Goal: Task Accomplishment & Management: Complete application form

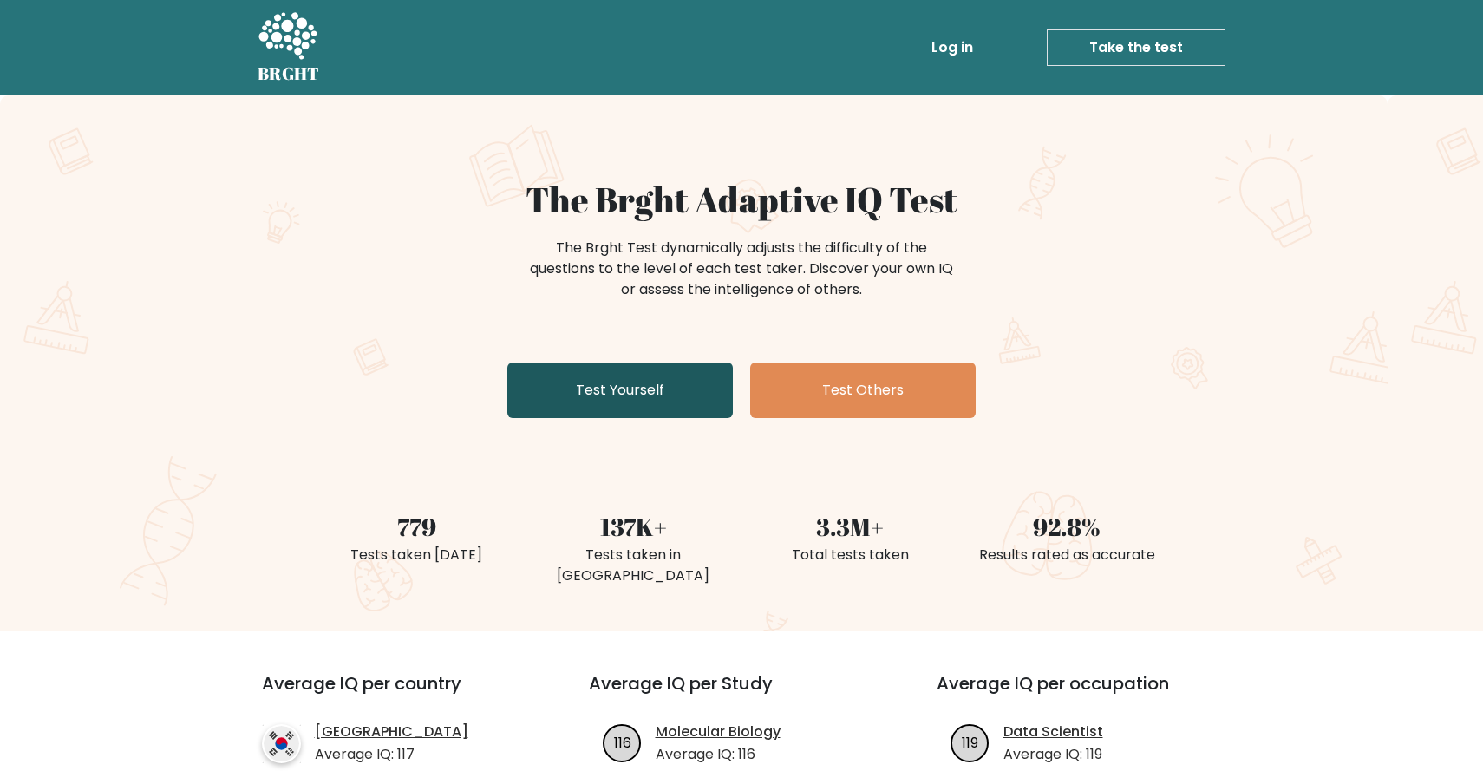
click at [641, 394] on link "Test Yourself" at bounding box center [619, 389] width 225 height 55
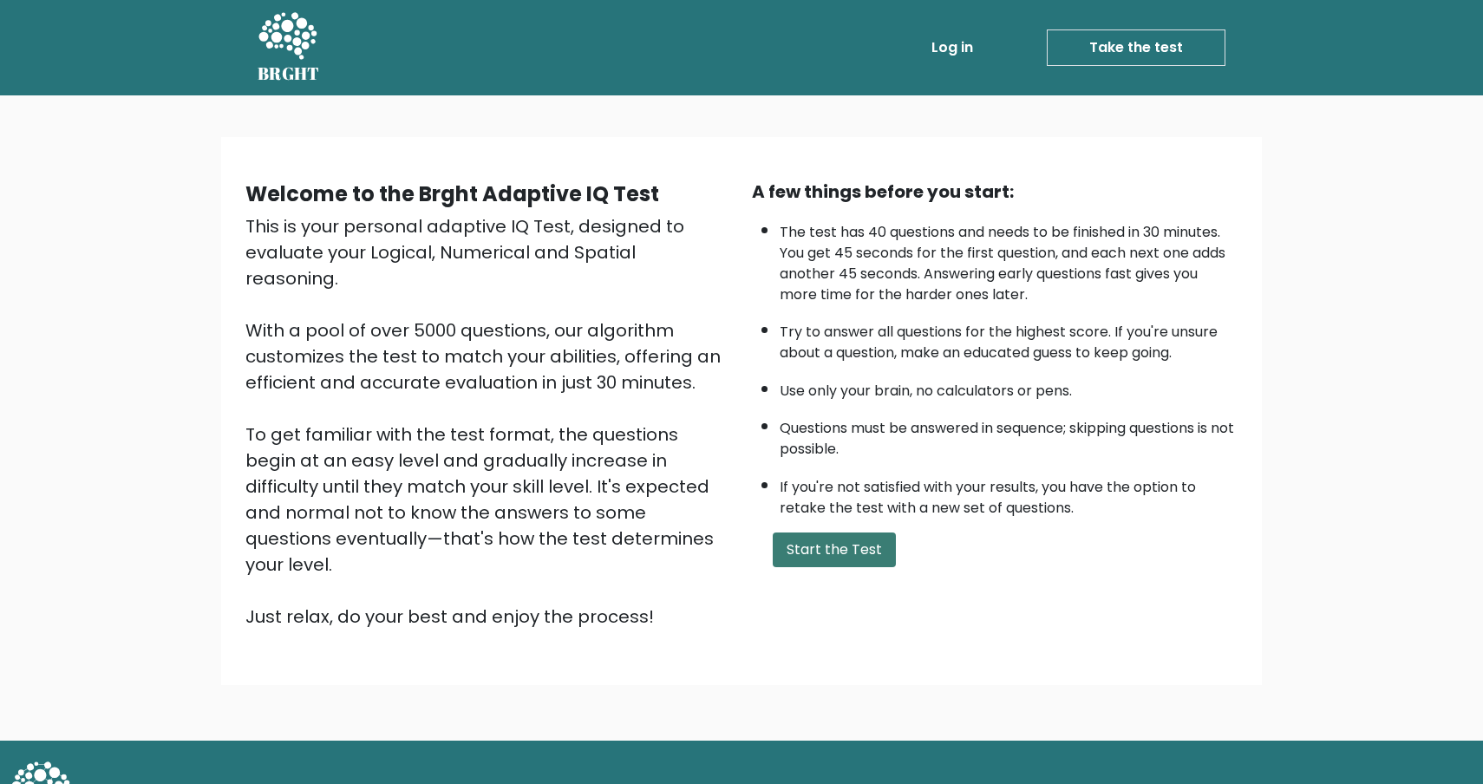
click at [807, 534] on button "Start the Test" at bounding box center [834, 549] width 123 height 35
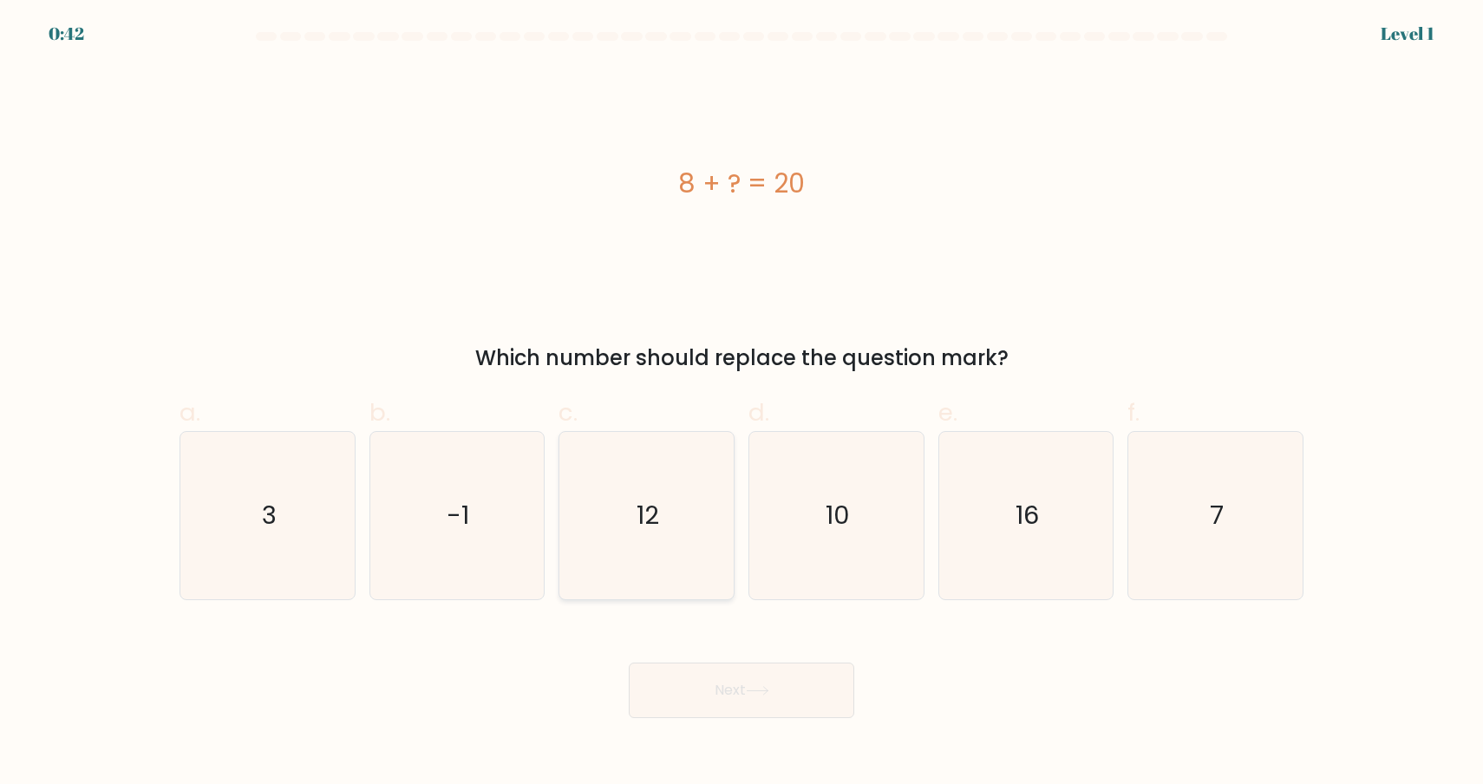
click at [674, 514] on icon "12" at bounding box center [646, 515] width 167 height 167
click at [741, 403] on input "c. 12" at bounding box center [741, 397] width 1 height 11
radio input "true"
click at [721, 684] on button "Next" at bounding box center [741, 689] width 225 height 55
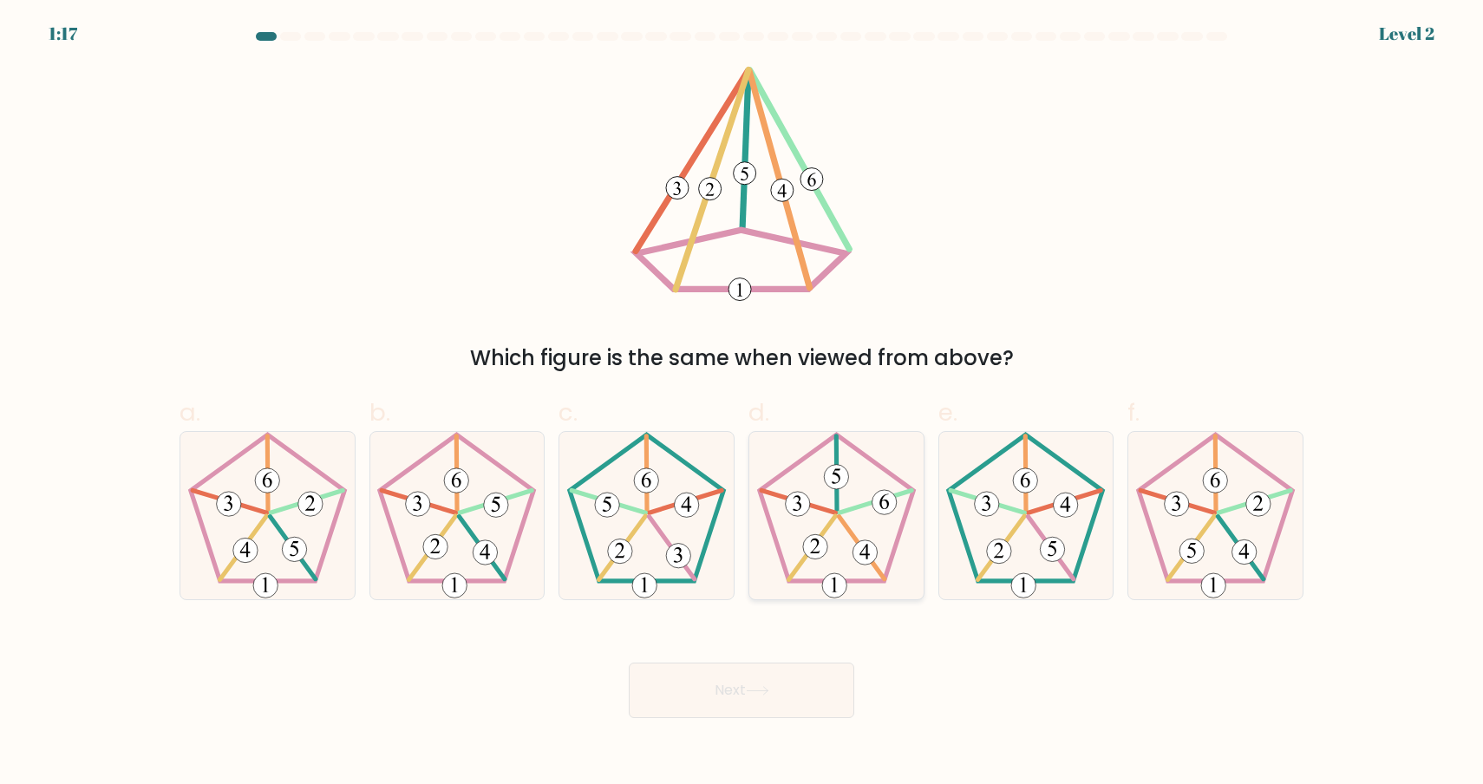
click at [835, 559] on icon at bounding box center [836, 515] width 167 height 167
click at [742, 403] on input "d." at bounding box center [741, 397] width 1 height 11
radio input "true"
click at [774, 702] on button "Next" at bounding box center [741, 689] width 225 height 55
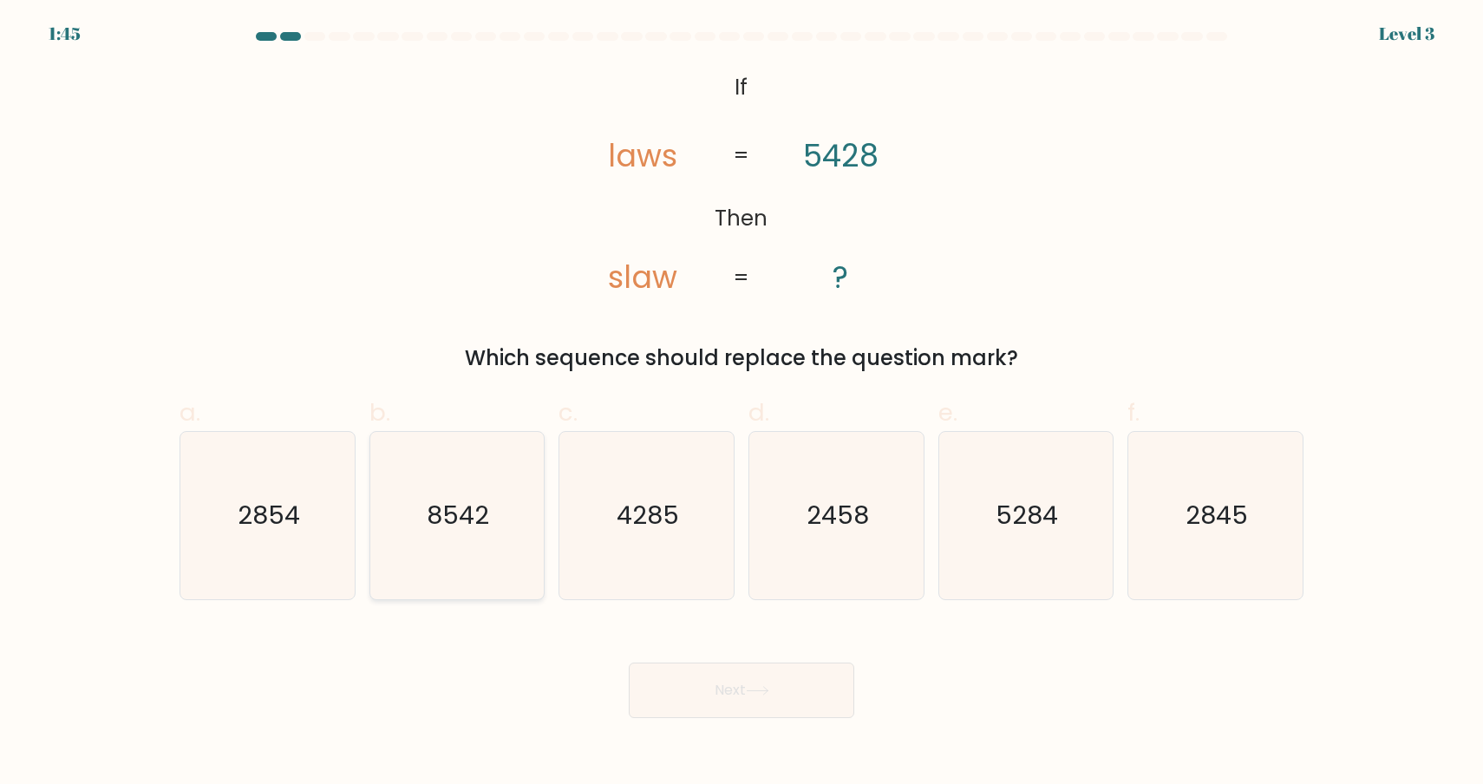
click at [464, 526] on text "8542" at bounding box center [458, 515] width 62 height 35
click at [741, 403] on input "b. 8542" at bounding box center [741, 397] width 1 height 11
radio input "true"
click at [801, 708] on button "Next" at bounding box center [741, 689] width 225 height 55
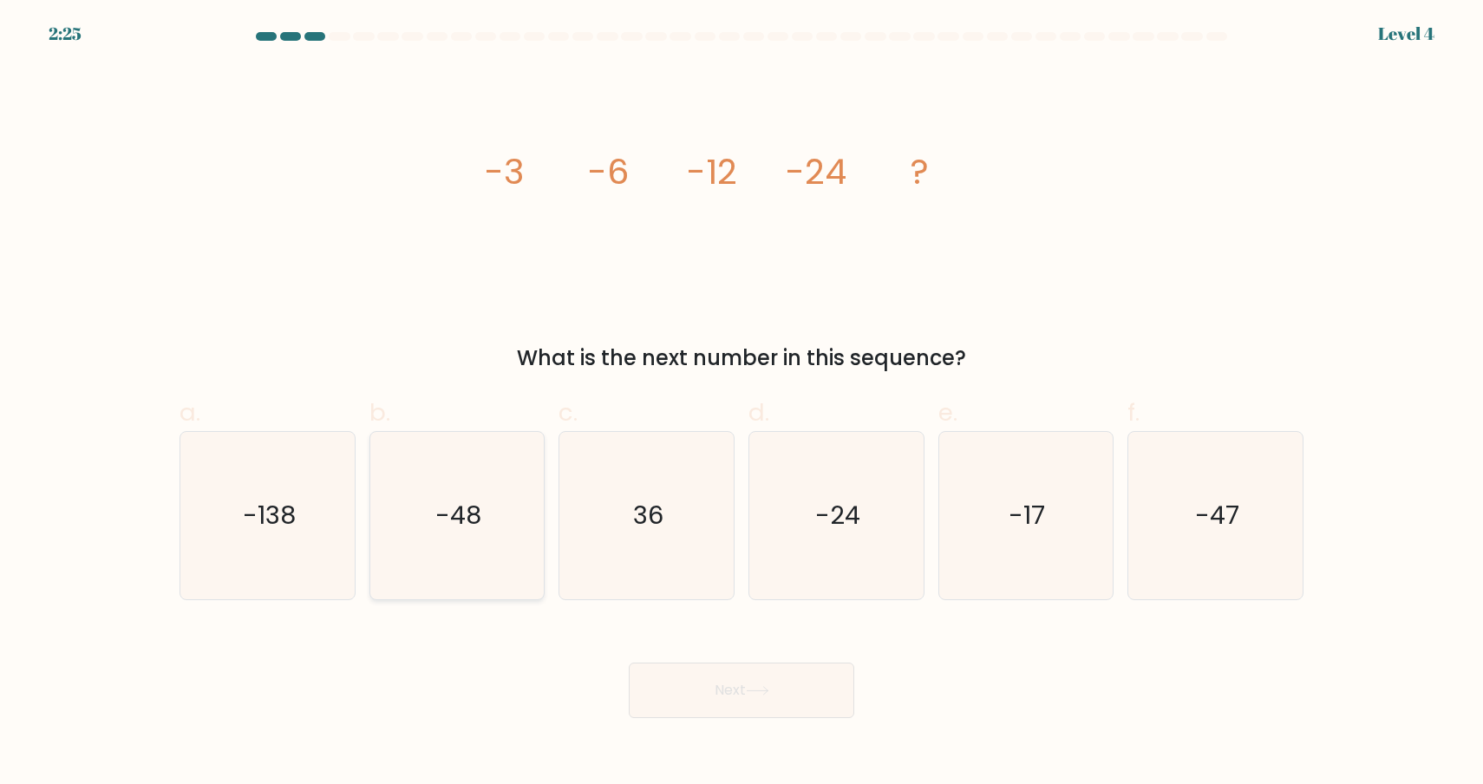
click at [457, 522] on text "-48" at bounding box center [458, 515] width 46 height 35
click at [741, 403] on input "b. -48" at bounding box center [741, 397] width 1 height 11
radio input "true"
click at [731, 685] on button "Next" at bounding box center [741, 689] width 225 height 55
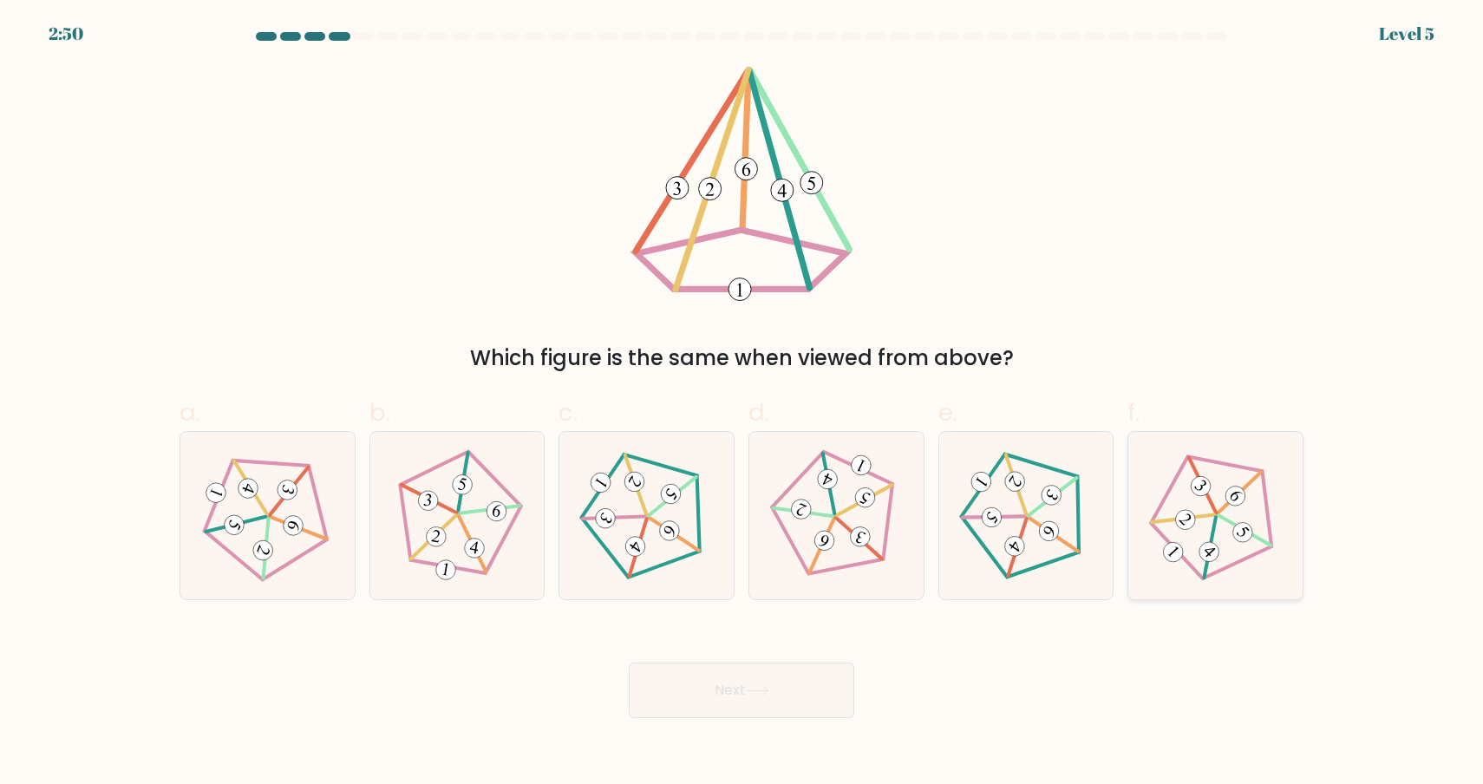
click at [1214, 528] on 539 at bounding box center [1210, 547] width 62 height 61
click at [742, 403] on input "f." at bounding box center [741, 397] width 1 height 11
radio input "true"
click at [791, 697] on button "Next" at bounding box center [741, 689] width 225 height 55
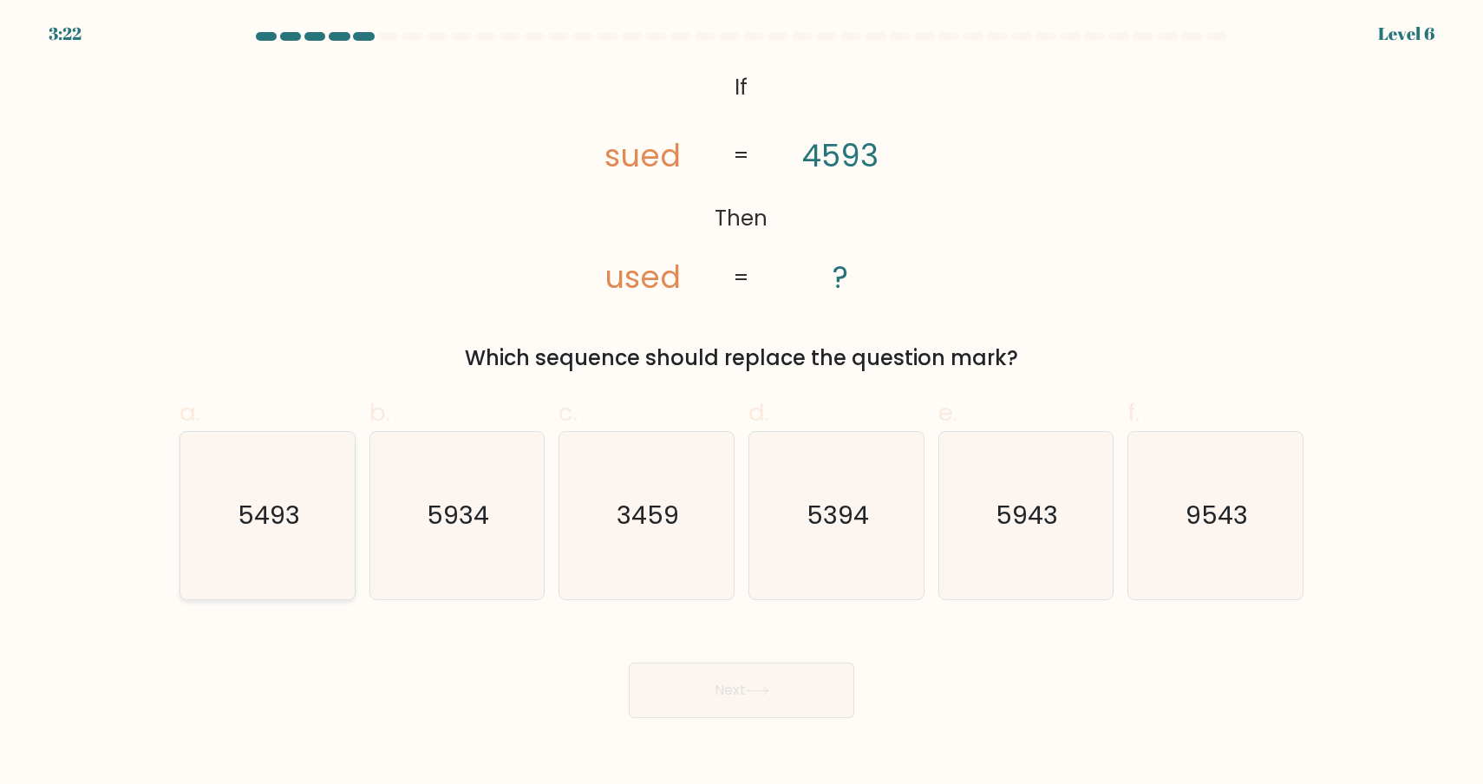
click at [300, 560] on icon "5493" at bounding box center [267, 515] width 167 height 167
click at [741, 403] on input "a. 5493" at bounding box center [741, 397] width 1 height 11
radio input "true"
click at [747, 686] on button "Next" at bounding box center [741, 689] width 225 height 55
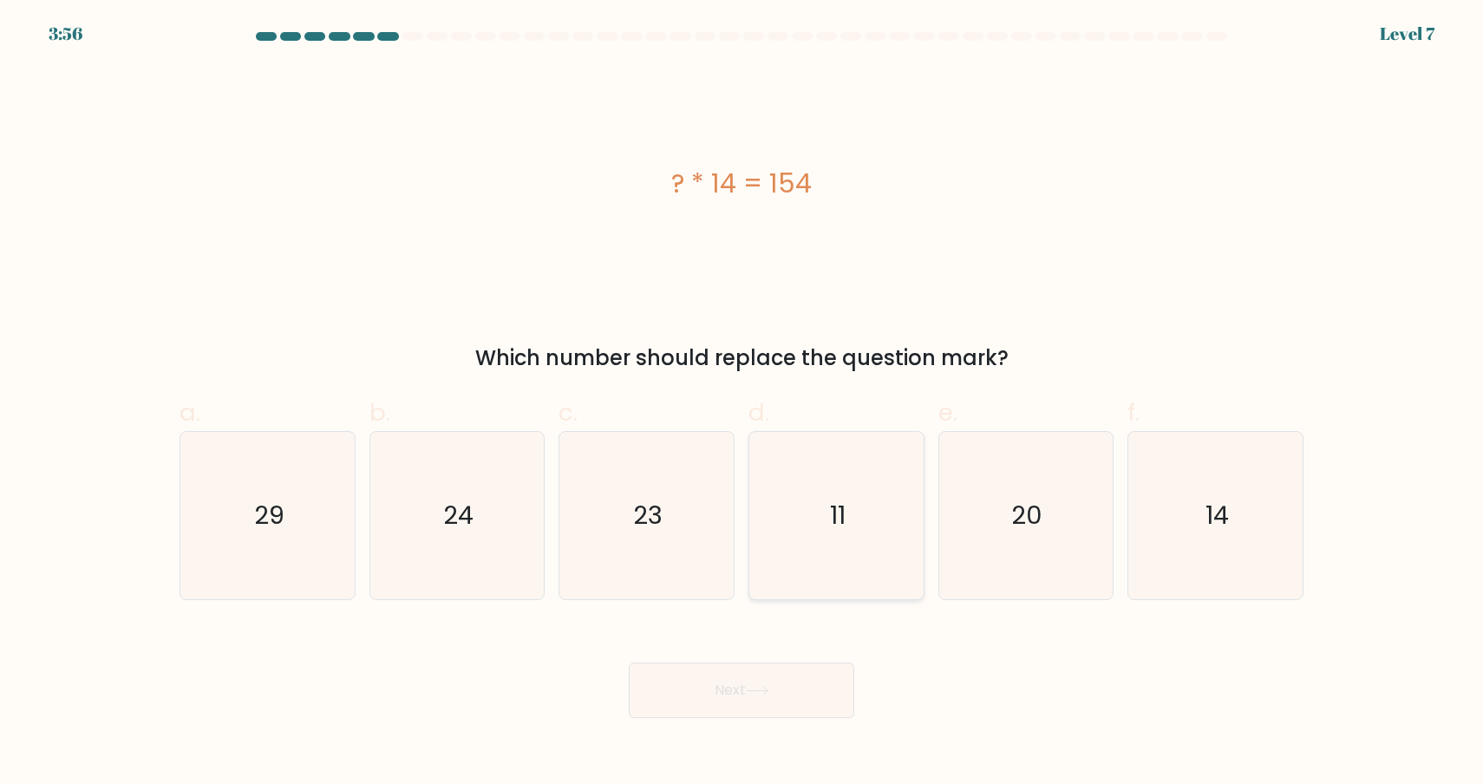
click at [817, 523] on icon "11" at bounding box center [836, 515] width 167 height 167
click at [742, 403] on input "d. 11" at bounding box center [741, 397] width 1 height 11
radio input "true"
click at [773, 716] on button "Next" at bounding box center [741, 689] width 225 height 55
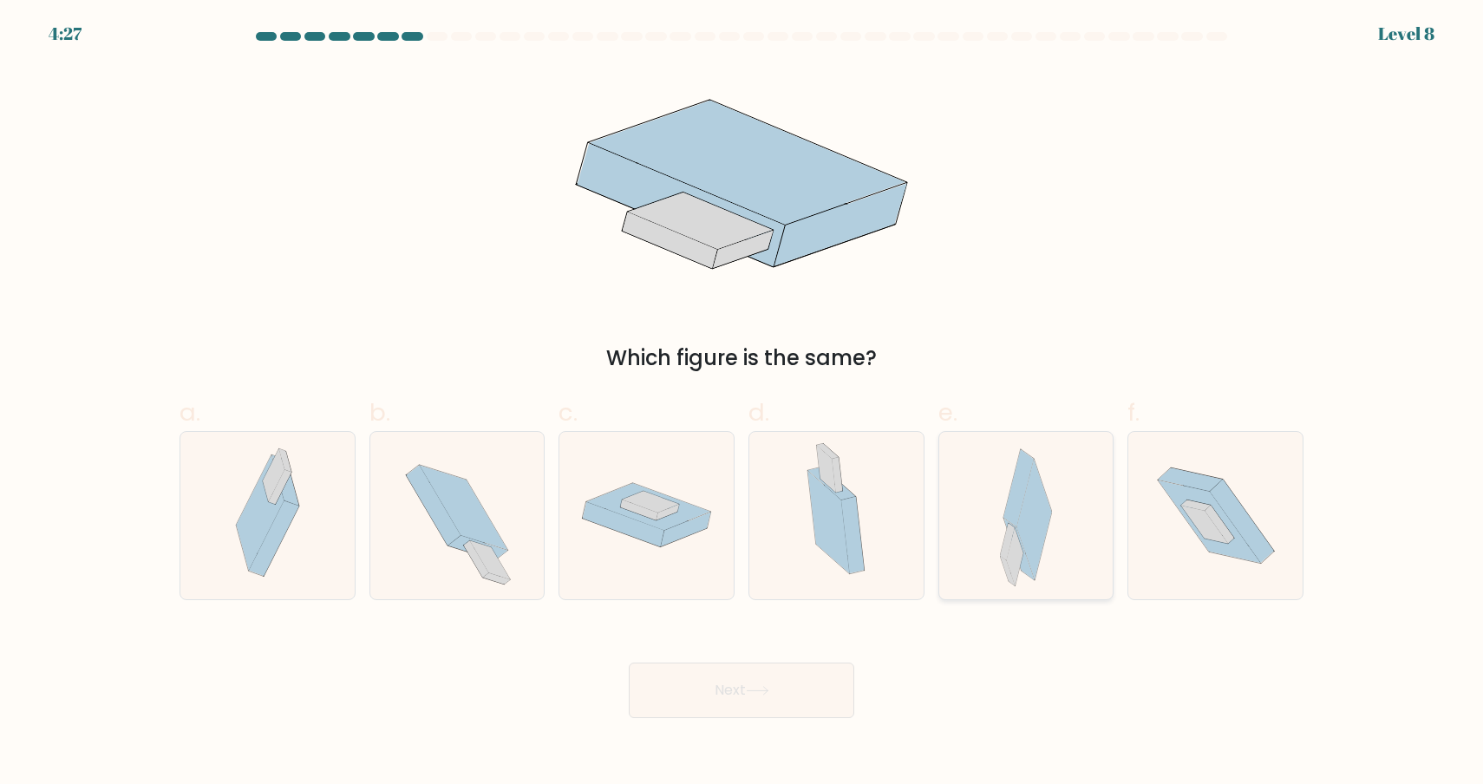
click at [1019, 584] on icon at bounding box center [1026, 515] width 53 height 167
click at [742, 403] on input "e." at bounding box center [741, 397] width 1 height 11
radio input "true"
click at [807, 671] on button "Next" at bounding box center [741, 689] width 225 height 55
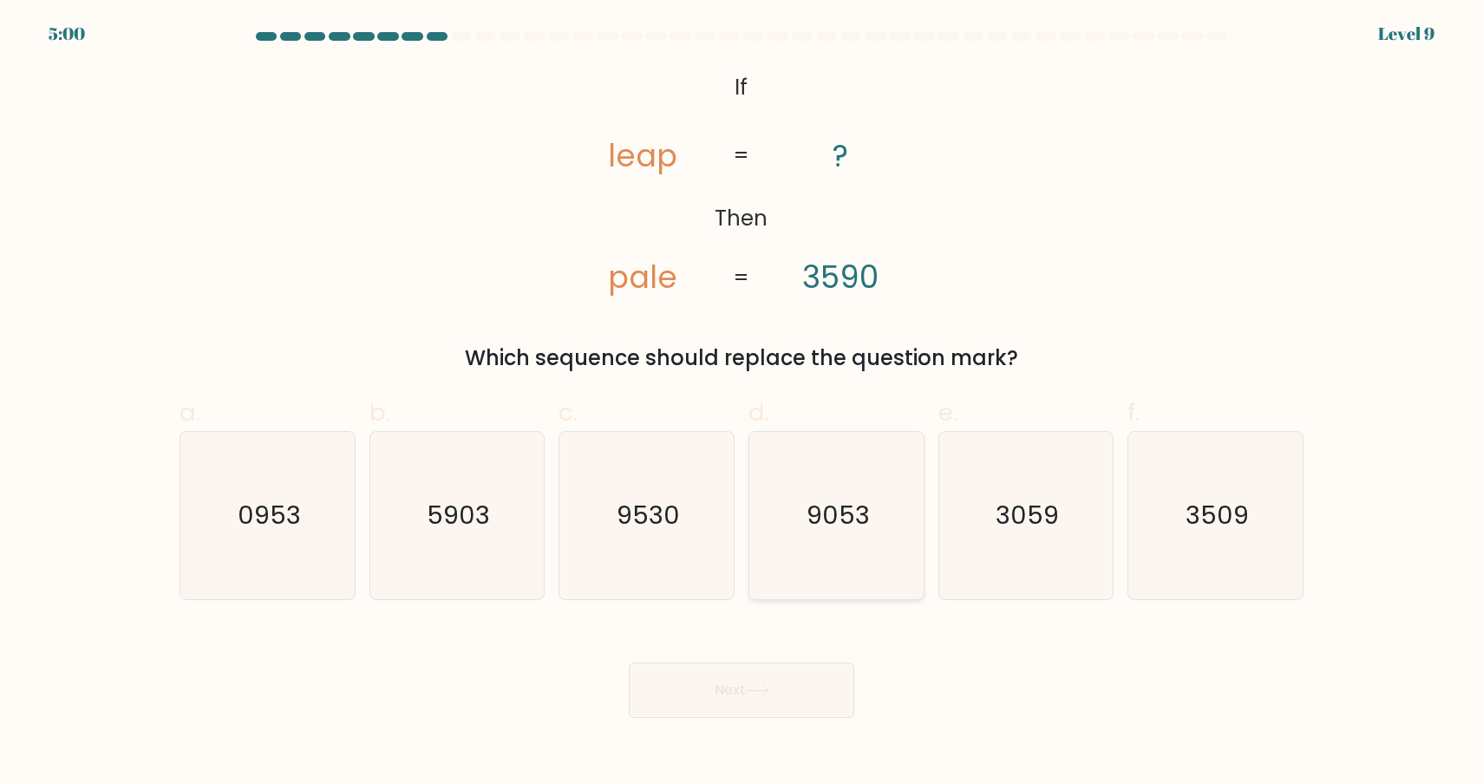
click at [840, 538] on icon "9053" at bounding box center [836, 515] width 167 height 167
click at [742, 403] on input "d. 9053" at bounding box center [741, 397] width 1 height 11
radio input "true"
click at [804, 699] on button "Next" at bounding box center [741, 689] width 225 height 55
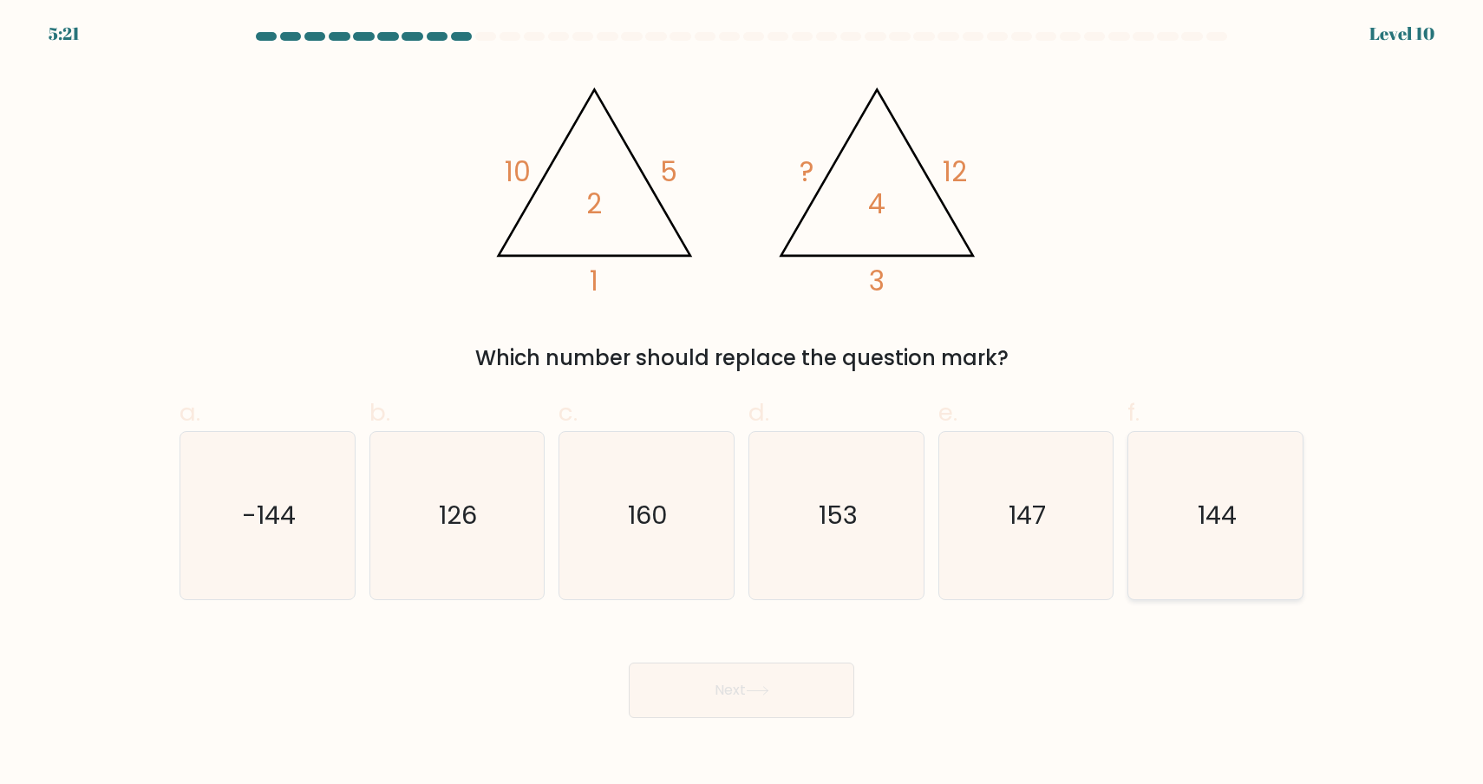
click at [1194, 532] on icon "144" at bounding box center [1215, 515] width 167 height 167
click at [742, 403] on input "f. 144" at bounding box center [741, 397] width 1 height 11
radio input "true"
click at [746, 696] on button "Next" at bounding box center [741, 689] width 225 height 55
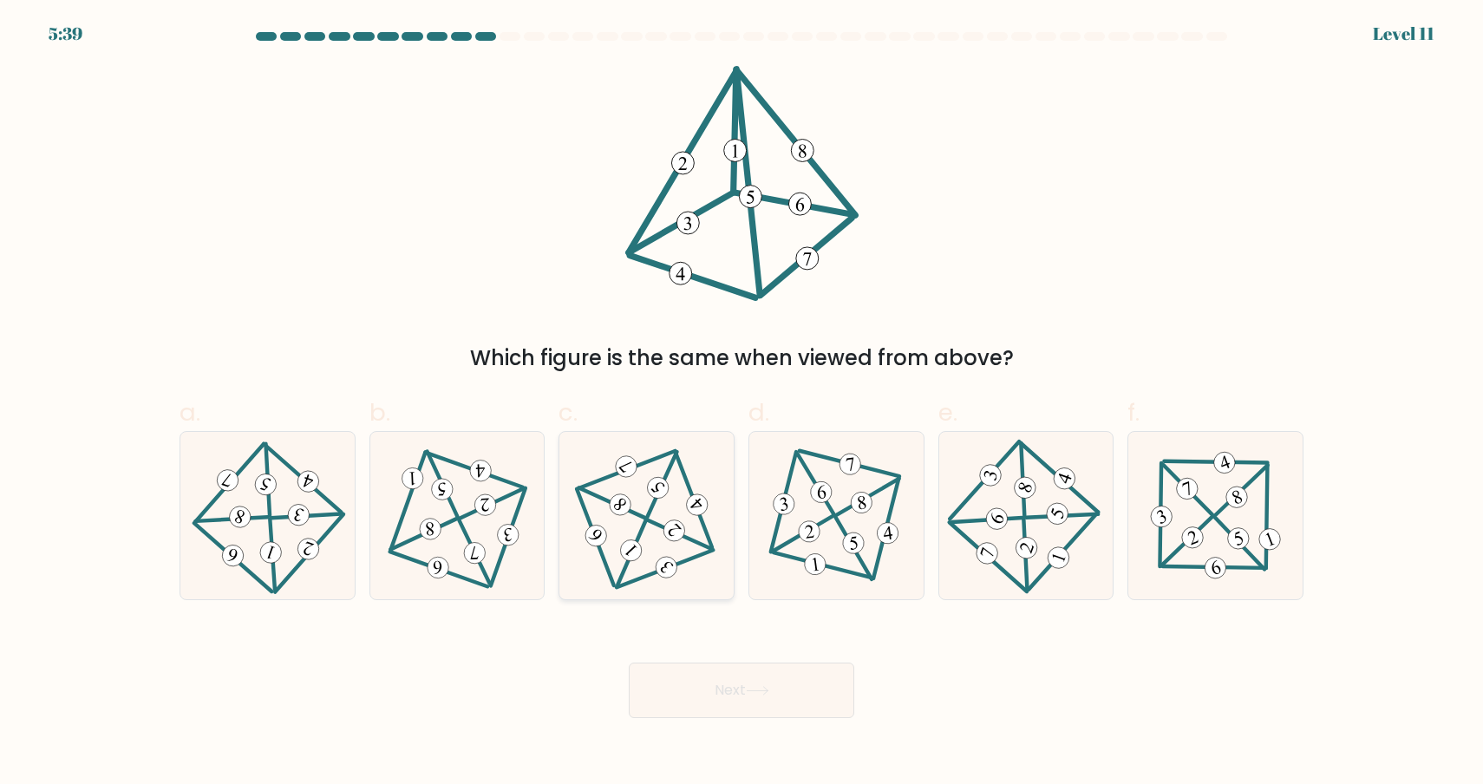
click at [670, 519] on icon at bounding box center [646, 515] width 137 height 134
click at [741, 403] on input "c." at bounding box center [741, 397] width 1 height 11
radio input "true"
click at [796, 689] on button "Next" at bounding box center [741, 689] width 225 height 55
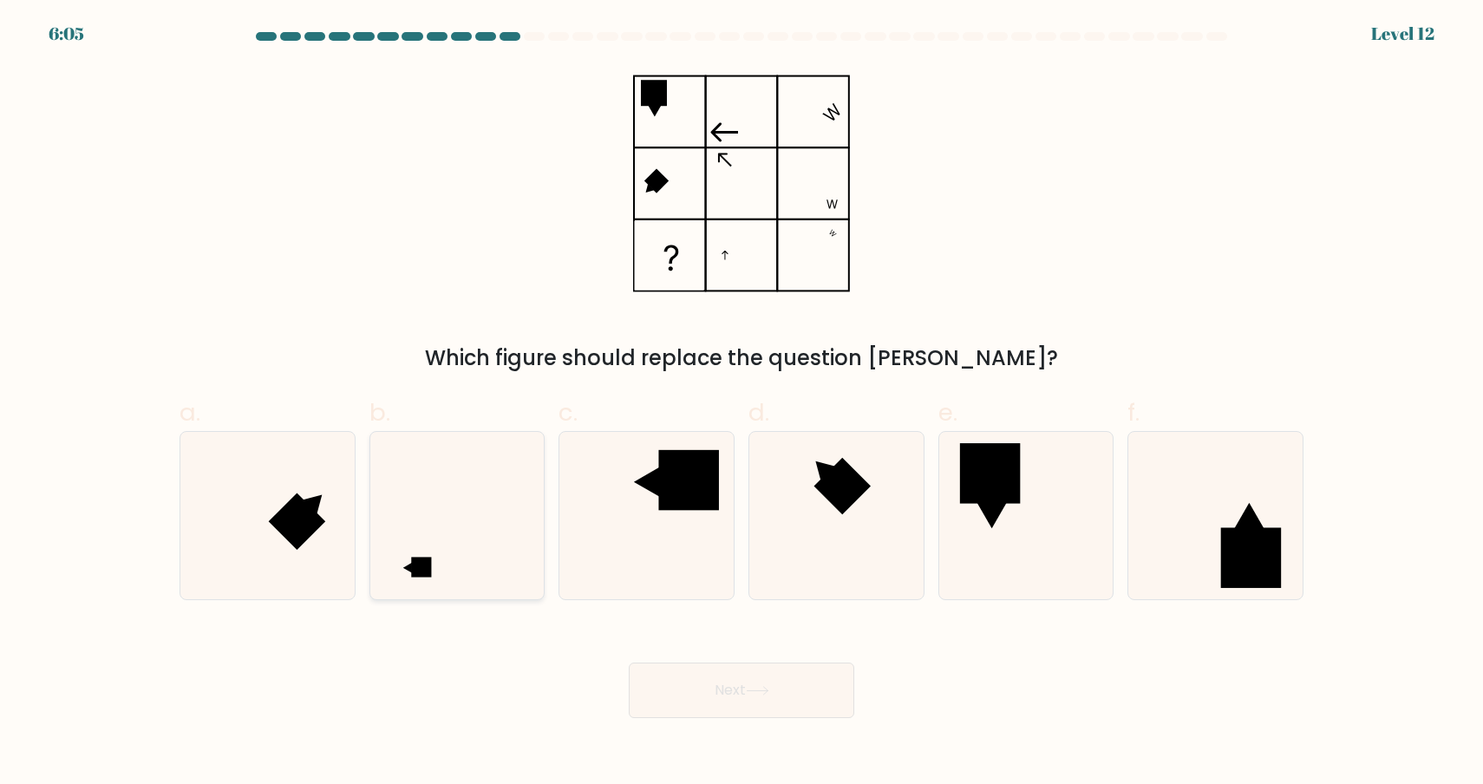
click at [448, 525] on icon at bounding box center [456, 515] width 167 height 167
click at [741, 403] on input "b." at bounding box center [741, 397] width 1 height 11
radio input "true"
click at [704, 708] on button "Next" at bounding box center [741, 689] width 225 height 55
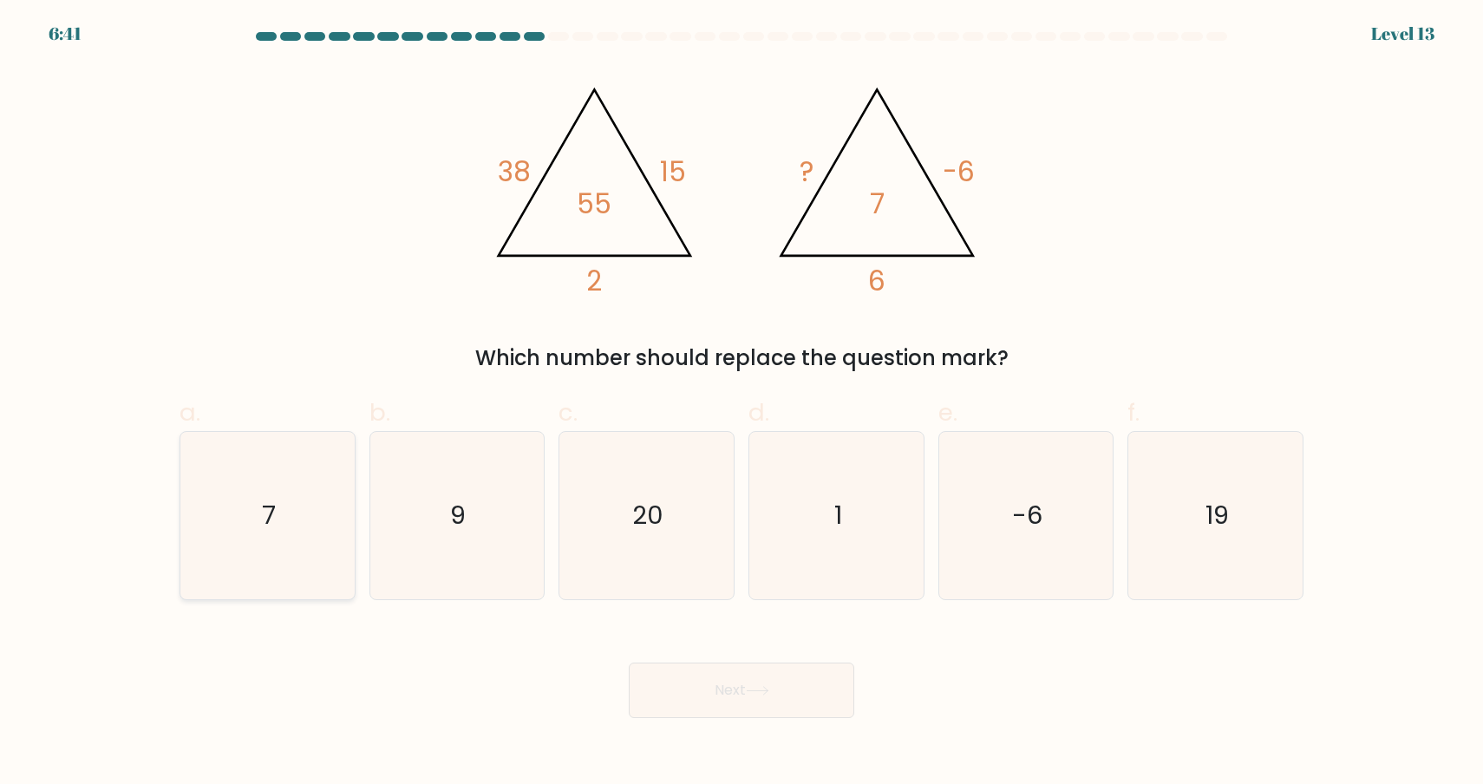
click at [290, 519] on icon "7" at bounding box center [267, 515] width 167 height 167
click at [741, 403] on input "a. 7" at bounding box center [741, 397] width 1 height 11
radio input "true"
click at [826, 708] on button "Next" at bounding box center [741, 689] width 225 height 55
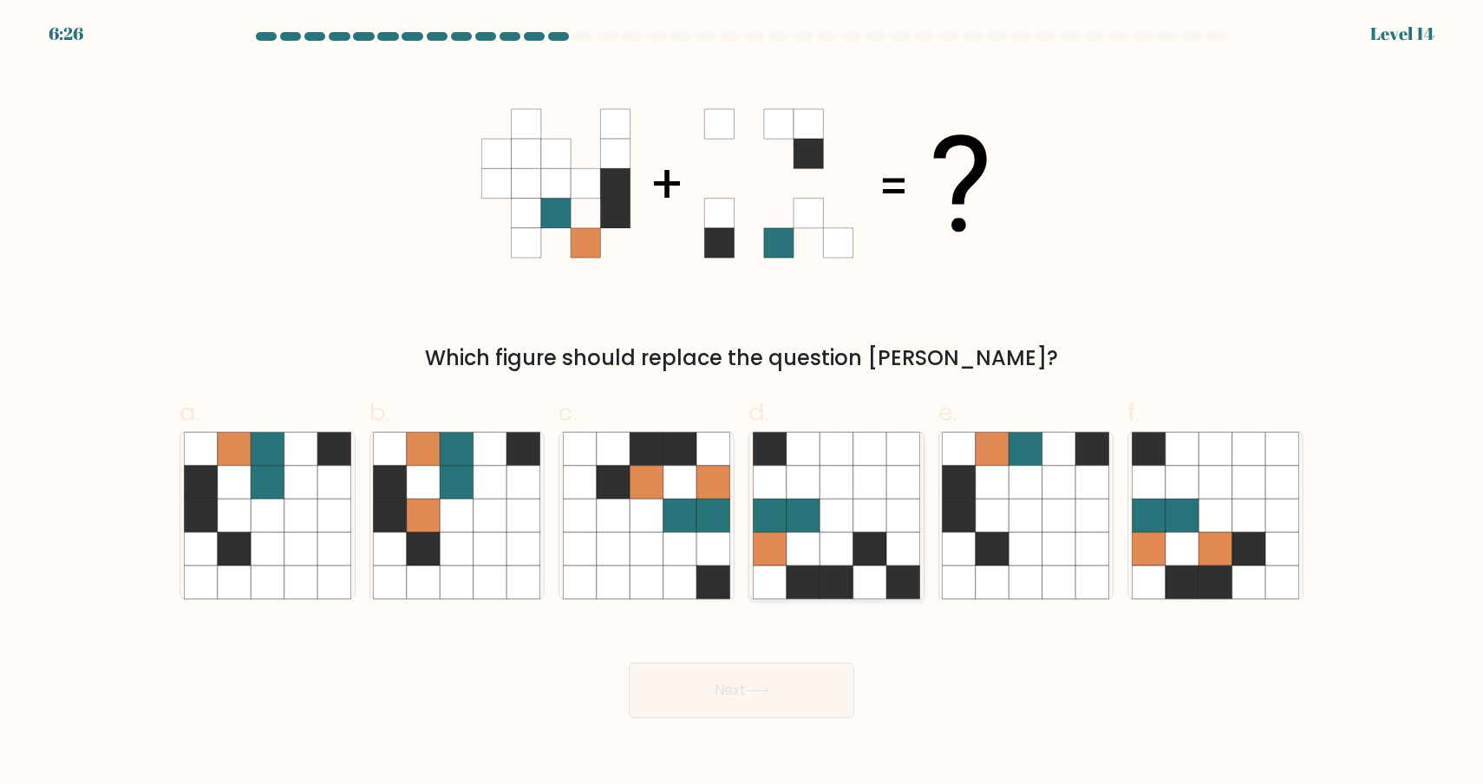
click at [871, 525] on icon at bounding box center [869, 515] width 33 height 33
click at [742, 403] on input "d." at bounding box center [741, 397] width 1 height 11
radio input "true"
click at [262, 504] on icon at bounding box center [267, 515] width 33 height 33
click at [741, 403] on input "a." at bounding box center [741, 397] width 1 height 11
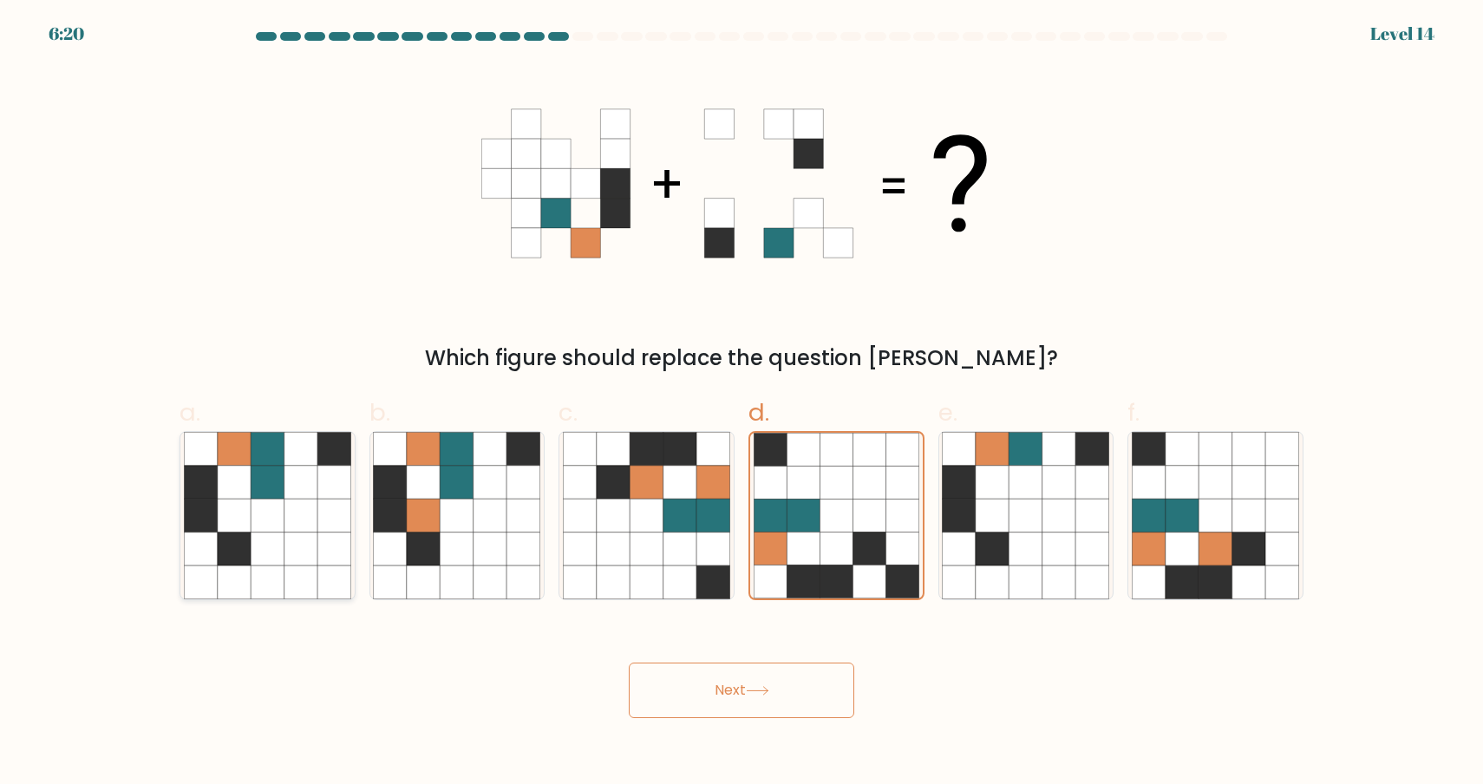
radio input "true"
click at [791, 691] on button "Next" at bounding box center [741, 689] width 225 height 55
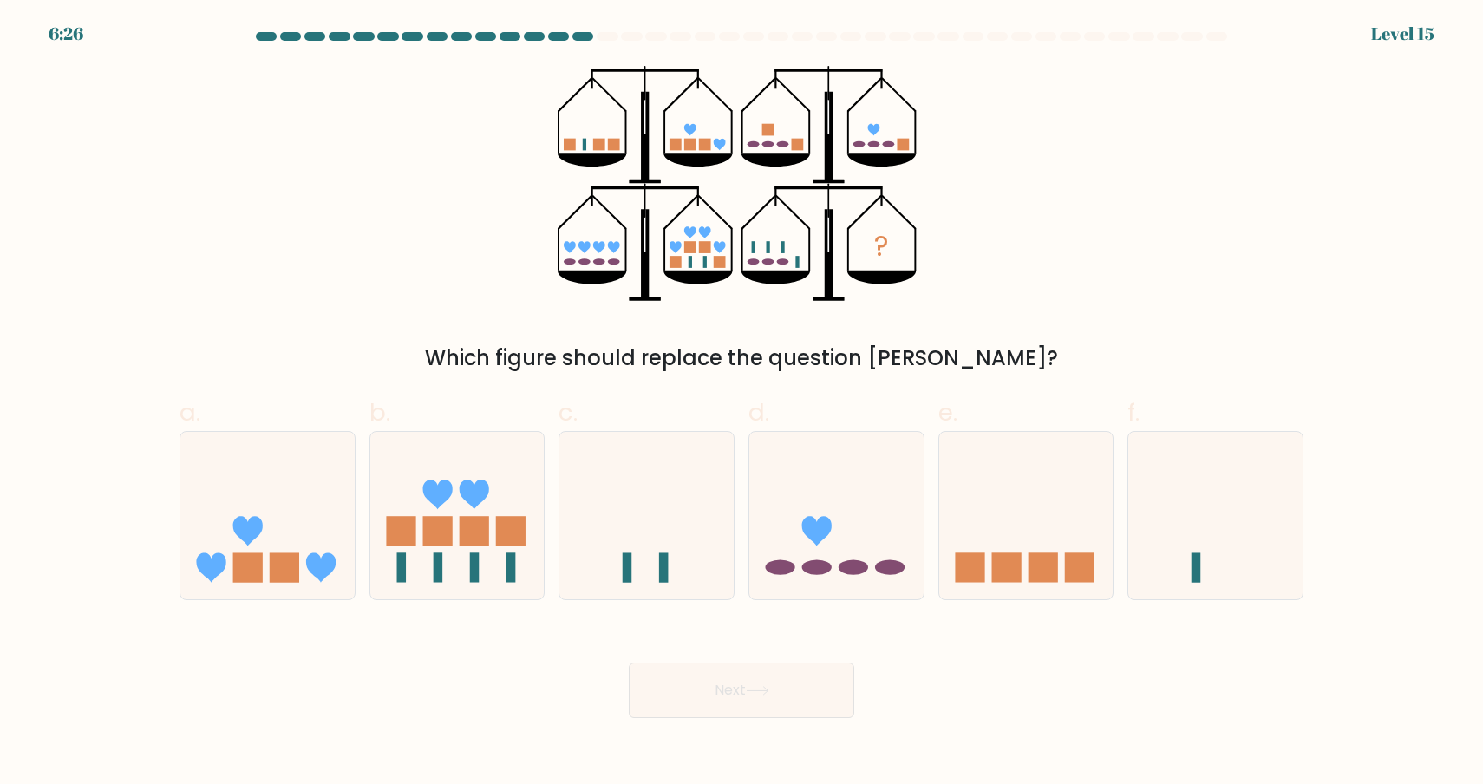
click at [928, 454] on div "d." at bounding box center [836, 497] width 190 height 205
click at [862, 529] on icon at bounding box center [836, 515] width 174 height 144
click at [742, 403] on input "d." at bounding box center [741, 397] width 1 height 11
radio input "true"
click at [791, 676] on button "Next" at bounding box center [741, 689] width 225 height 55
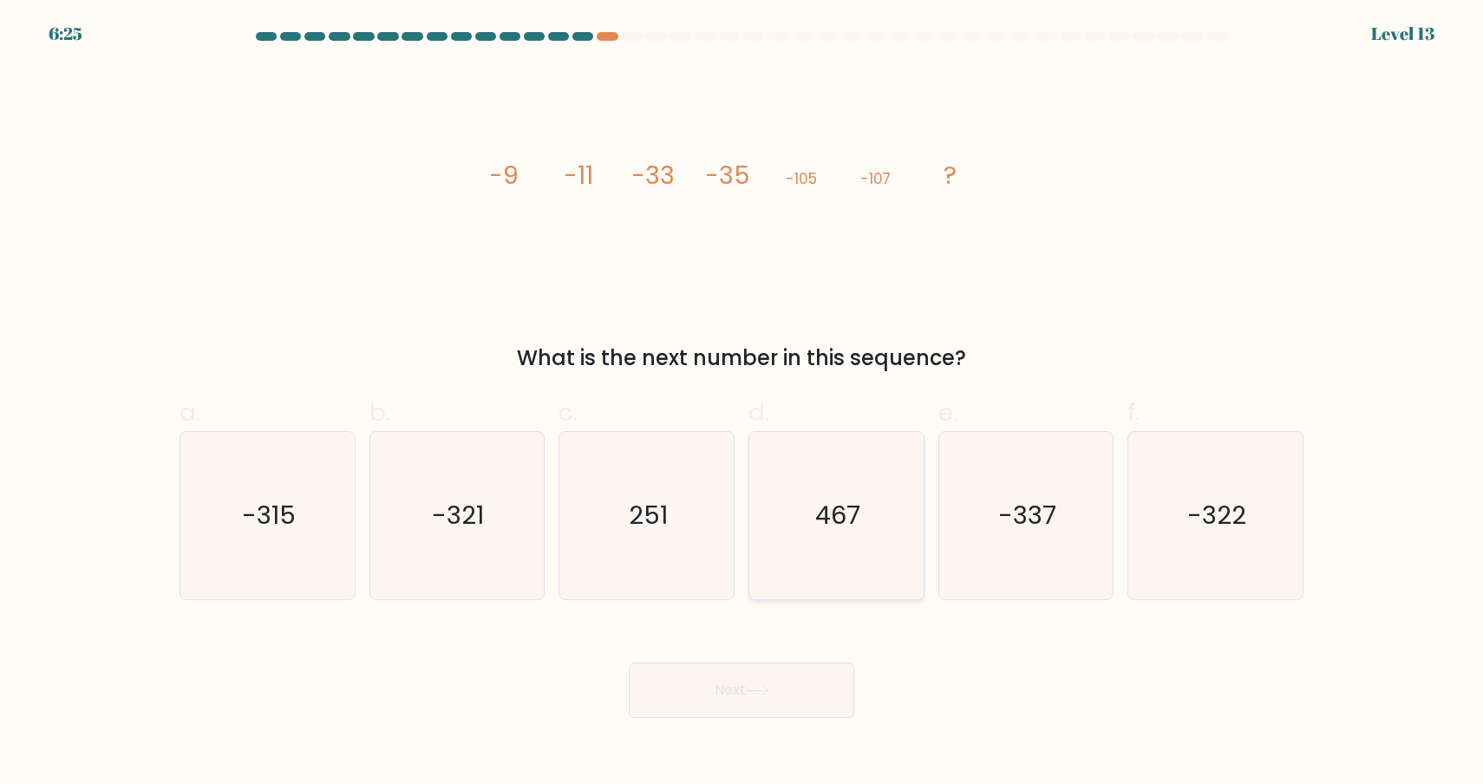
click at [839, 572] on icon "467" at bounding box center [836, 515] width 167 height 167
click at [742, 403] on input "d. 467" at bounding box center [741, 397] width 1 height 11
radio input "true"
click at [814, 696] on button "Next" at bounding box center [741, 689] width 225 height 55
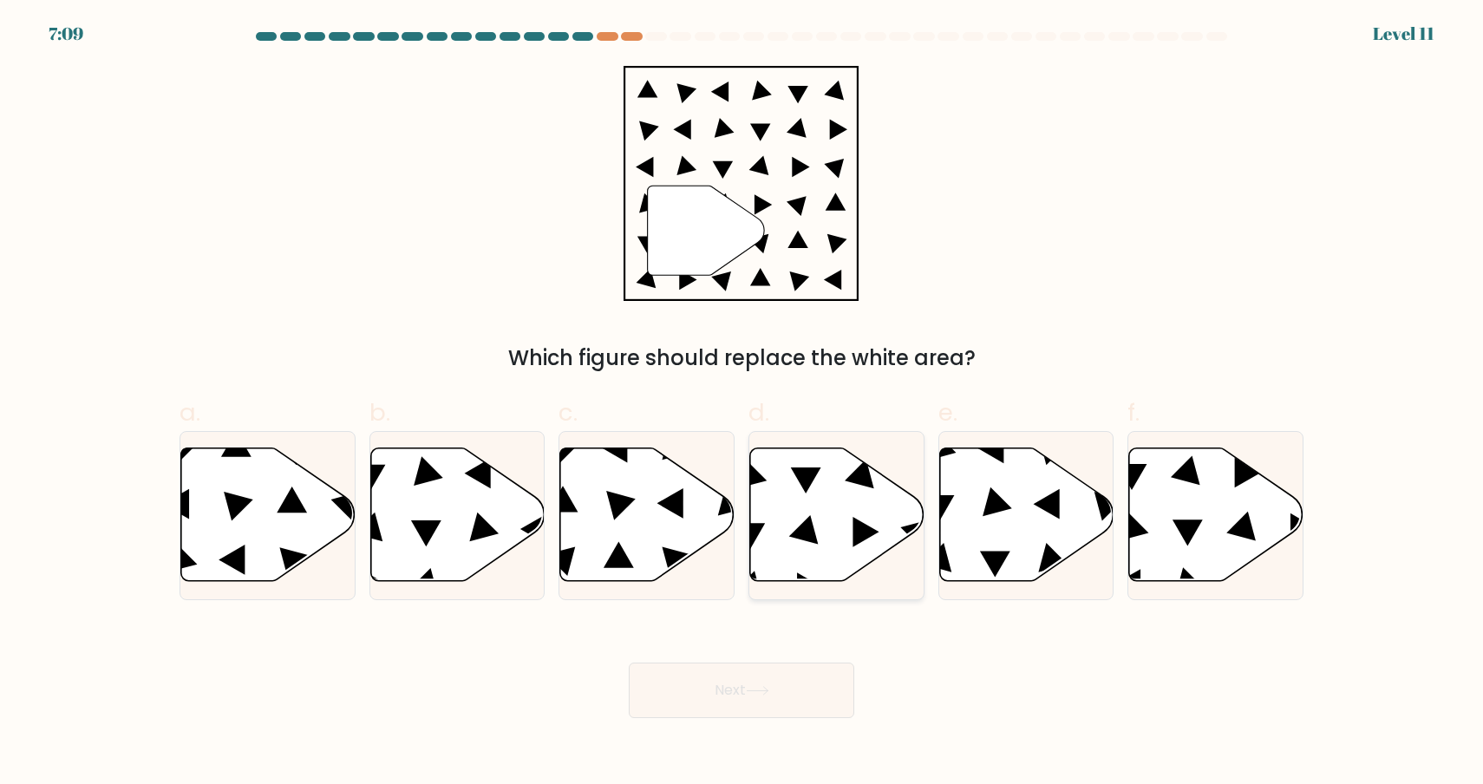
click at [847, 568] on icon at bounding box center [837, 514] width 174 height 134
click at [742, 403] on input "d." at bounding box center [741, 397] width 1 height 11
radio input "true"
click at [799, 695] on button "Next" at bounding box center [741, 689] width 225 height 55
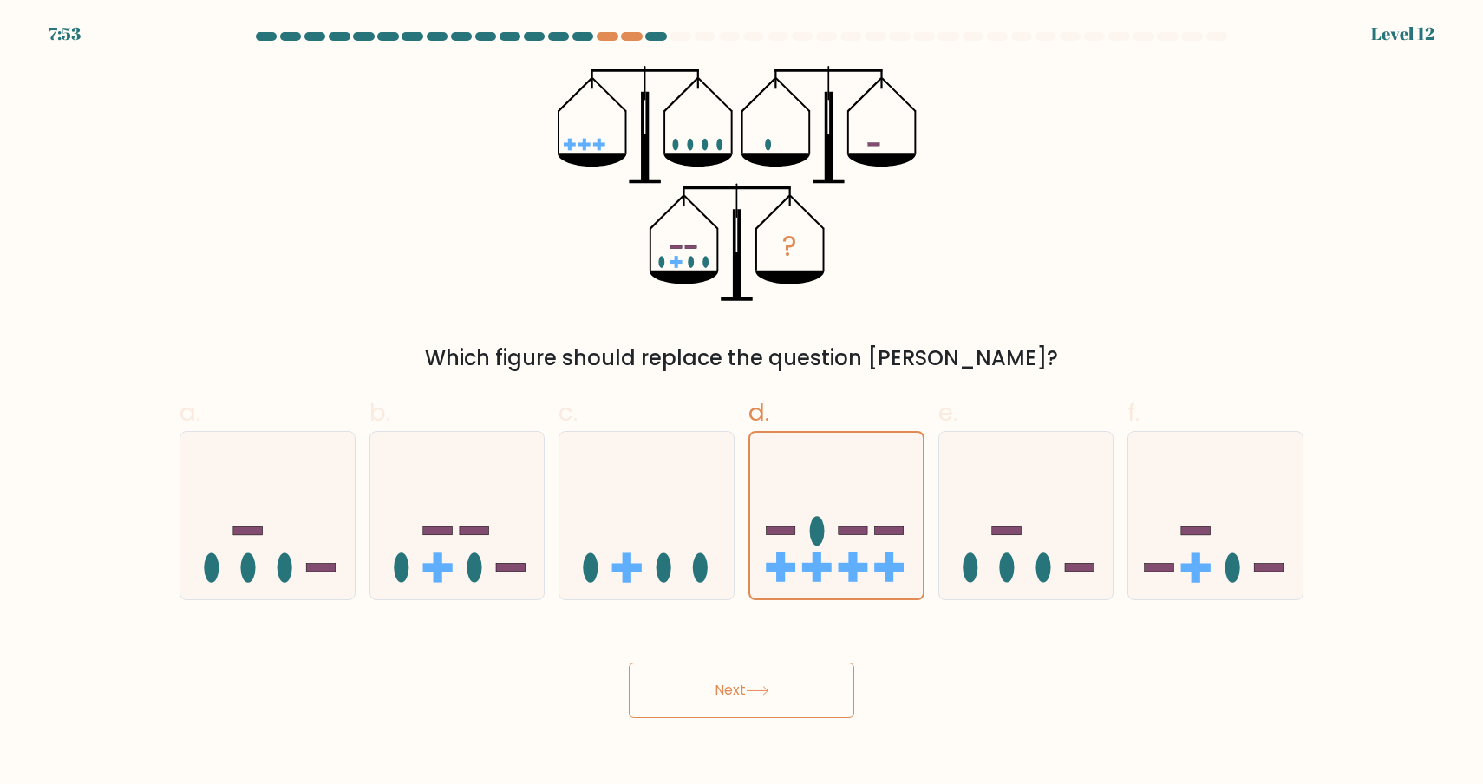
click at [793, 714] on button "Next" at bounding box center [741, 689] width 225 height 55
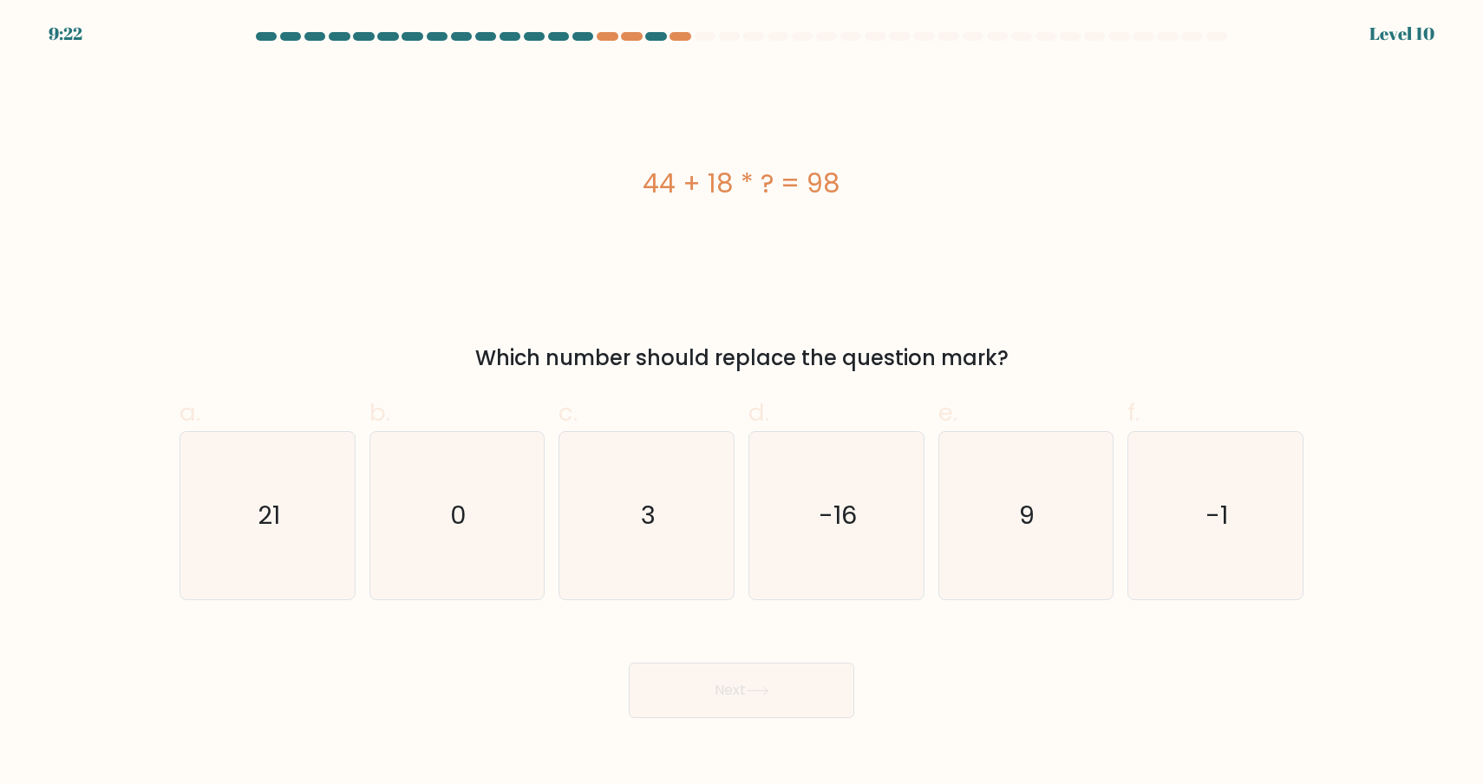
click at [963, 591] on icon "9" at bounding box center [1025, 515] width 167 height 167
click at [742, 403] on input "e. 9" at bounding box center [741, 397] width 1 height 11
radio input "true"
click at [794, 709] on button "Next" at bounding box center [741, 689] width 225 height 55
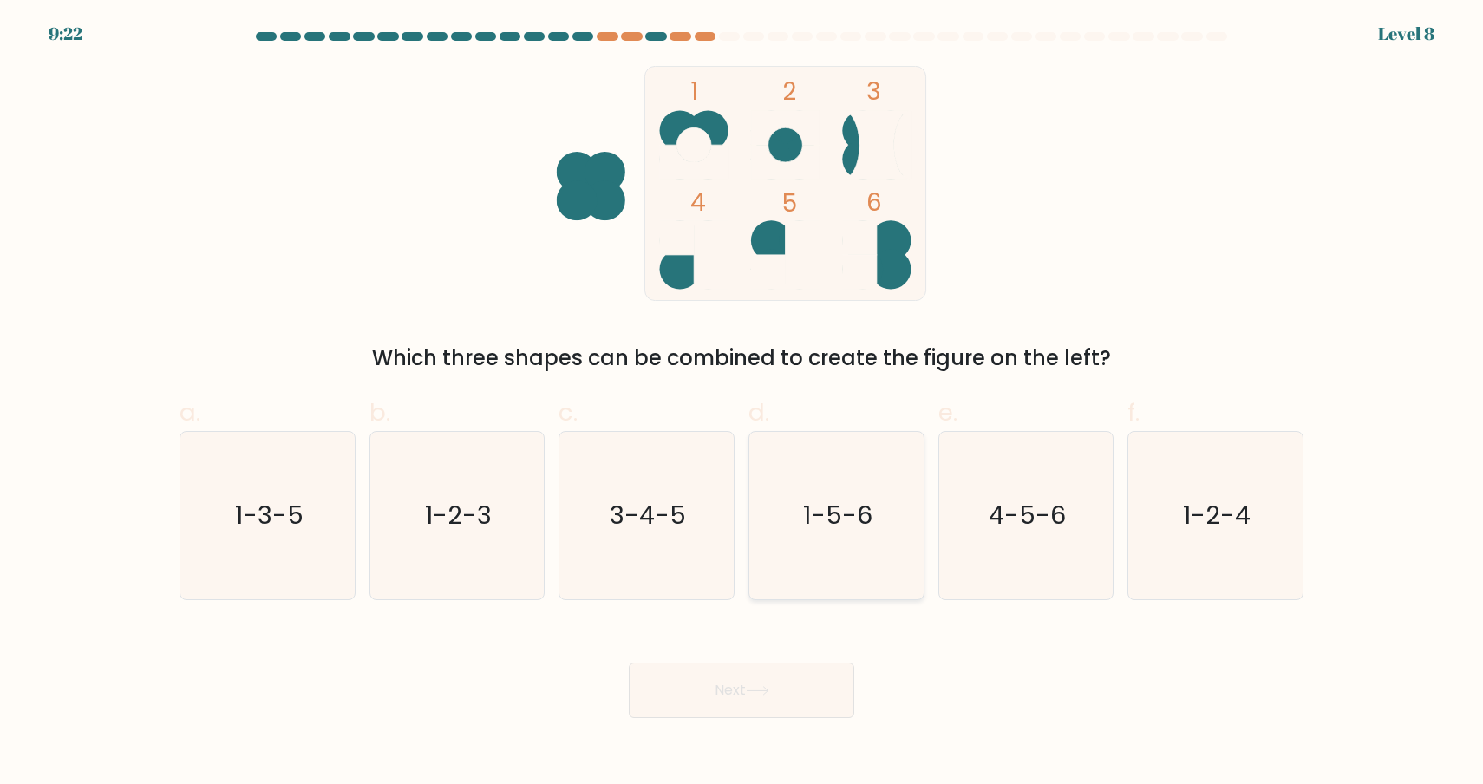
click at [842, 569] on icon "1-5-6" at bounding box center [836, 515] width 167 height 167
click at [742, 403] on input "d. 1-5-6" at bounding box center [741, 397] width 1 height 11
radio input "true"
click at [782, 695] on button "Next" at bounding box center [741, 689] width 225 height 55
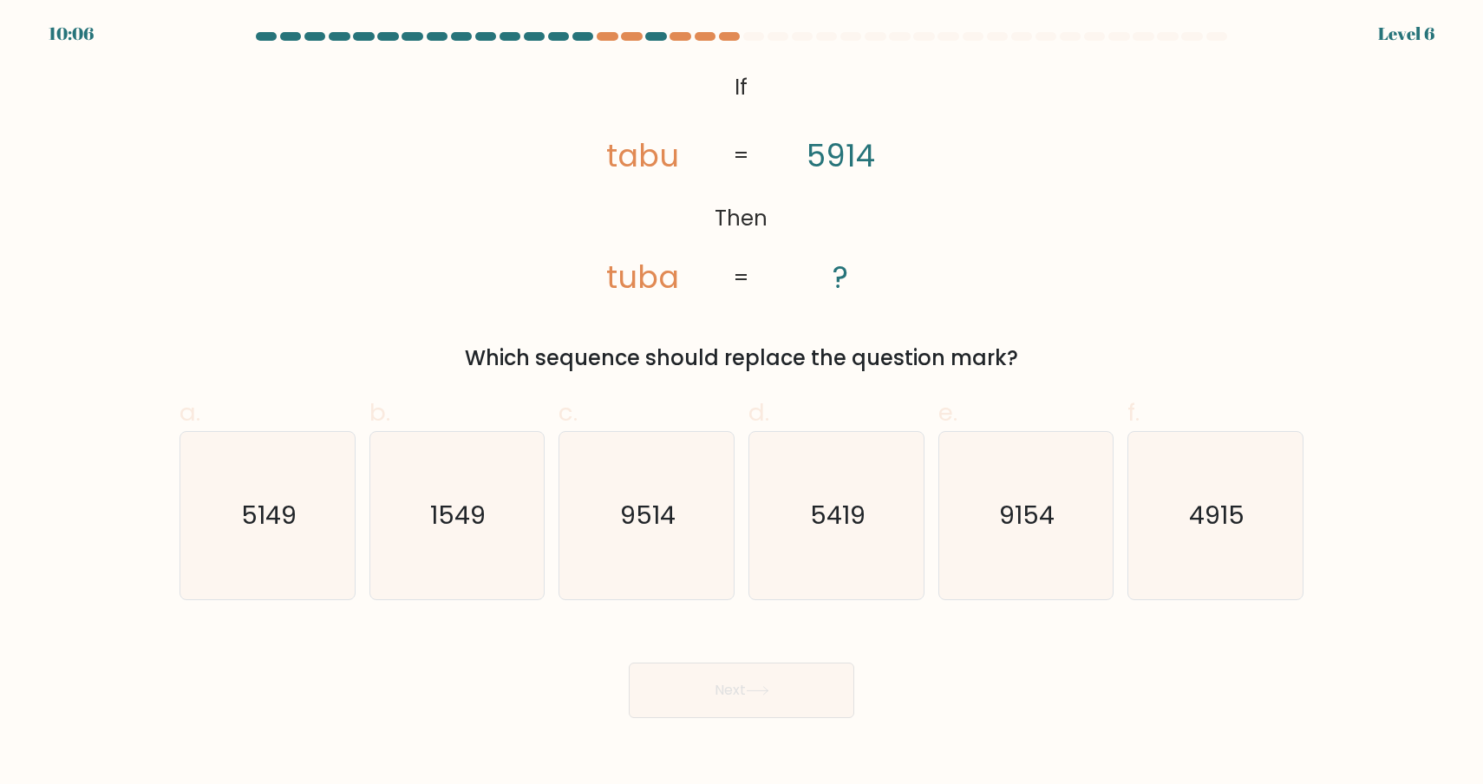
click at [816, 555] on icon "5419" at bounding box center [836, 515] width 167 height 167
click at [742, 403] on input "d. 5419" at bounding box center [741, 397] width 1 height 11
radio input "true"
click at [776, 684] on button "Next" at bounding box center [741, 689] width 225 height 55
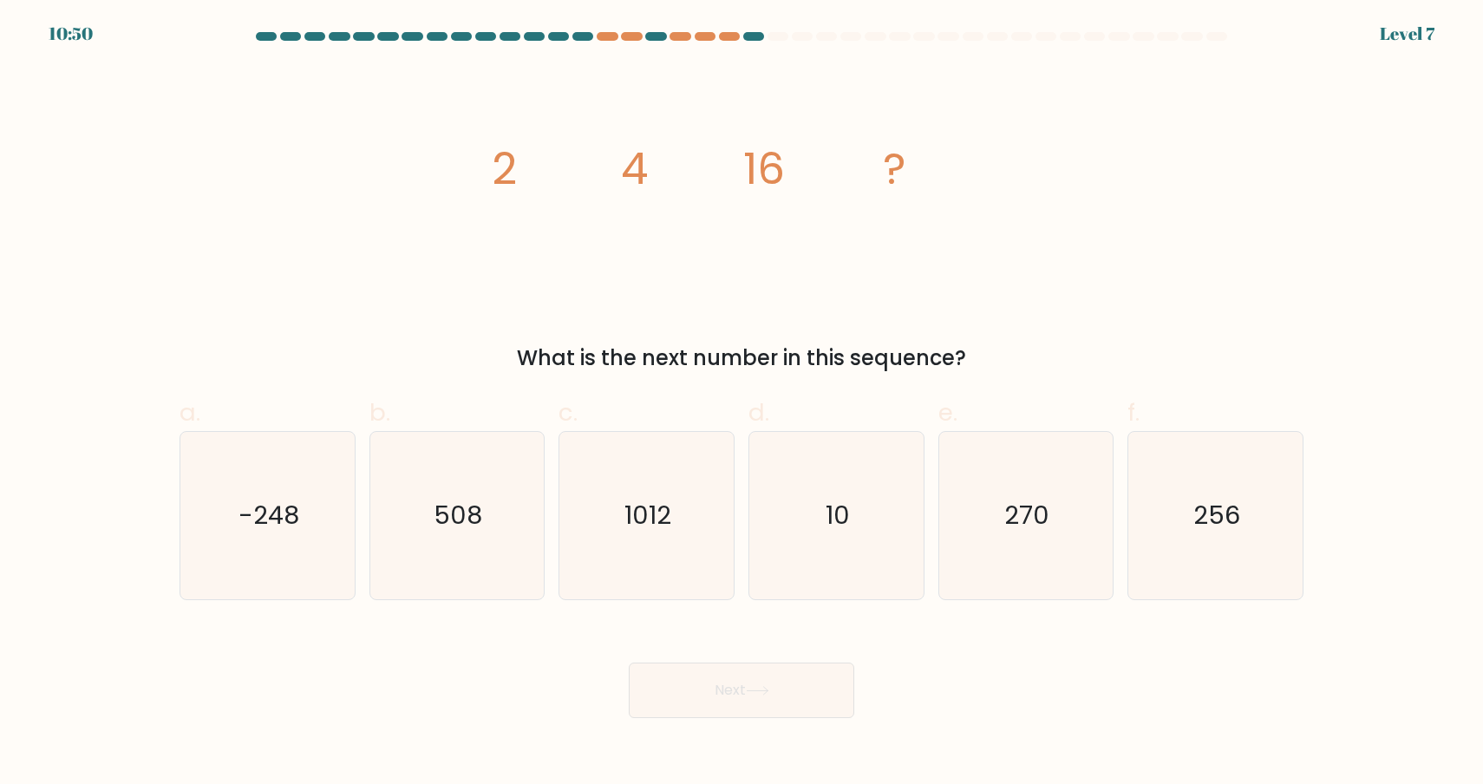
click at [854, 558] on icon "10" at bounding box center [836, 515] width 167 height 167
click at [742, 403] on input "d. 10" at bounding box center [741, 397] width 1 height 11
radio input "true"
click at [804, 678] on button "Next" at bounding box center [741, 689] width 225 height 55
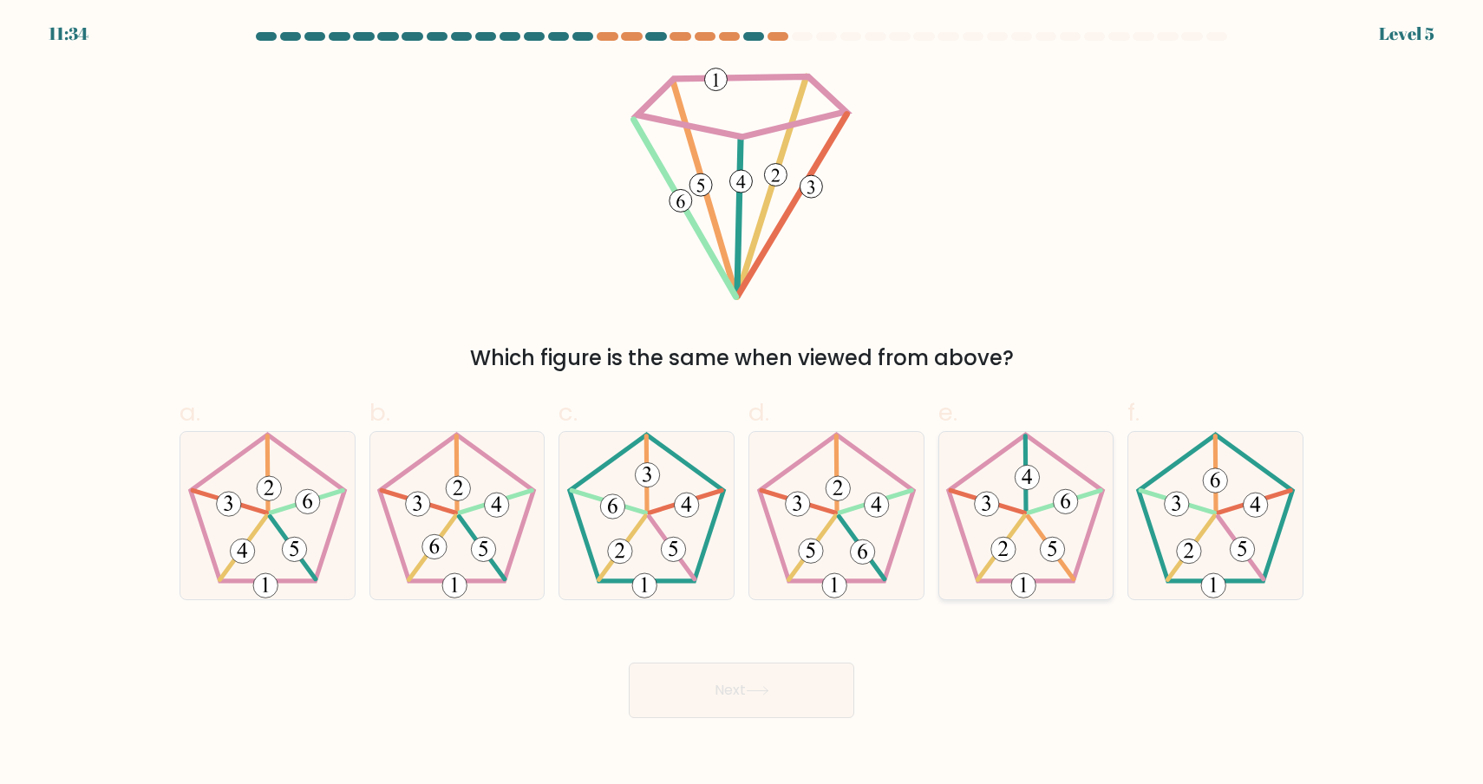
click at [982, 547] on icon at bounding box center [1025, 515] width 167 height 167
click at [742, 403] on input "e." at bounding box center [741, 397] width 1 height 11
radio input "true"
click at [780, 709] on button "Next" at bounding box center [741, 689] width 225 height 55
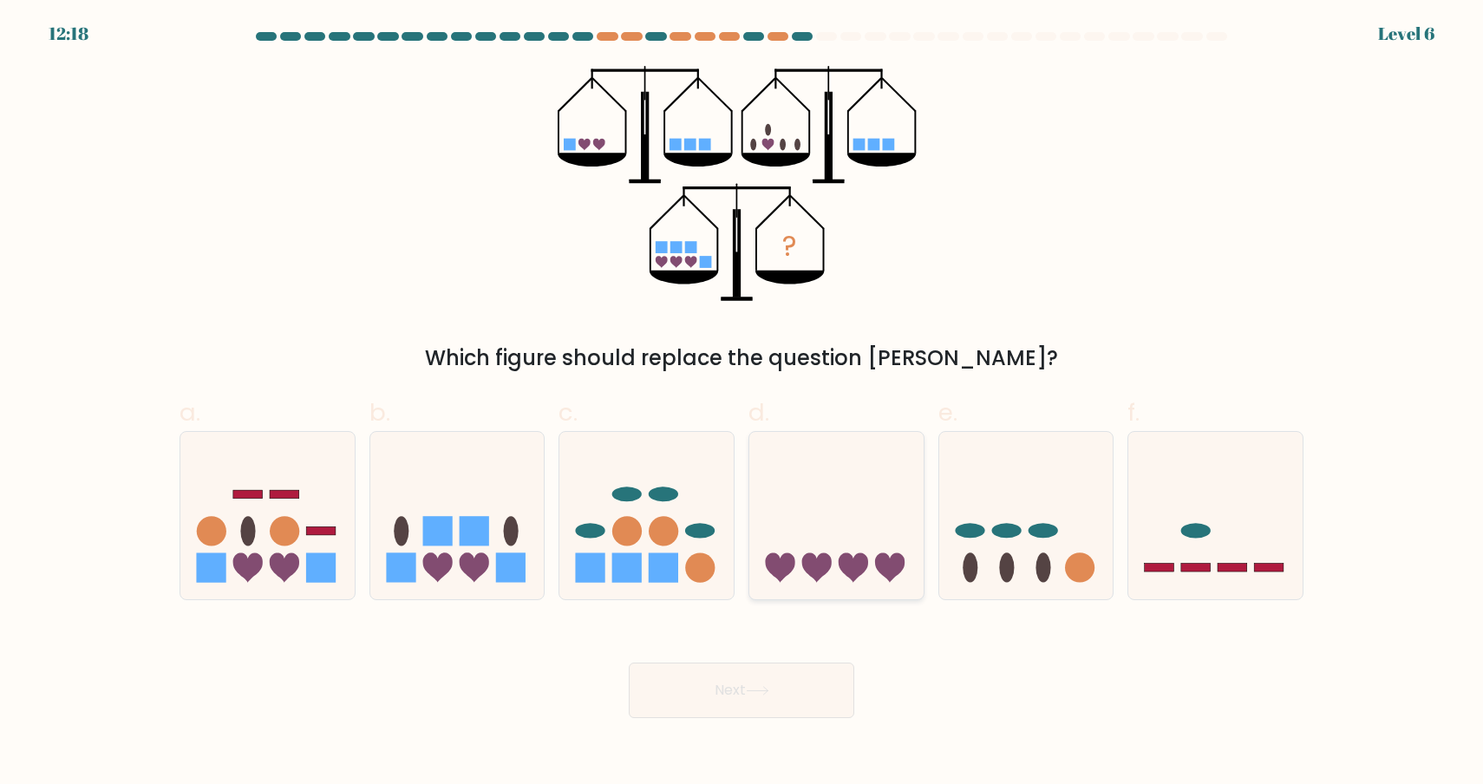
click at [837, 546] on icon at bounding box center [836, 515] width 174 height 144
click at [742, 403] on input "d." at bounding box center [741, 397] width 1 height 11
radio input "true"
click at [773, 707] on button "Next" at bounding box center [741, 689] width 225 height 55
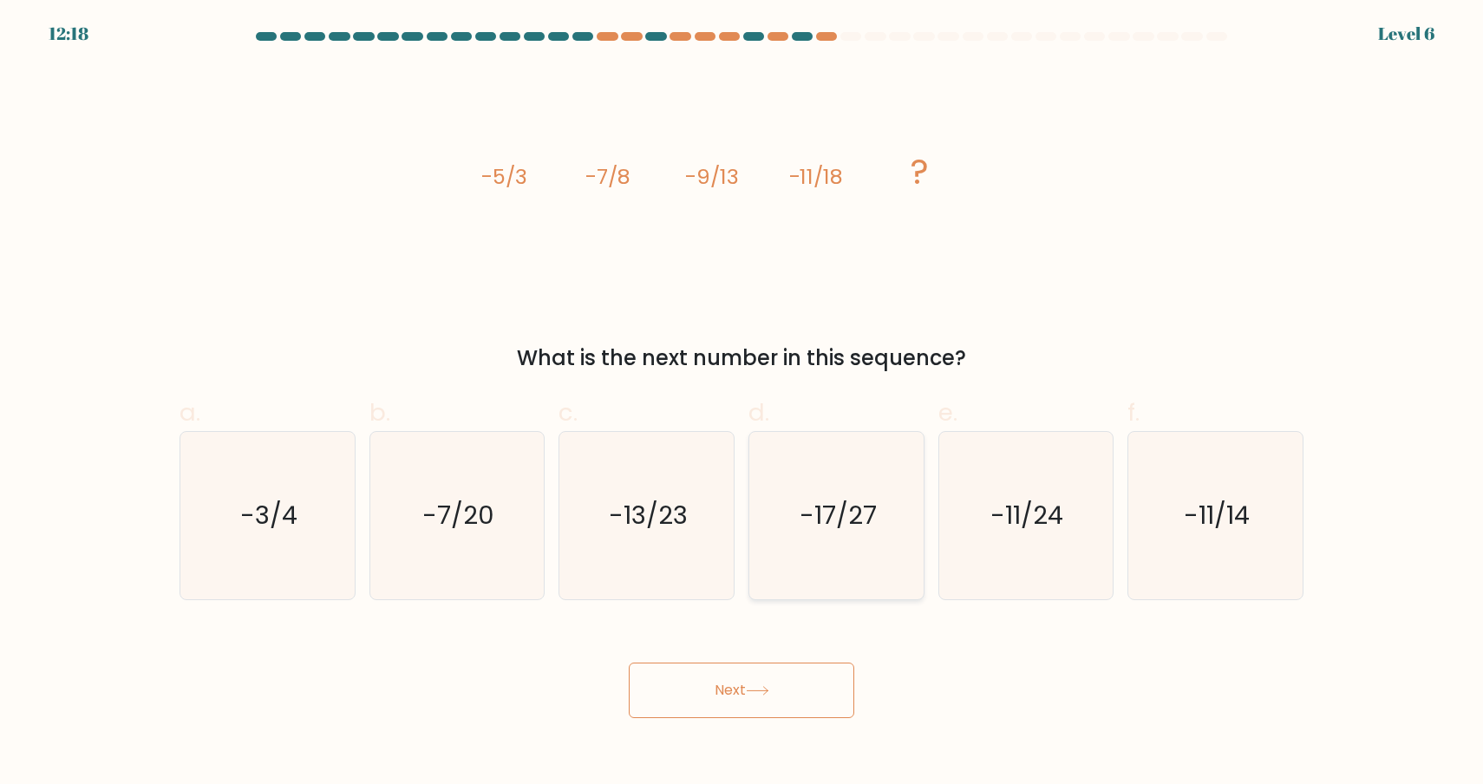
click at [854, 563] on icon "-17/27" at bounding box center [836, 515] width 167 height 167
click at [742, 403] on input "d. -17/27" at bounding box center [741, 397] width 1 height 11
radio input "true"
click at [786, 696] on button "Next" at bounding box center [741, 689] width 225 height 55
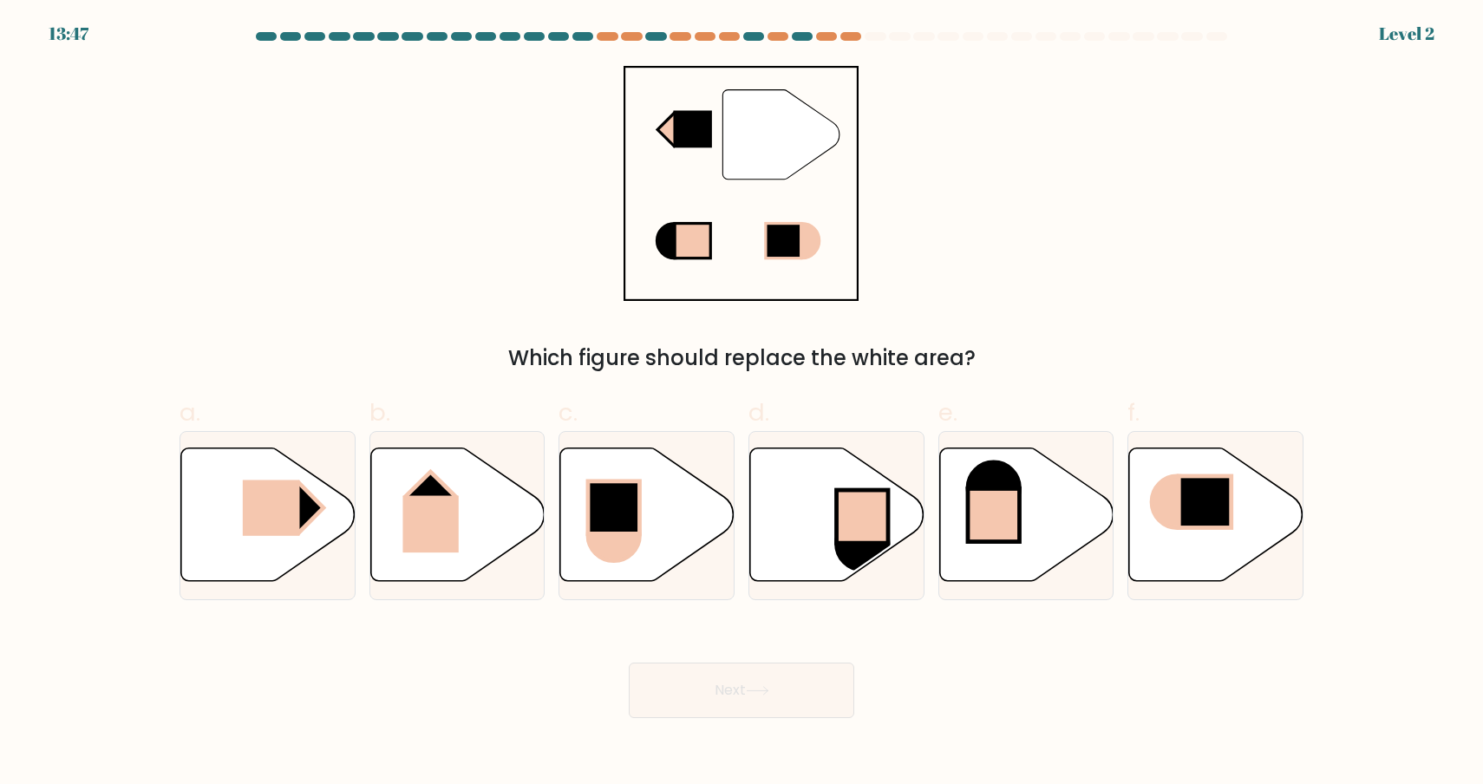
click at [844, 592] on div at bounding box center [836, 515] width 176 height 169
click at [742, 403] on input "d." at bounding box center [741, 397] width 1 height 11
radio input "true"
click at [799, 715] on button "Next" at bounding box center [741, 689] width 225 height 55
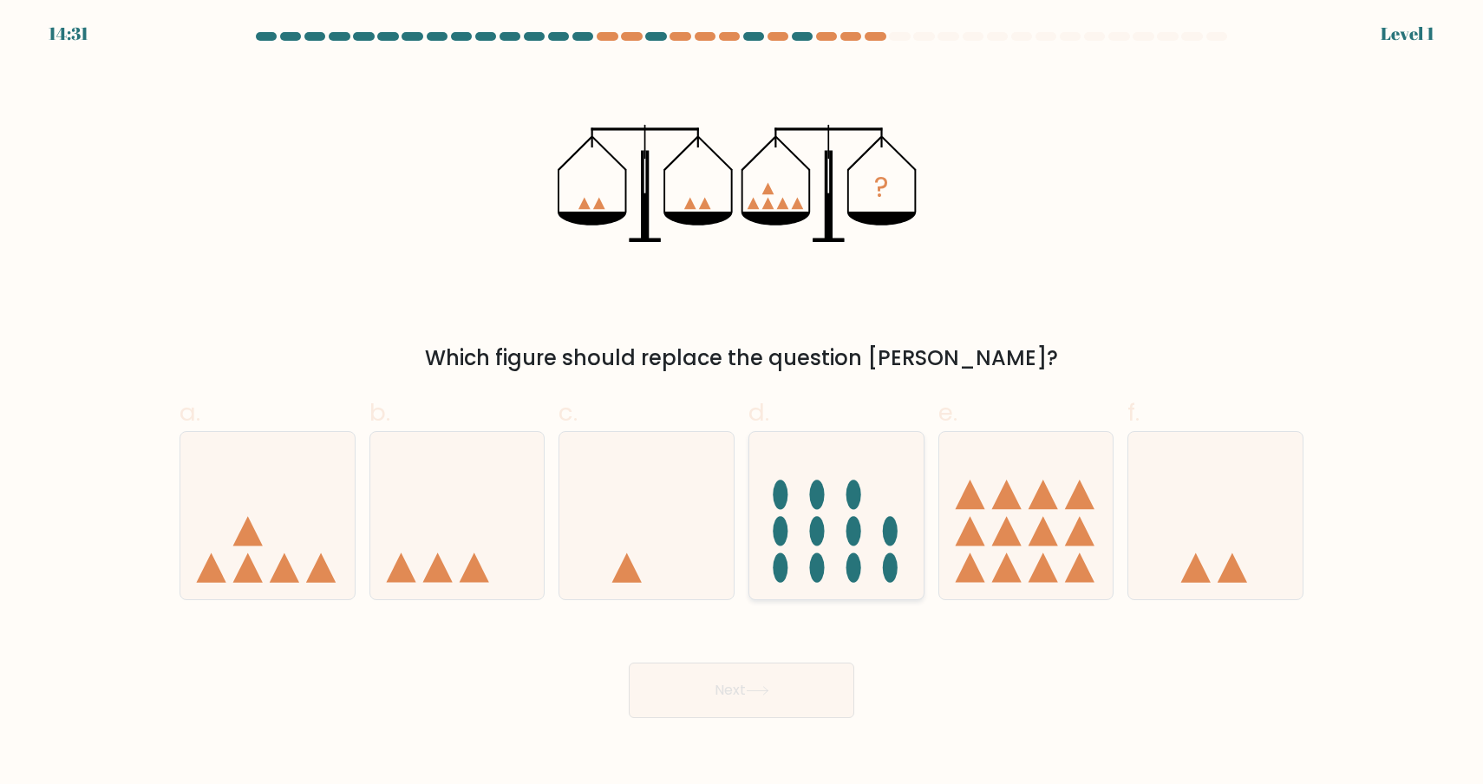
click at [840, 594] on div at bounding box center [836, 515] width 176 height 169
click at [742, 403] on input "d." at bounding box center [741, 397] width 1 height 11
radio input "true"
click at [799, 662] on button "Next" at bounding box center [741, 689] width 225 height 55
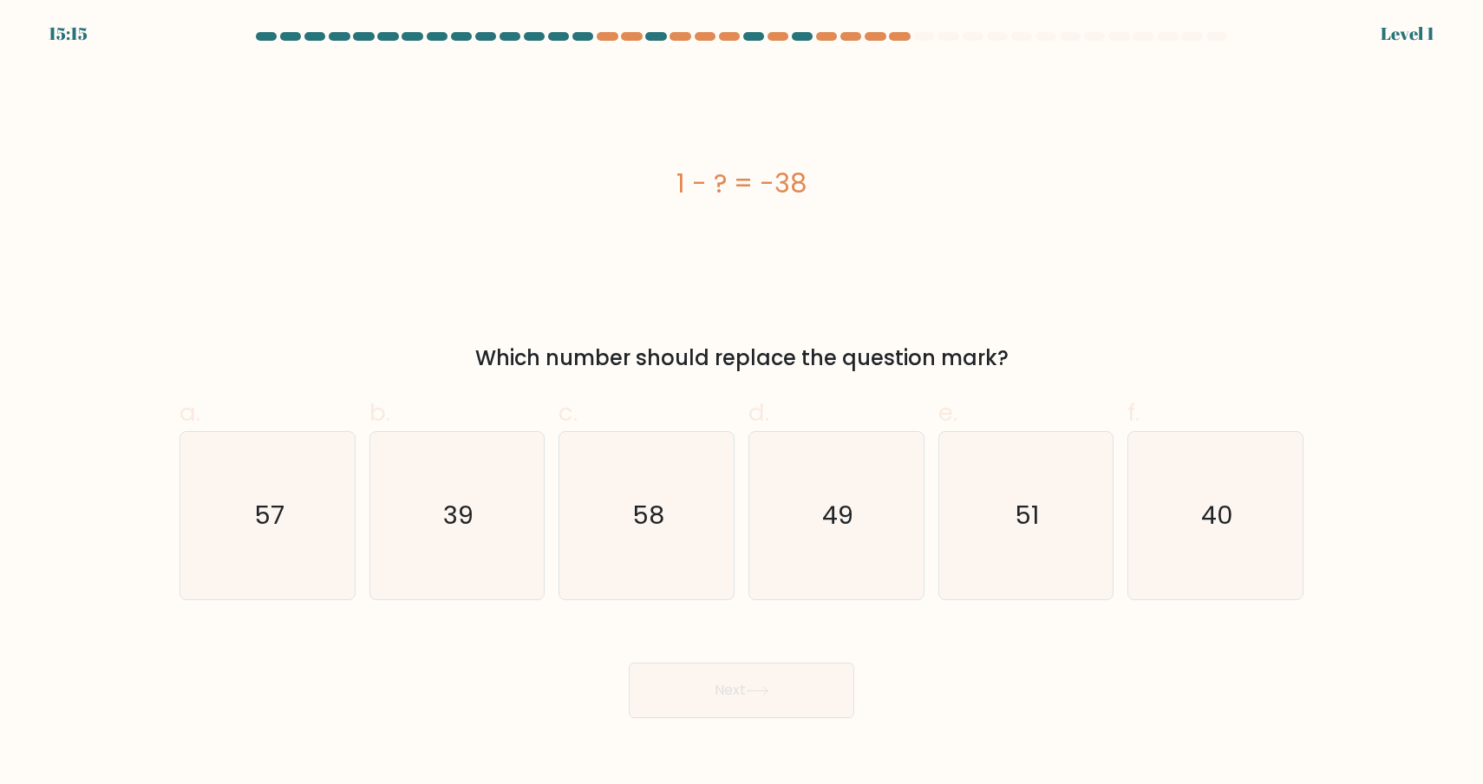
click at [839, 558] on icon "49" at bounding box center [836, 515] width 167 height 167
click at [742, 403] on input "d. 49" at bounding box center [741, 397] width 1 height 11
radio input "true"
click at [780, 703] on button "Next" at bounding box center [741, 689] width 225 height 55
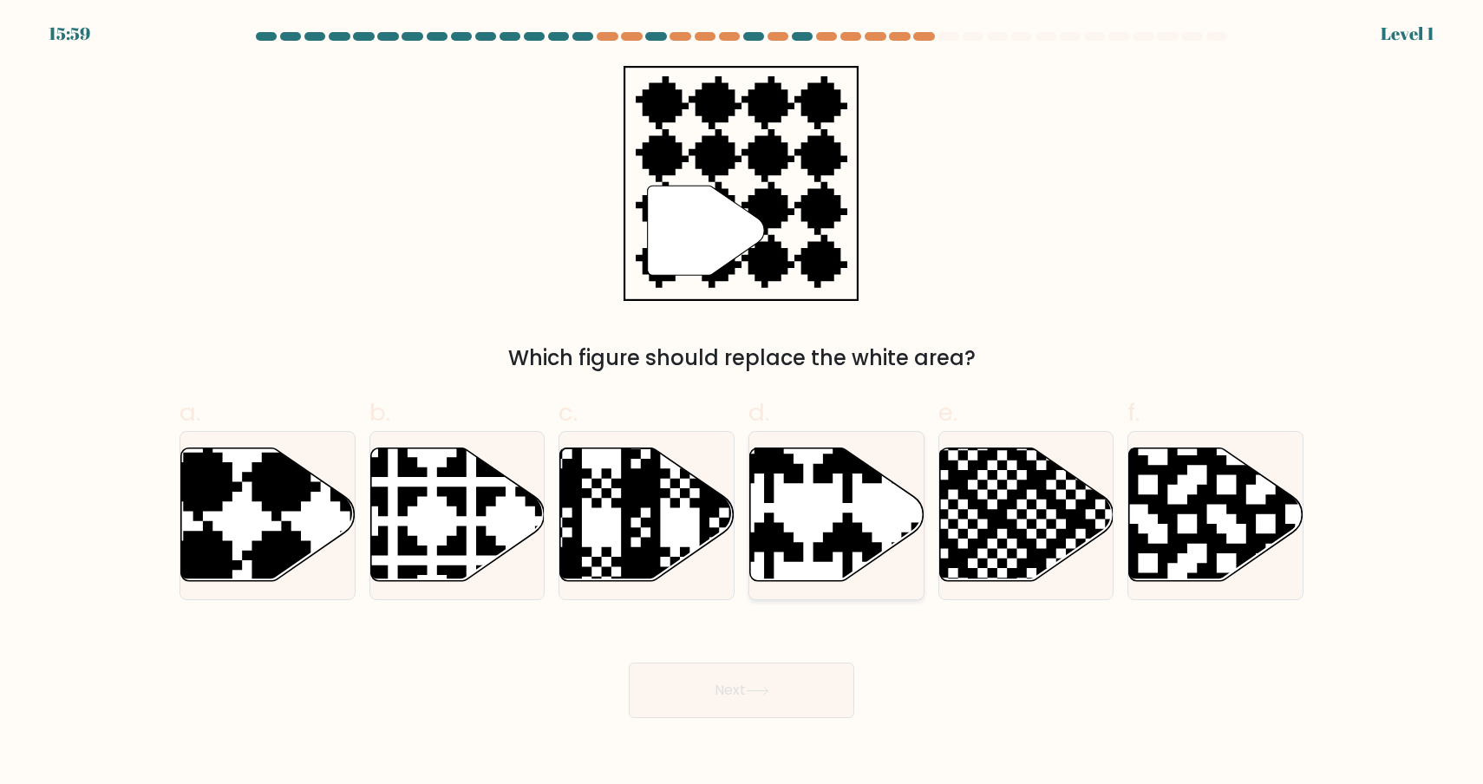
click at [819, 597] on div at bounding box center [836, 515] width 176 height 169
click at [742, 403] on input "d." at bounding box center [741, 397] width 1 height 11
radio input "true"
click at [782, 715] on button "Next" at bounding box center [741, 689] width 225 height 55
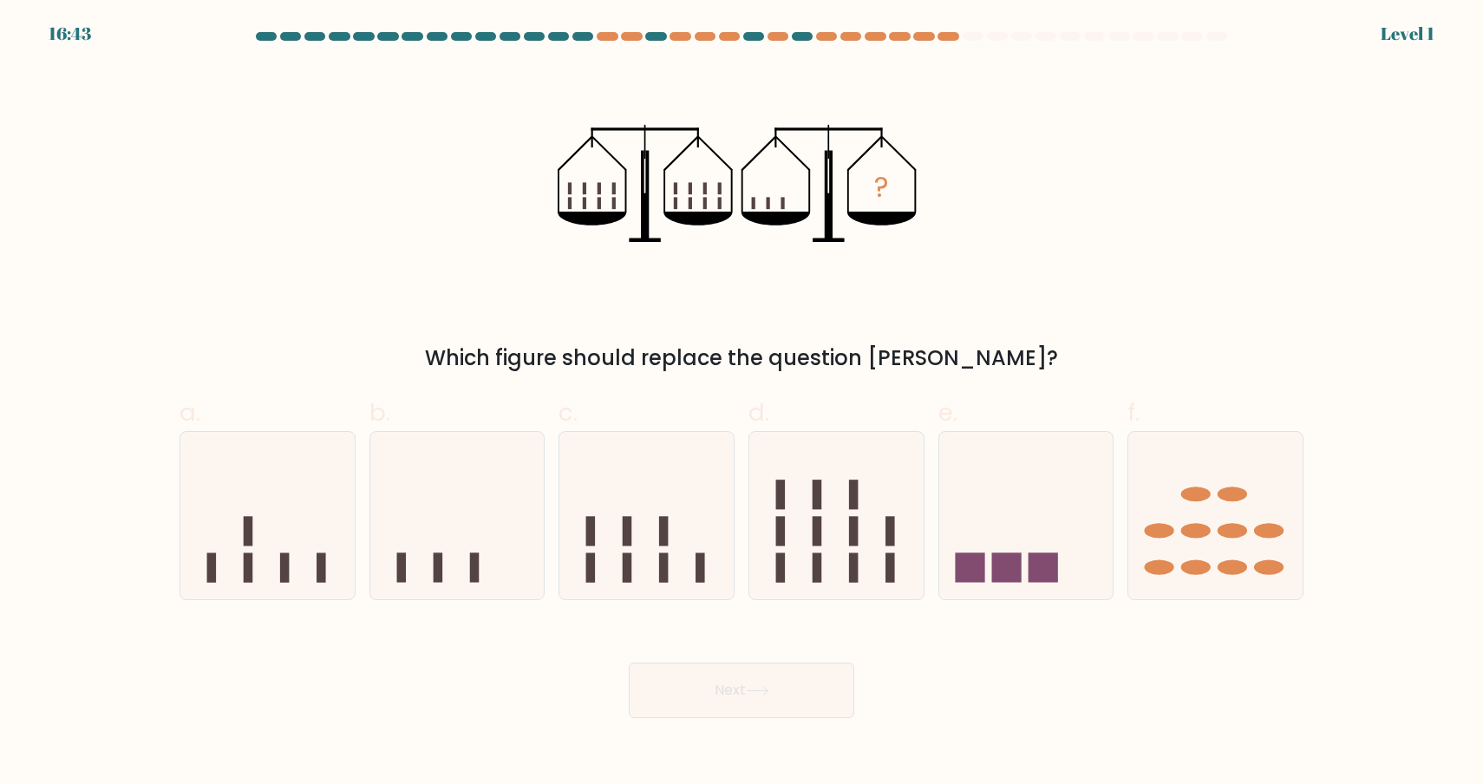
click at [824, 621] on div "Next" at bounding box center [741, 669] width 1145 height 97
click at [828, 610] on form at bounding box center [741, 375] width 1483 height 686
click at [769, 714] on button "Next" at bounding box center [741, 689] width 225 height 55
click at [846, 572] on icon at bounding box center [836, 515] width 174 height 144
click at [742, 403] on input "d." at bounding box center [741, 397] width 1 height 11
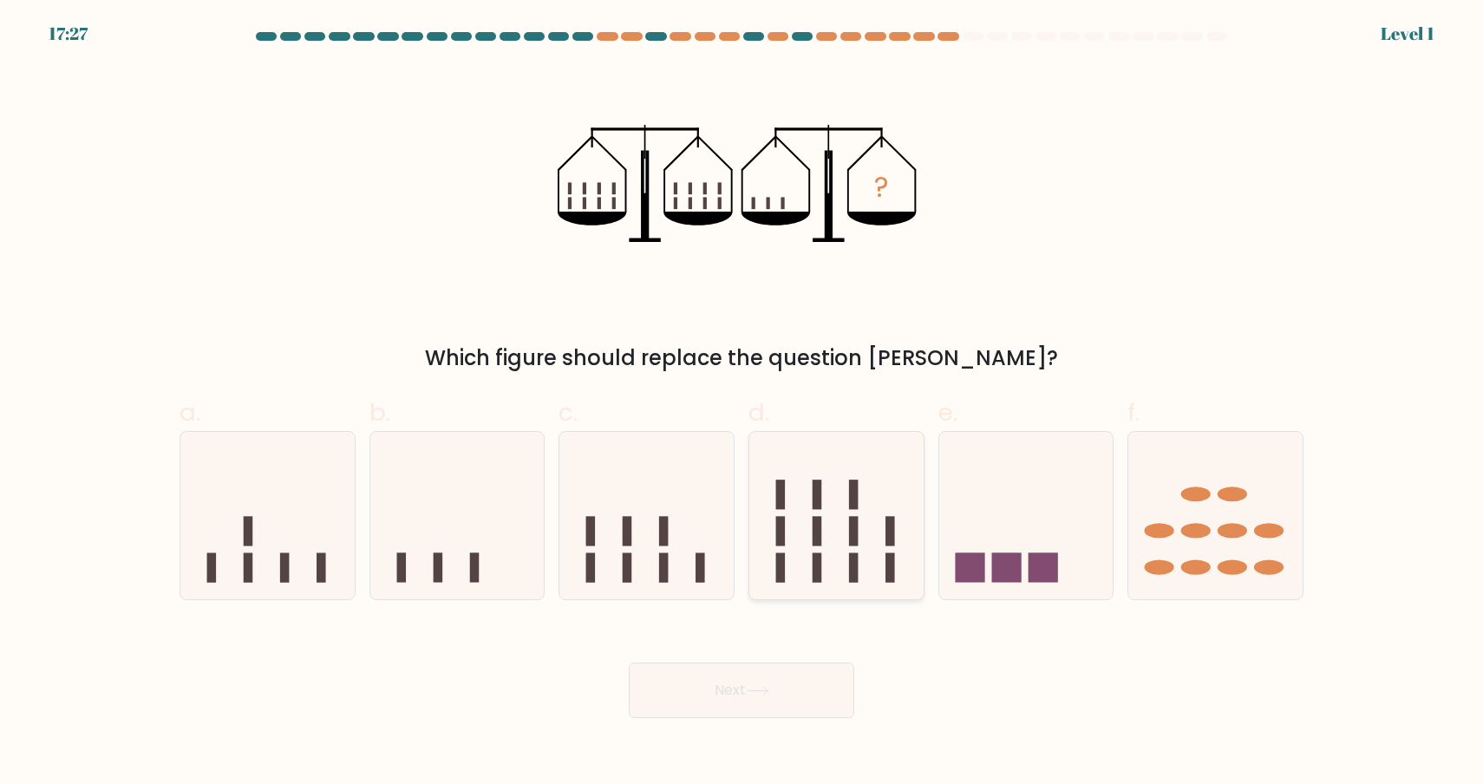
radio input "true"
click at [792, 678] on button "Next" at bounding box center [741, 689] width 225 height 55
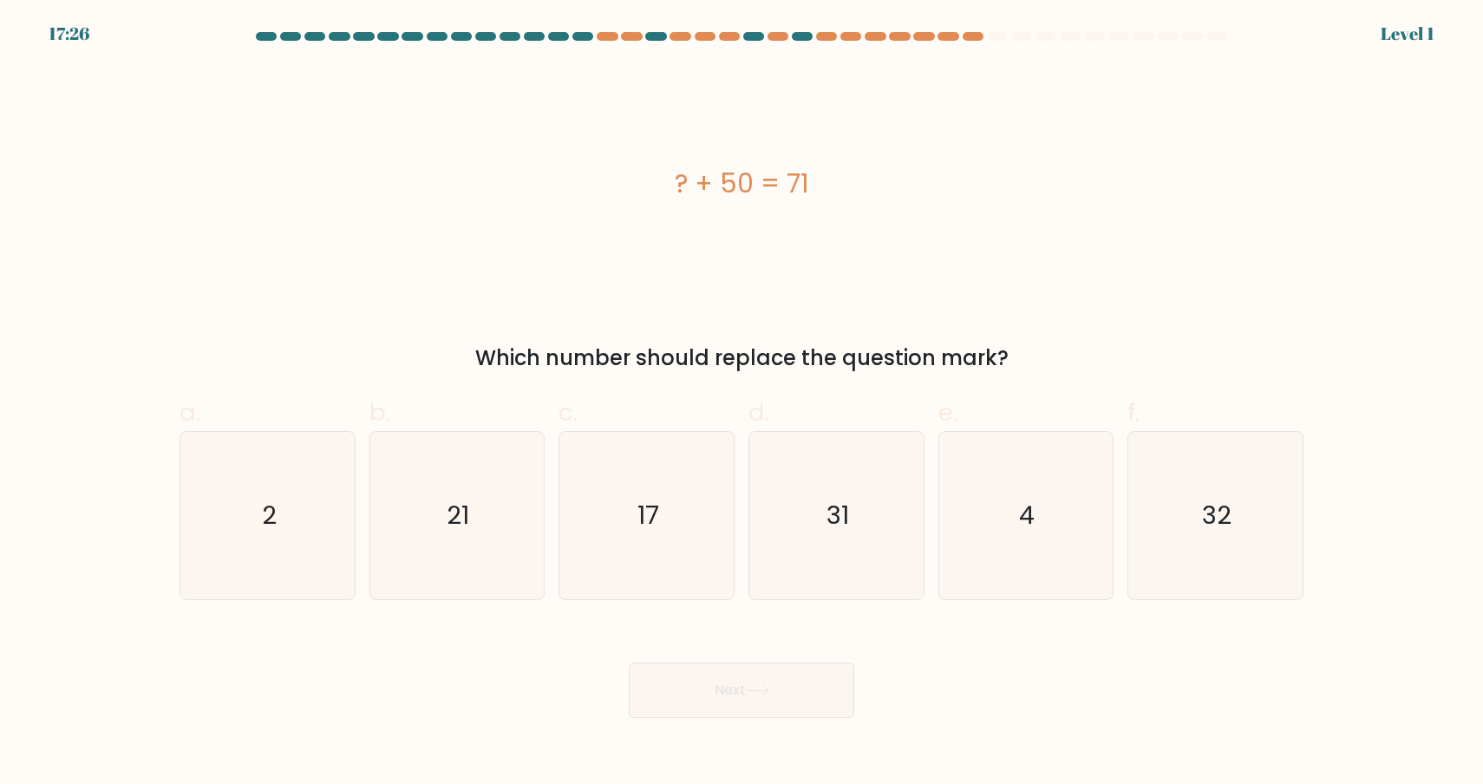
click at [832, 551] on icon "31" at bounding box center [836, 515] width 167 height 167
click at [742, 403] on input "d. 31" at bounding box center [741, 397] width 1 height 11
radio input "true"
click at [786, 665] on button "Next" at bounding box center [741, 689] width 225 height 55
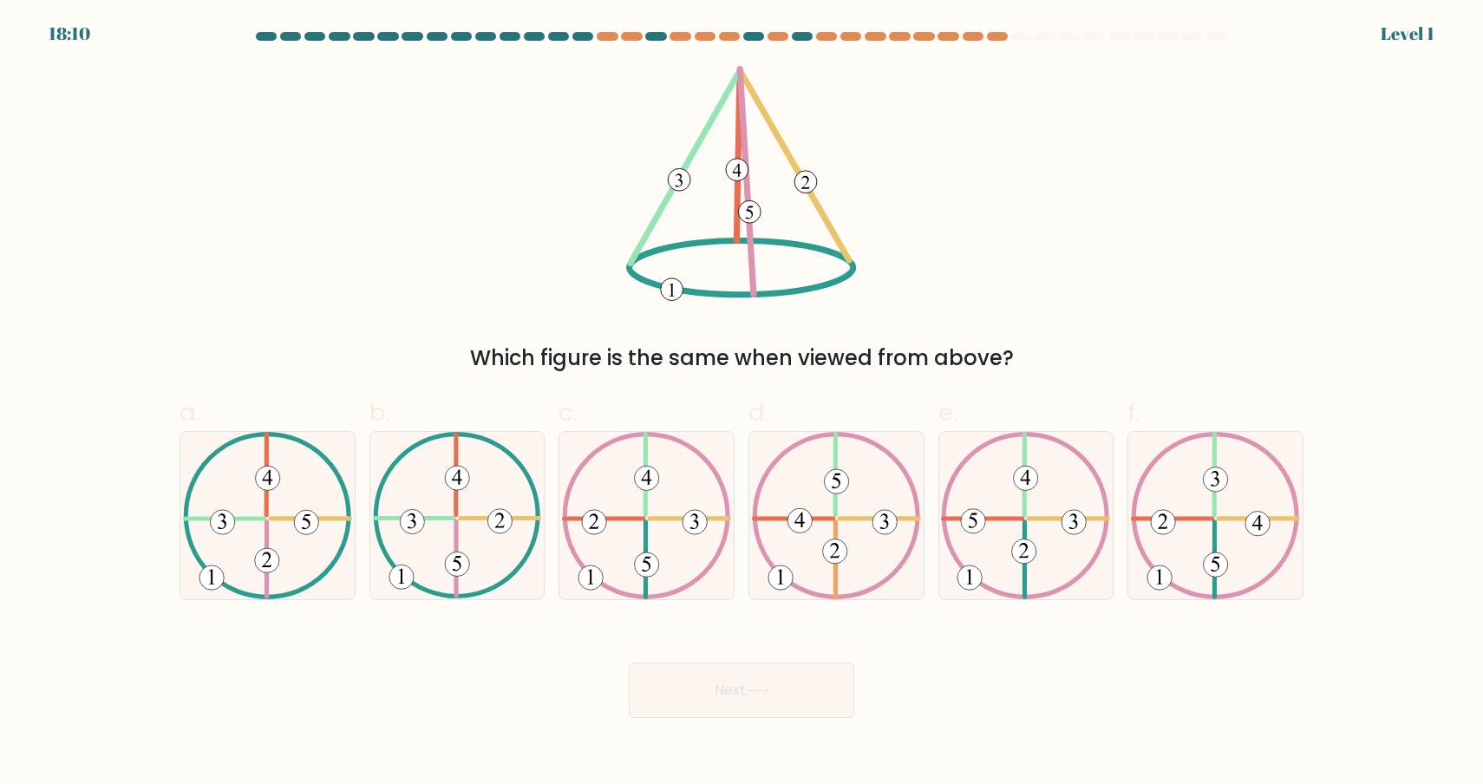
click at [839, 574] on icon at bounding box center [836, 515] width 169 height 167
click at [742, 403] on input "d." at bounding box center [741, 397] width 1 height 11
radio input "true"
click at [783, 707] on button "Next" at bounding box center [741, 689] width 225 height 55
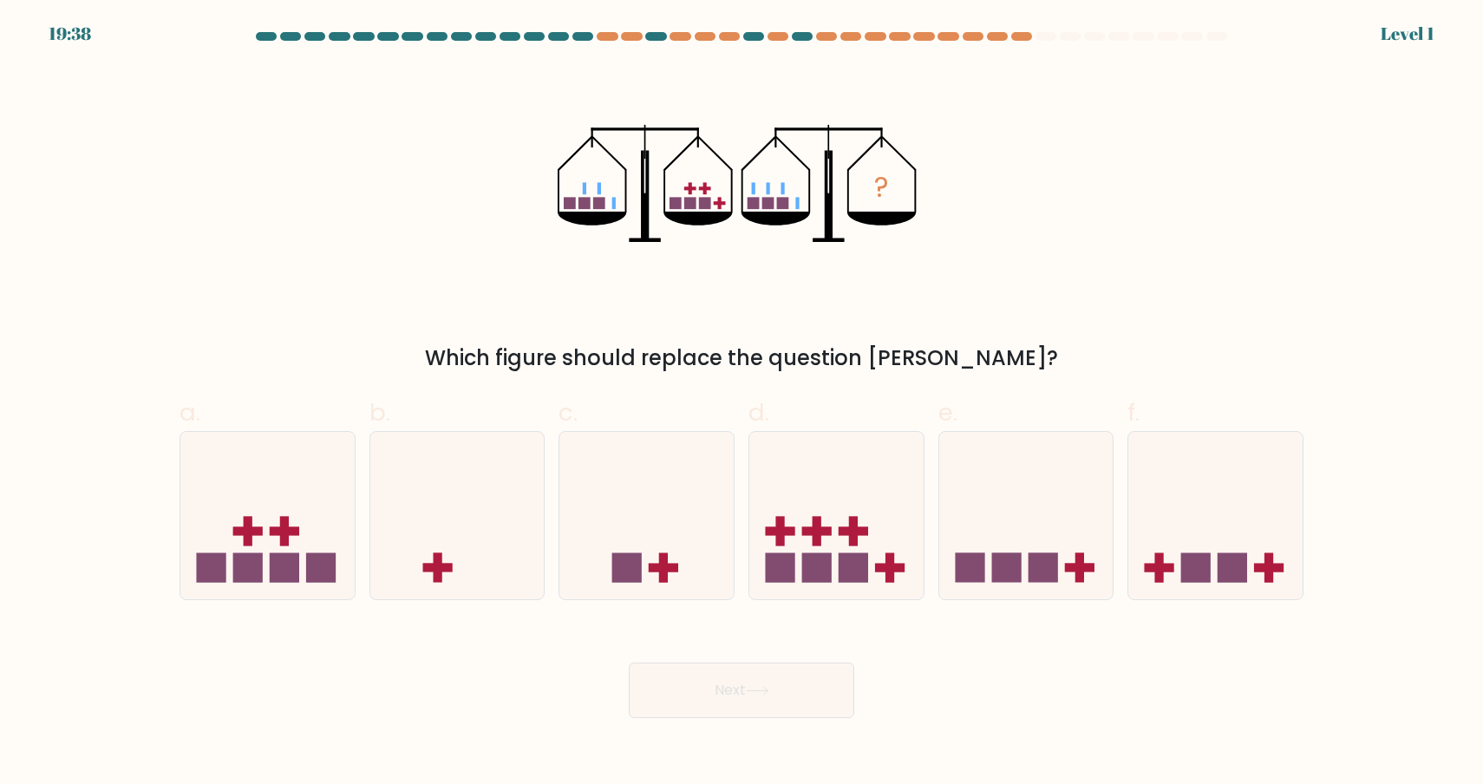
click at [836, 598] on div at bounding box center [836, 515] width 176 height 169
click at [742, 403] on input "d." at bounding box center [741, 397] width 1 height 11
radio input "true"
click at [794, 691] on button "Next" at bounding box center [741, 689] width 225 height 55
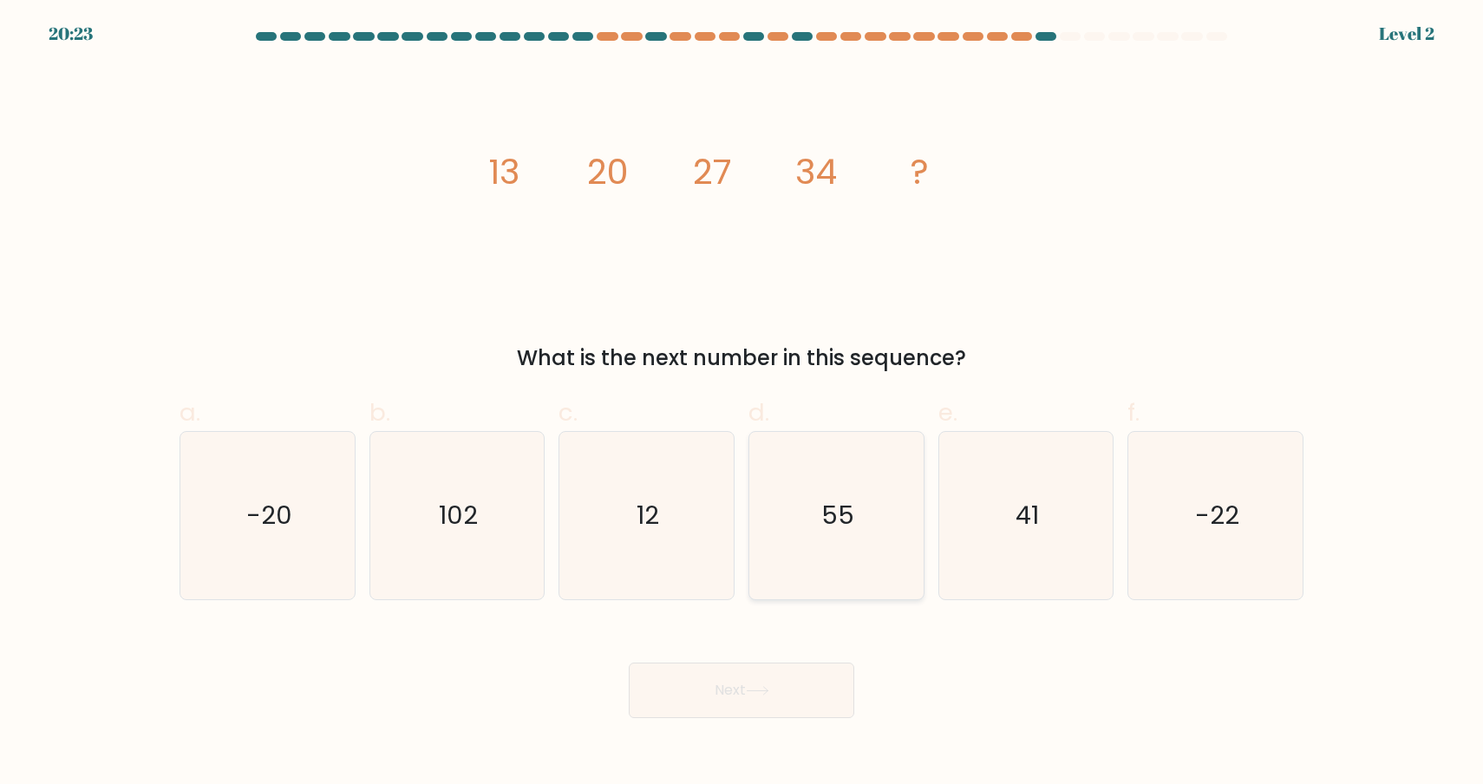
click at [845, 574] on icon "55" at bounding box center [836, 515] width 167 height 167
click at [742, 403] on input "d. 55" at bounding box center [741, 397] width 1 height 11
radio input "true"
click at [784, 711] on button "Next" at bounding box center [741, 689] width 225 height 55
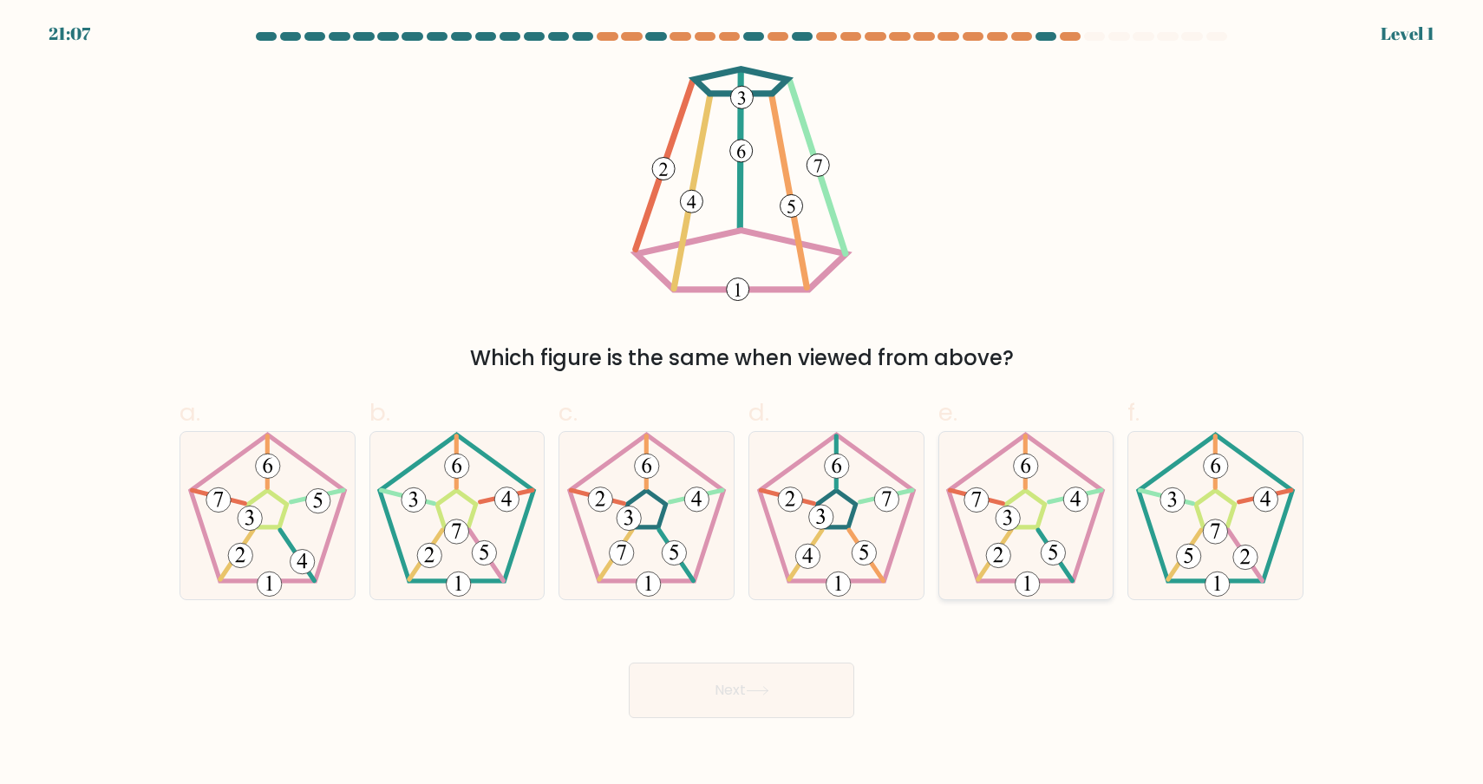
drag, startPoint x: 1026, startPoint y: 521, endPoint x: 1020, endPoint y: 528, distance: 9.2
click at [1026, 521] on icon at bounding box center [1025, 515] width 167 height 167
click at [742, 403] on input "e." at bounding box center [741, 397] width 1 height 11
radio input "true"
click at [856, 679] on div "Next" at bounding box center [741, 669] width 1145 height 97
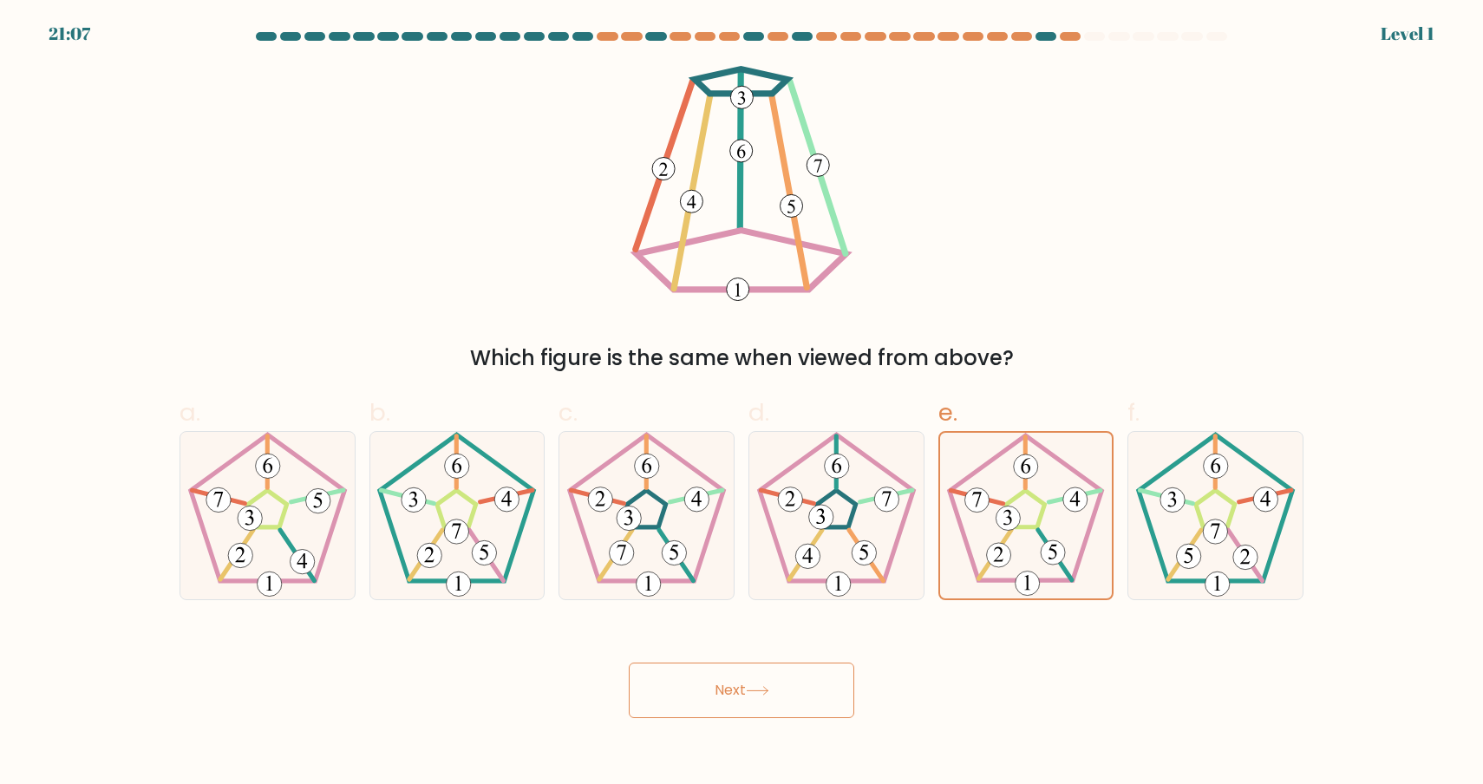
click at [825, 694] on button "Next" at bounding box center [741, 689] width 225 height 55
click at [705, 584] on icon at bounding box center [646, 515] width 167 height 167
click at [741, 403] on input "c." at bounding box center [741, 397] width 1 height 11
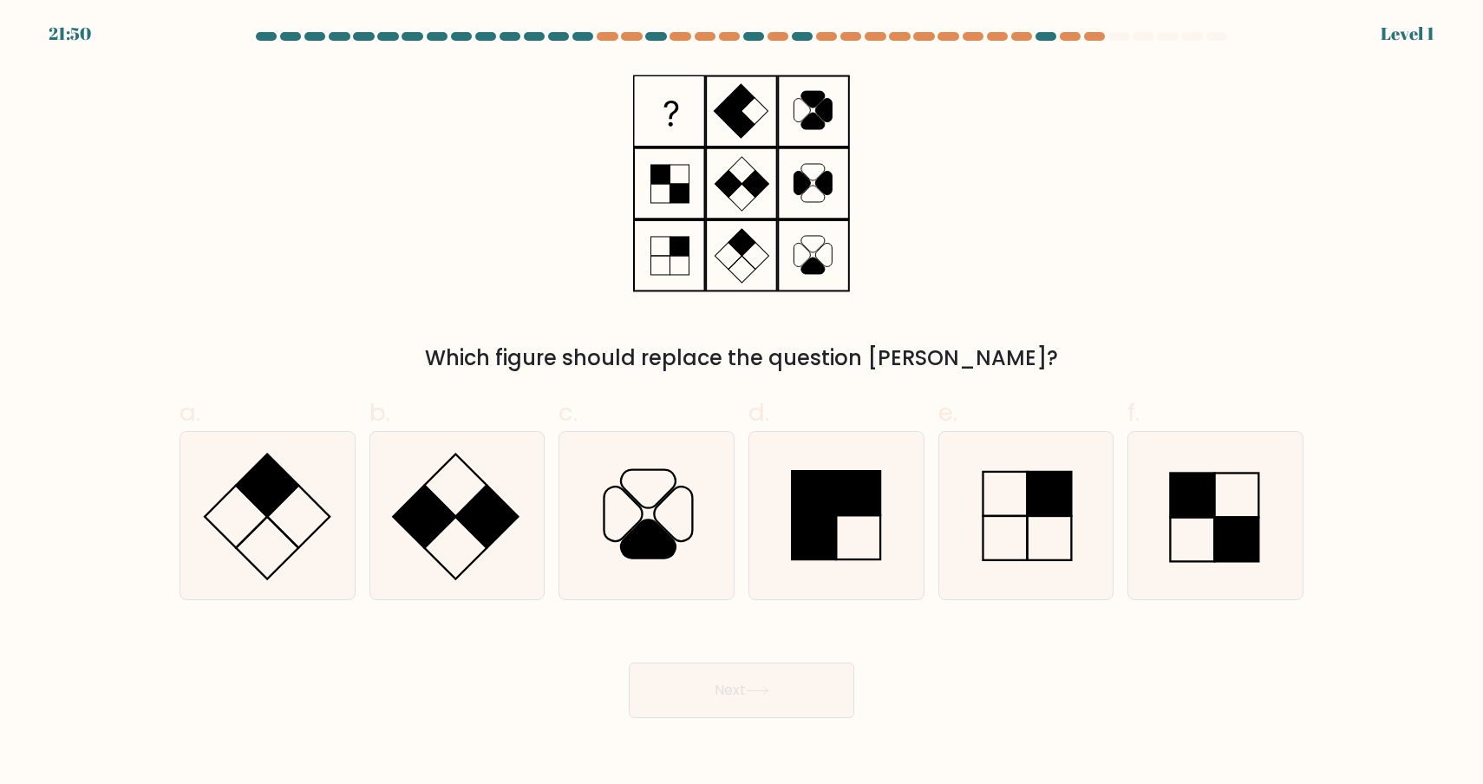
click at [726, 655] on div "Next" at bounding box center [741, 669] width 1145 height 97
click at [726, 700] on button "Next" at bounding box center [741, 689] width 225 height 55
click at [726, 686] on button "Next" at bounding box center [741, 689] width 225 height 55
click at [732, 563] on div at bounding box center [646, 515] width 176 height 169
click at [741, 403] on input "c." at bounding box center [741, 397] width 1 height 11
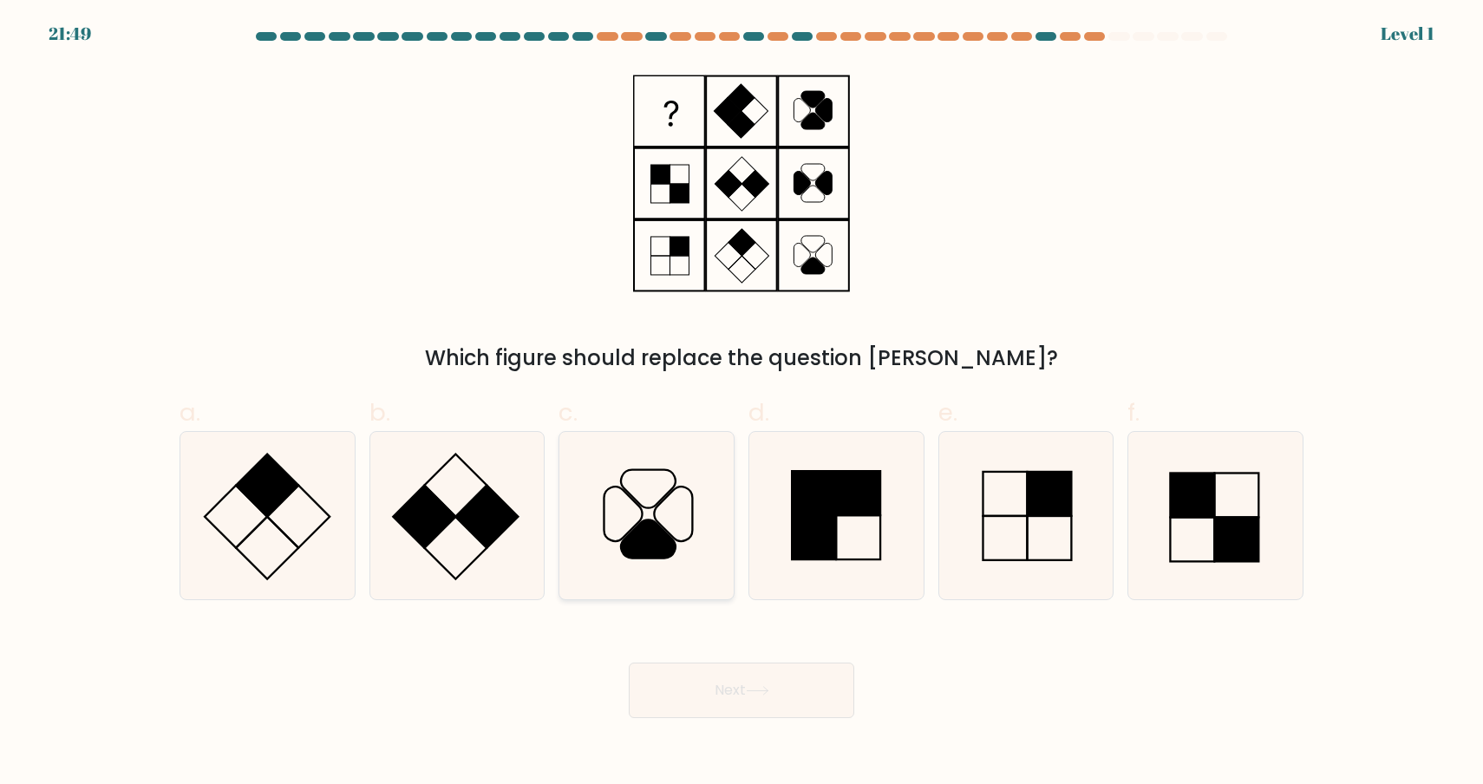
radio input "true"
click at [748, 683] on button "Next" at bounding box center [741, 689] width 225 height 55
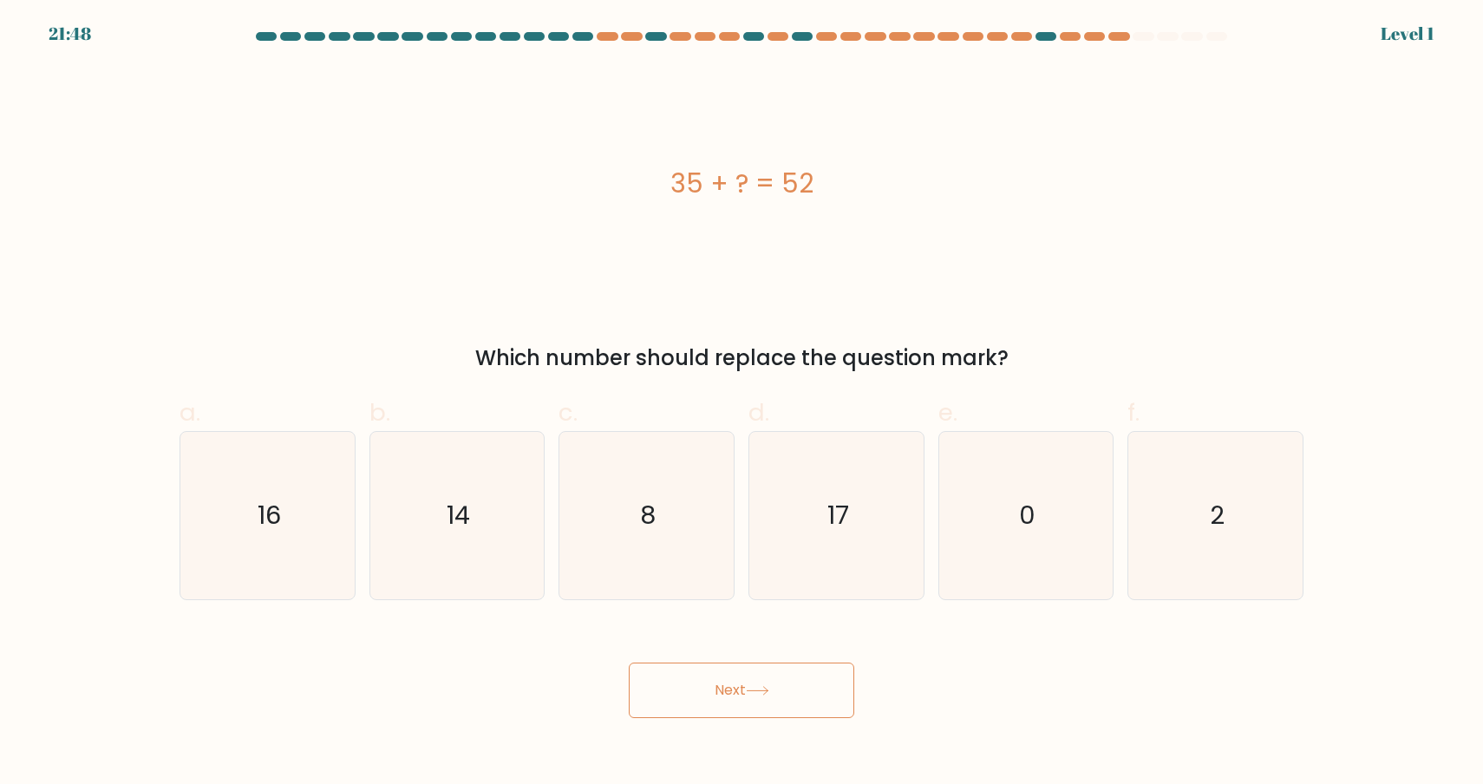
click at [826, 597] on icon "17" at bounding box center [836, 515] width 167 height 167
click at [742, 403] on input "d. 17" at bounding box center [741, 397] width 1 height 11
radio input "true"
click at [794, 667] on button "Next" at bounding box center [741, 689] width 225 height 55
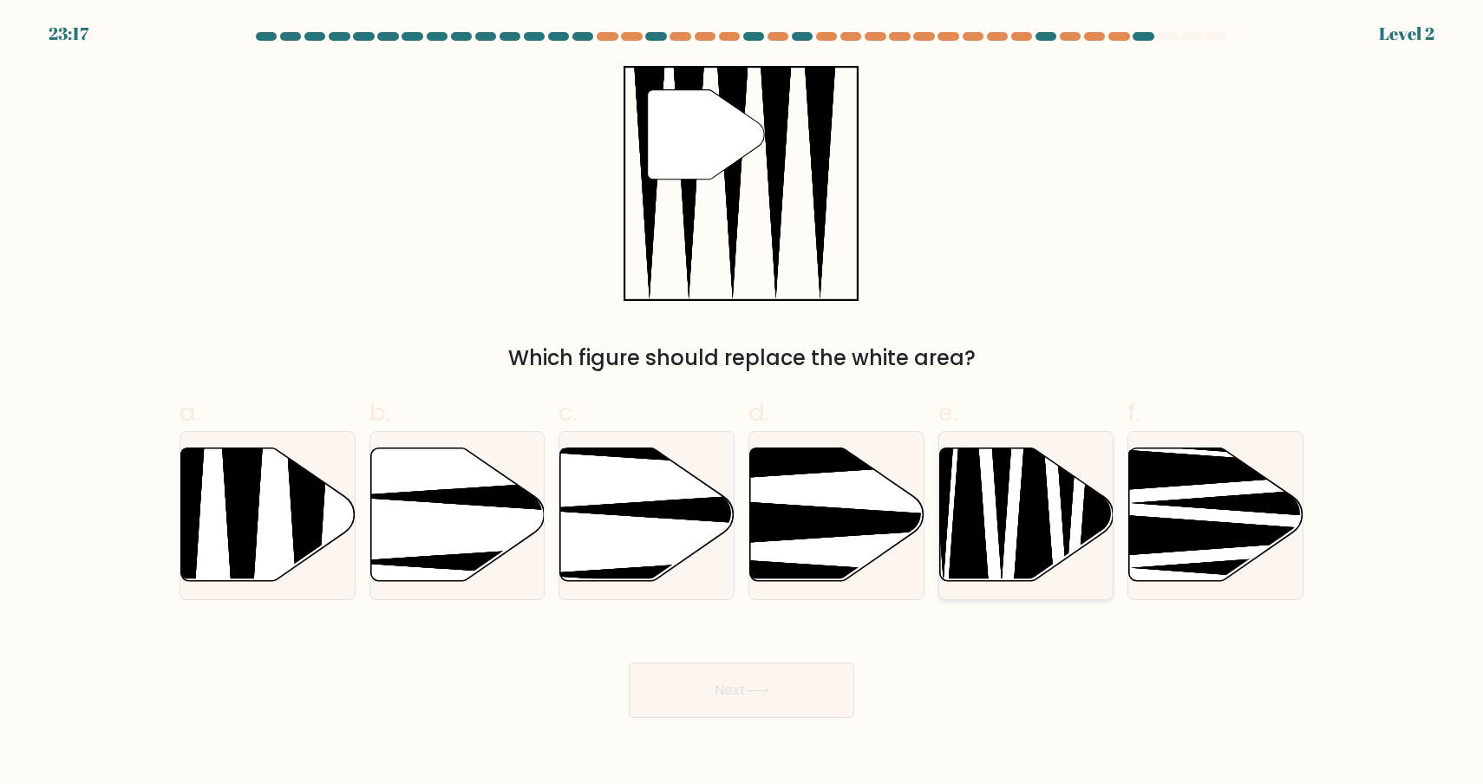
click at [979, 544] on icon at bounding box center [968, 460] width 45 height 307
click at [742, 403] on input "e." at bounding box center [741, 397] width 1 height 11
radio input "true"
click at [837, 698] on button "Next" at bounding box center [741, 689] width 225 height 55
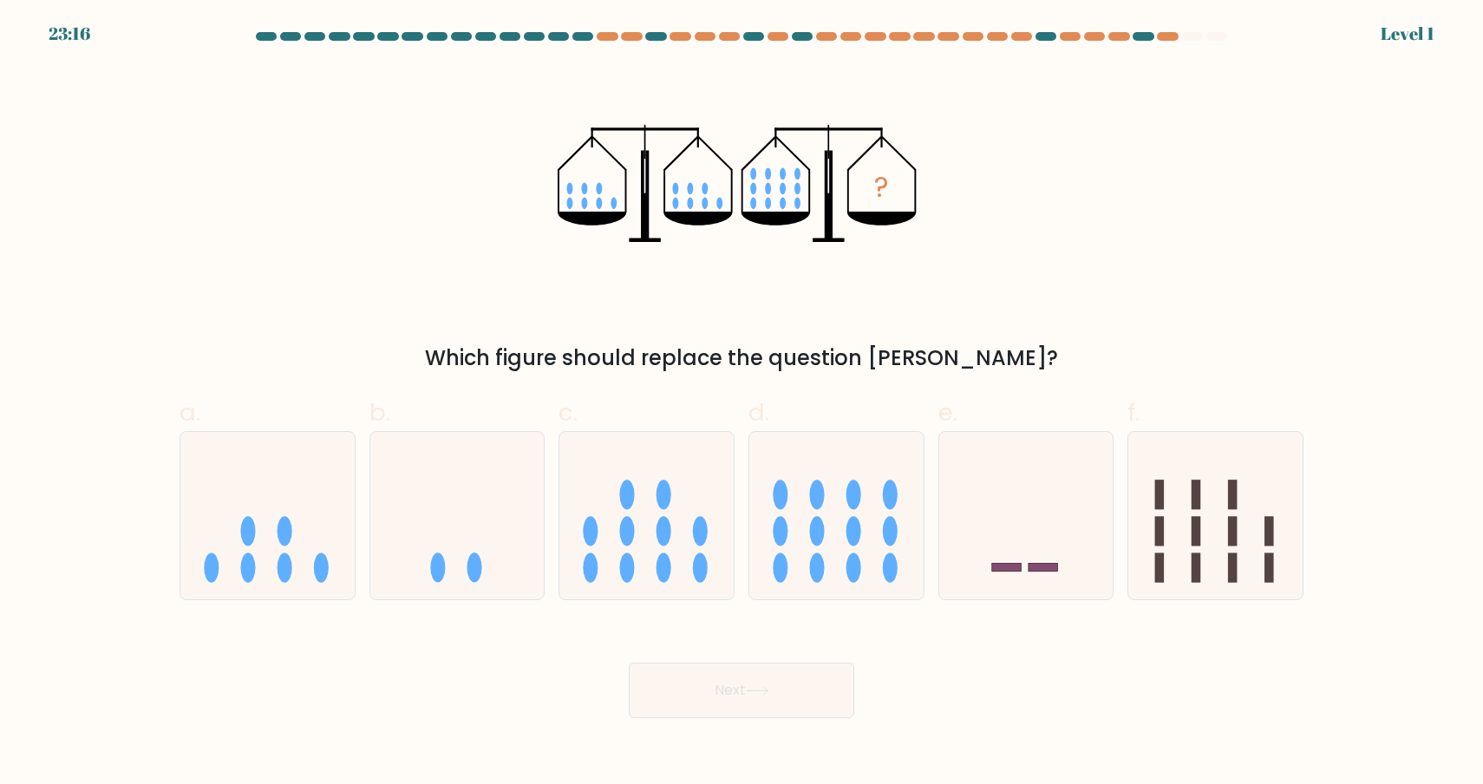
click at [1044, 550] on icon at bounding box center [1026, 515] width 174 height 144
click at [742, 403] on input "e." at bounding box center [741, 397] width 1 height 11
radio input "true"
click at [859, 689] on div "Next" at bounding box center [741, 669] width 1145 height 97
click at [827, 694] on button "Next" at bounding box center [741, 689] width 225 height 55
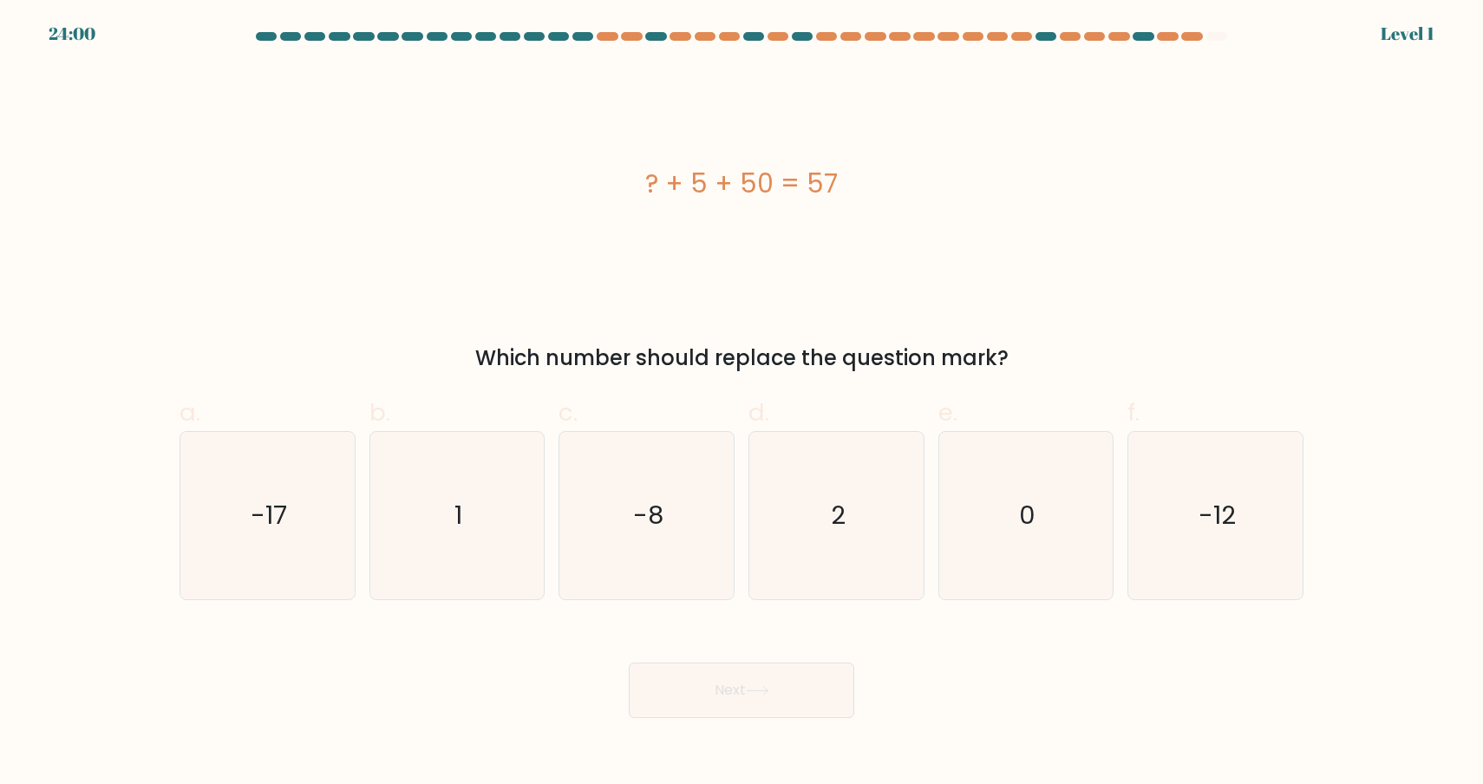
click at [986, 580] on icon "0" at bounding box center [1025, 515] width 167 height 167
click at [742, 403] on input "e. 0" at bounding box center [741, 397] width 1 height 11
radio input "true"
click at [781, 721] on body "24:44 Level 1 1" at bounding box center [741, 392] width 1483 height 784
click at [981, 565] on icon "0" at bounding box center [1026, 516] width 166 height 166
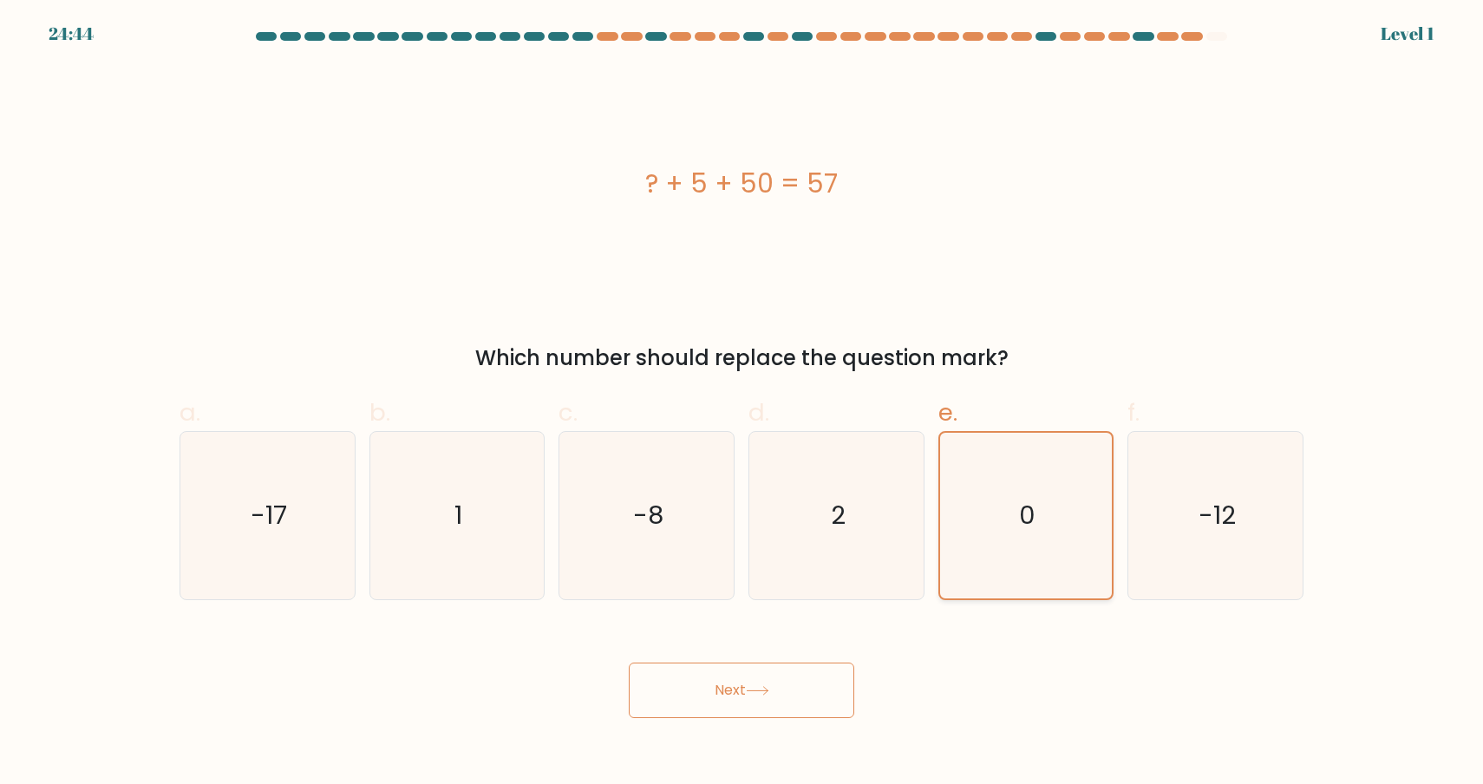
click at [742, 403] on input "e. 0" at bounding box center [741, 397] width 1 height 11
click at [826, 665] on button "Next" at bounding box center [741, 689] width 225 height 55
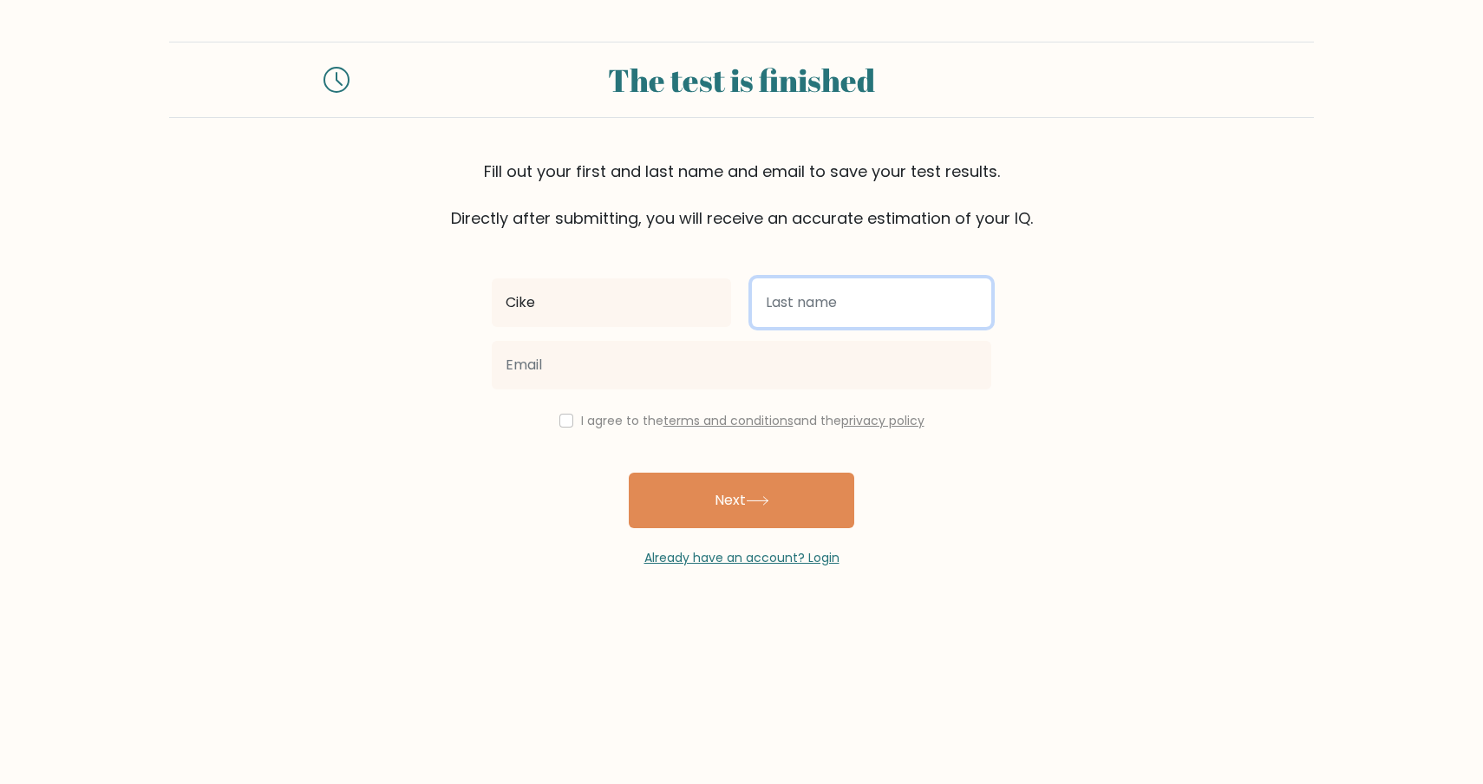
click at [857, 292] on input "text" at bounding box center [871, 302] width 239 height 49
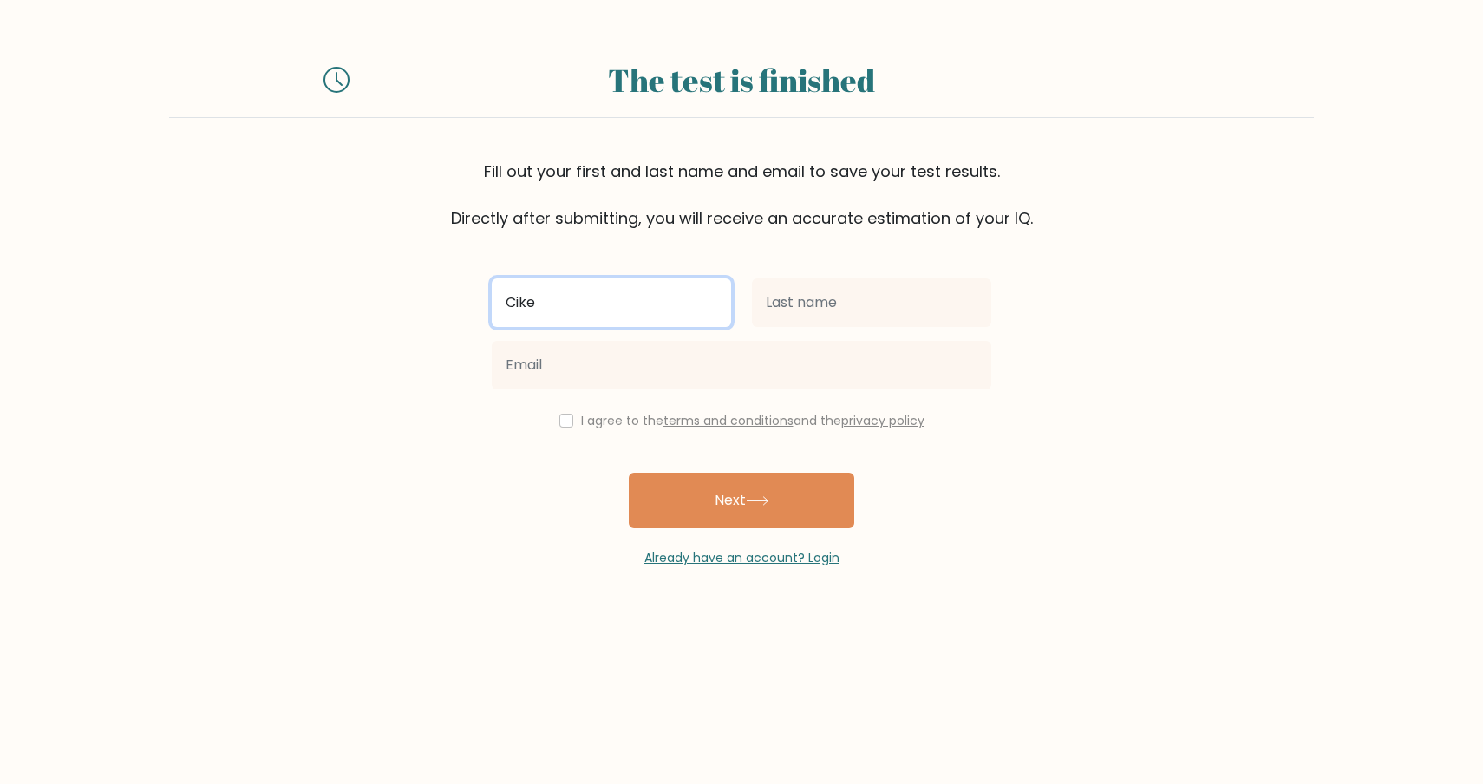
click at [649, 308] on input "Cike" at bounding box center [611, 302] width 239 height 49
click at [597, 284] on input "david" at bounding box center [611, 302] width 239 height 49
click at [597, 303] on input "david" at bounding box center [611, 302] width 239 height 49
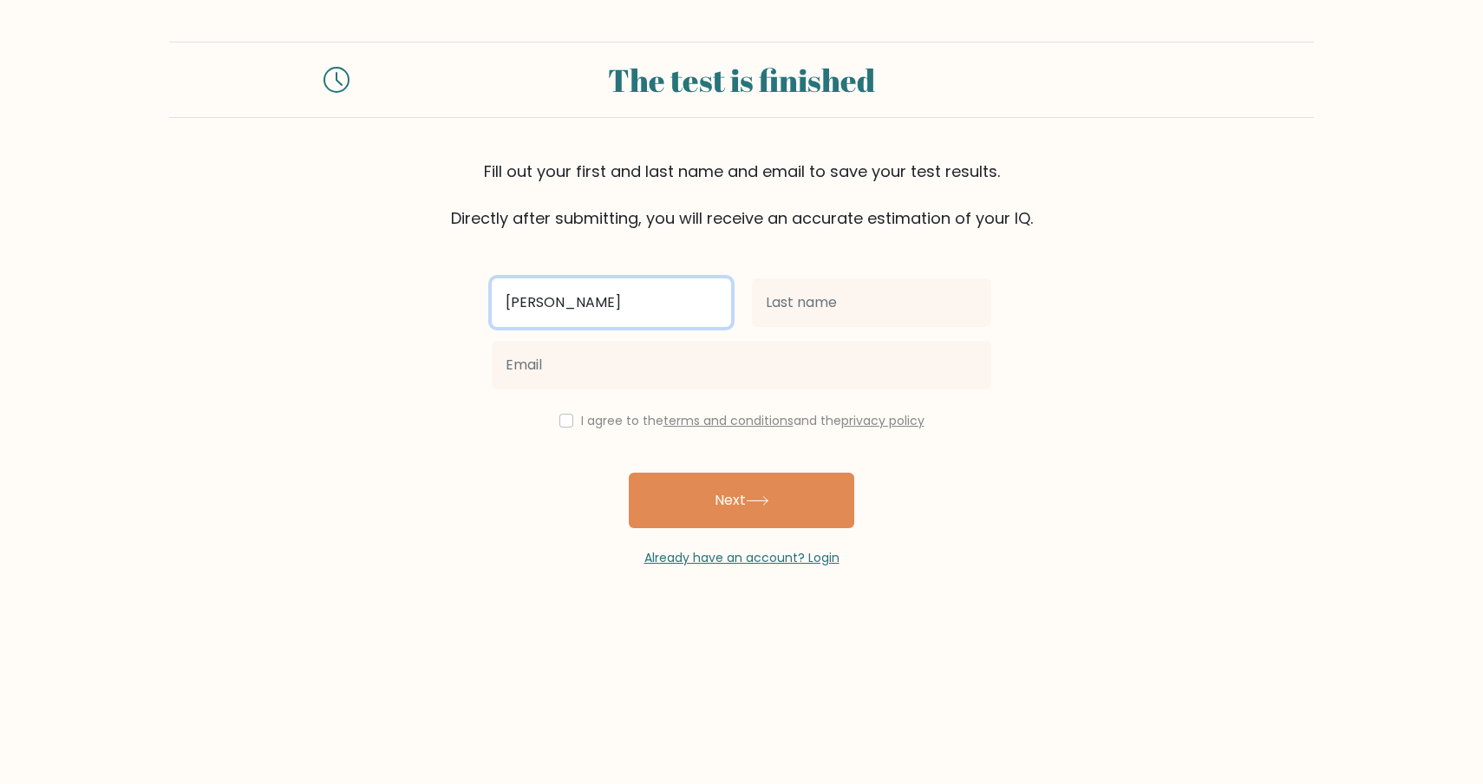
click at [597, 303] on input "david" at bounding box center [611, 302] width 239 height 49
type input "[PERSON_NAME]"
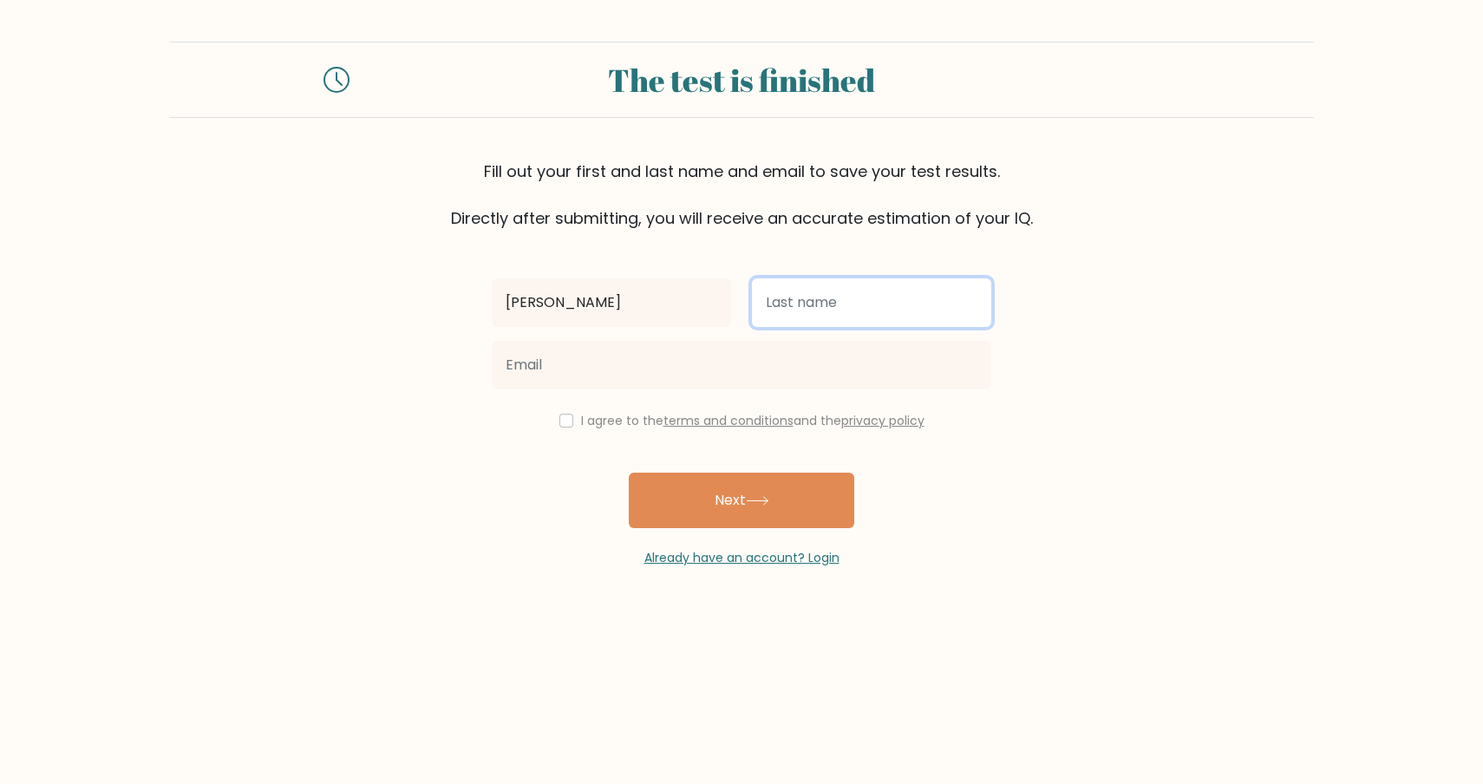
click at [791, 298] on input "text" at bounding box center [871, 302] width 239 height 49
type input "[PERSON_NAME]"
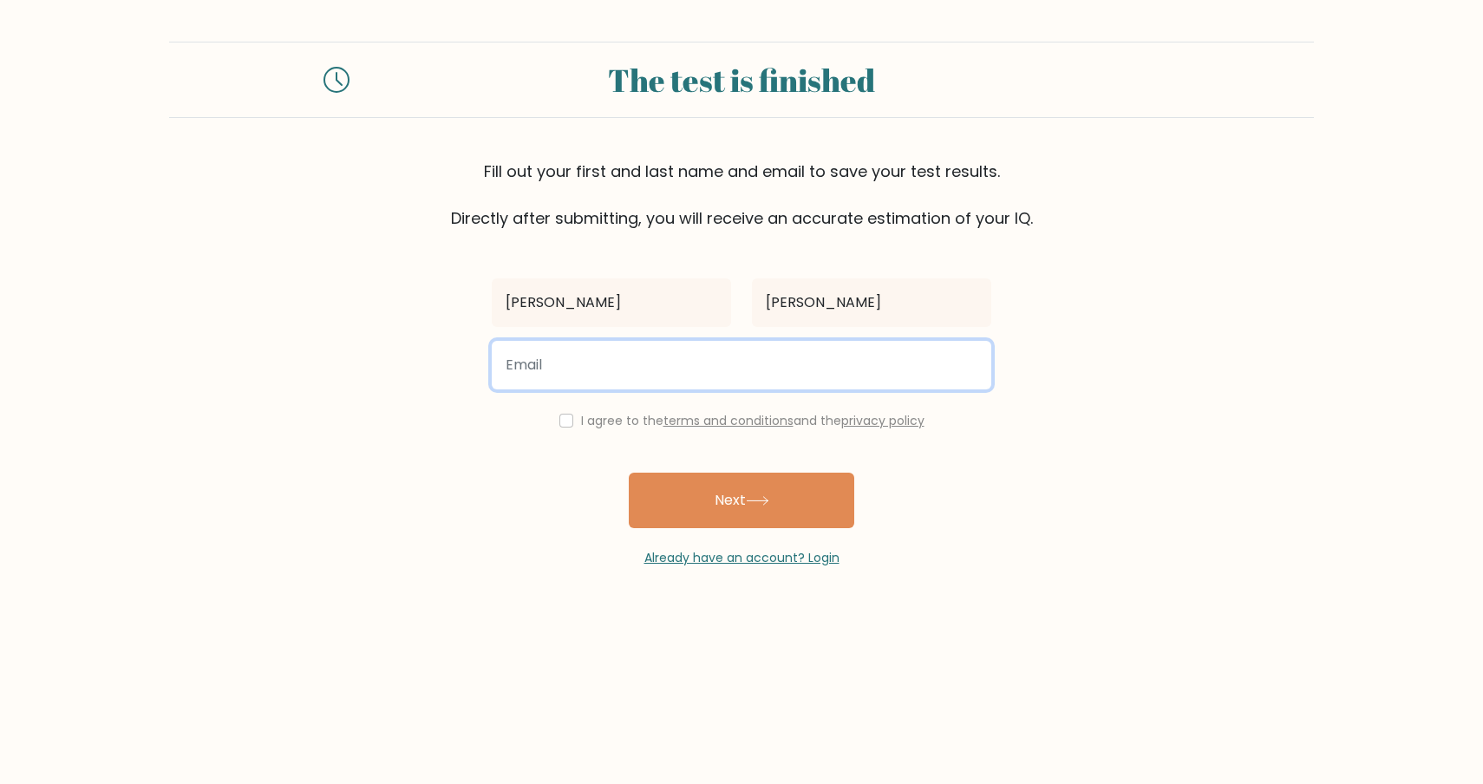
click at [769, 365] on input "email" at bounding box center [741, 365] width 499 height 49
type input "colegrossman@gmail.com"
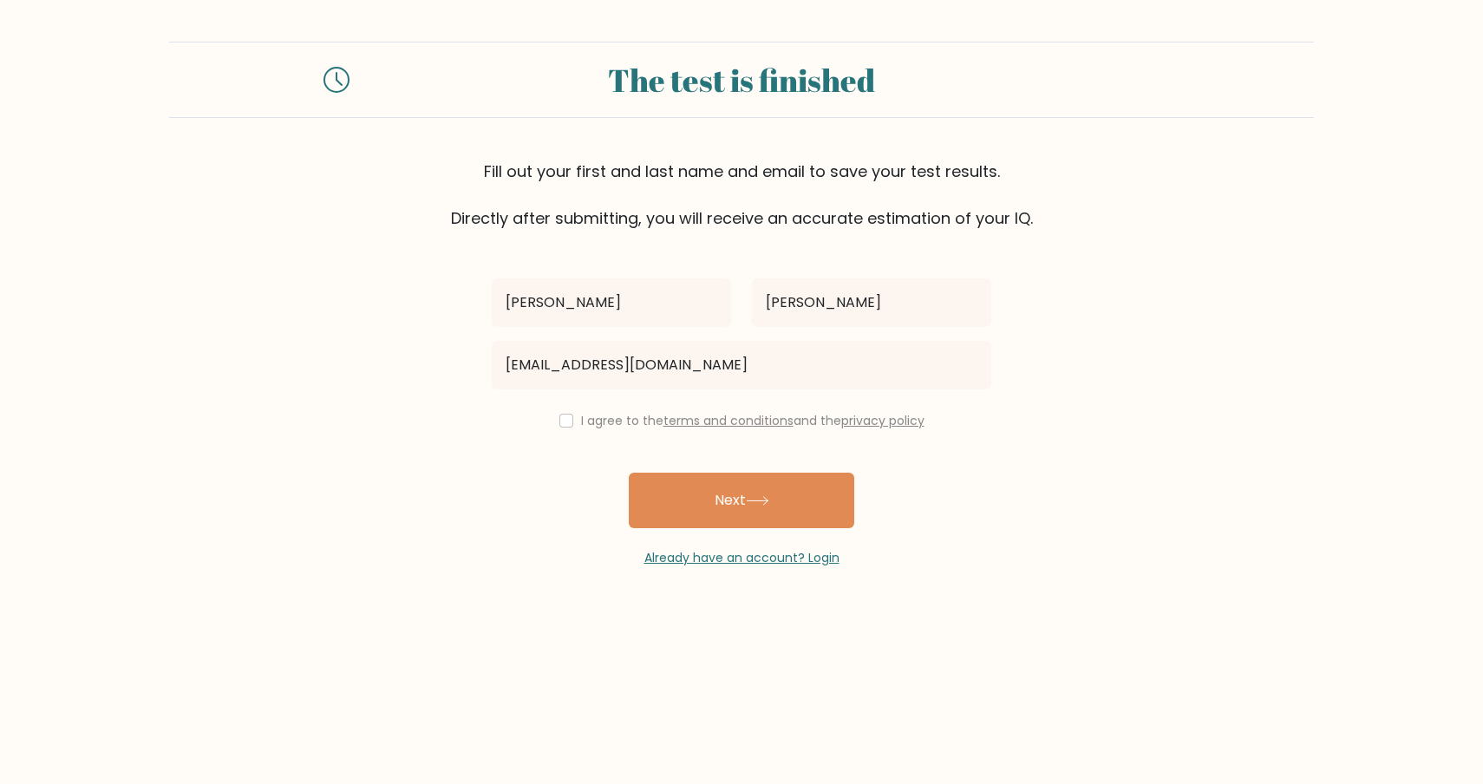
click at [583, 413] on label "I agree to the terms and conditions and the privacy policy" at bounding box center [752, 420] width 343 height 17
click at [561, 423] on input "checkbox" at bounding box center [566, 421] width 14 height 14
checkbox input "true"
click at [740, 534] on div "Already have an account? Login" at bounding box center [741, 547] width 499 height 39
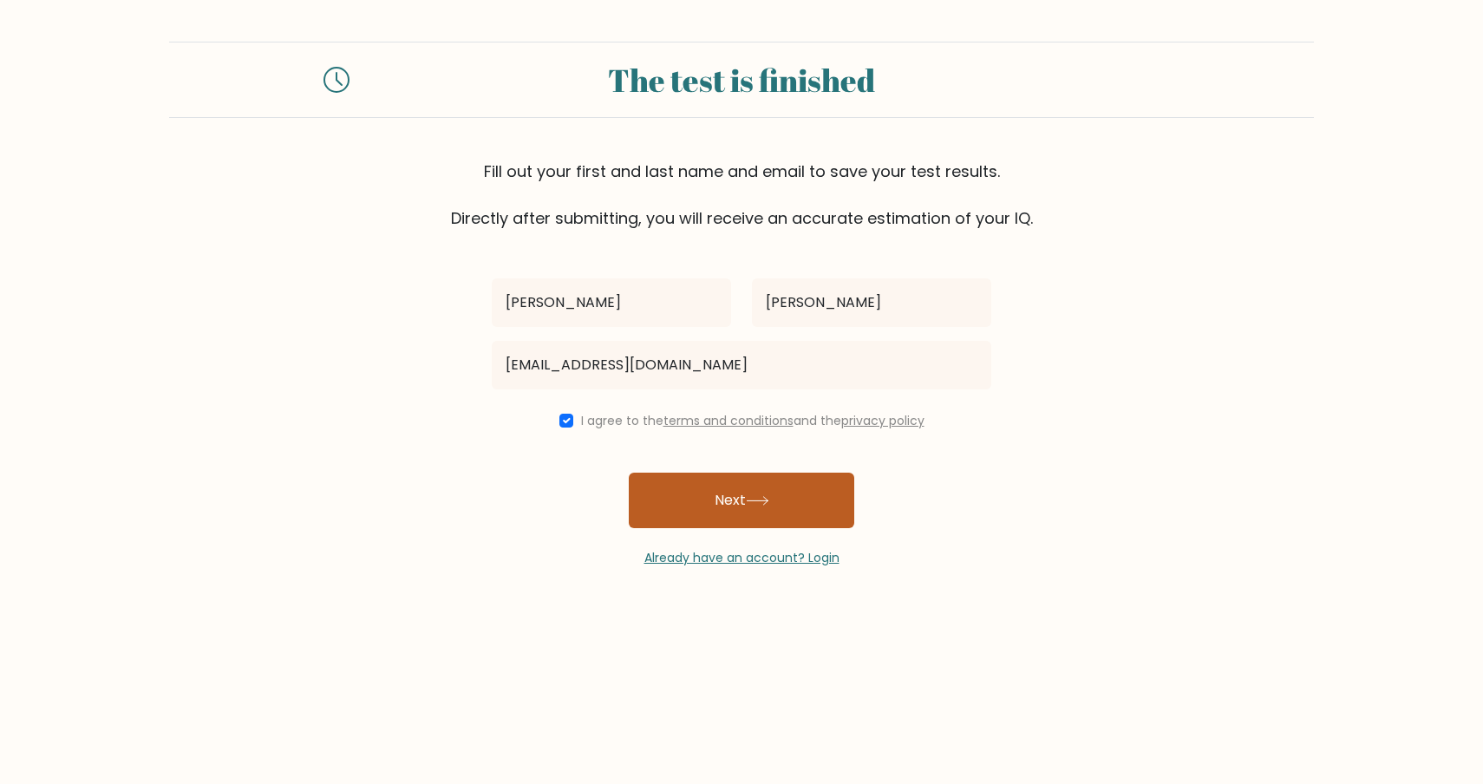
click at [749, 518] on button "Next" at bounding box center [741, 500] width 225 height 55
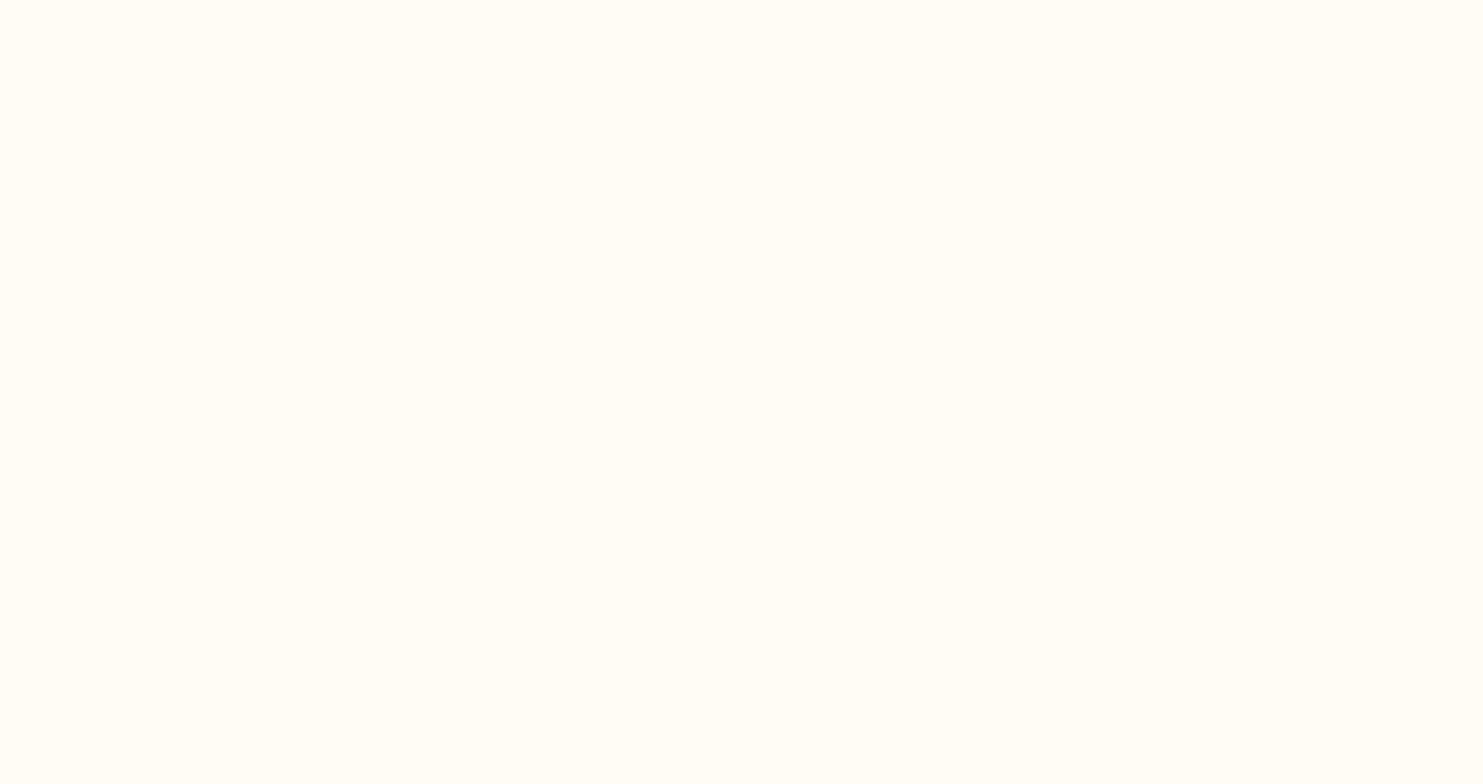
select select "US"
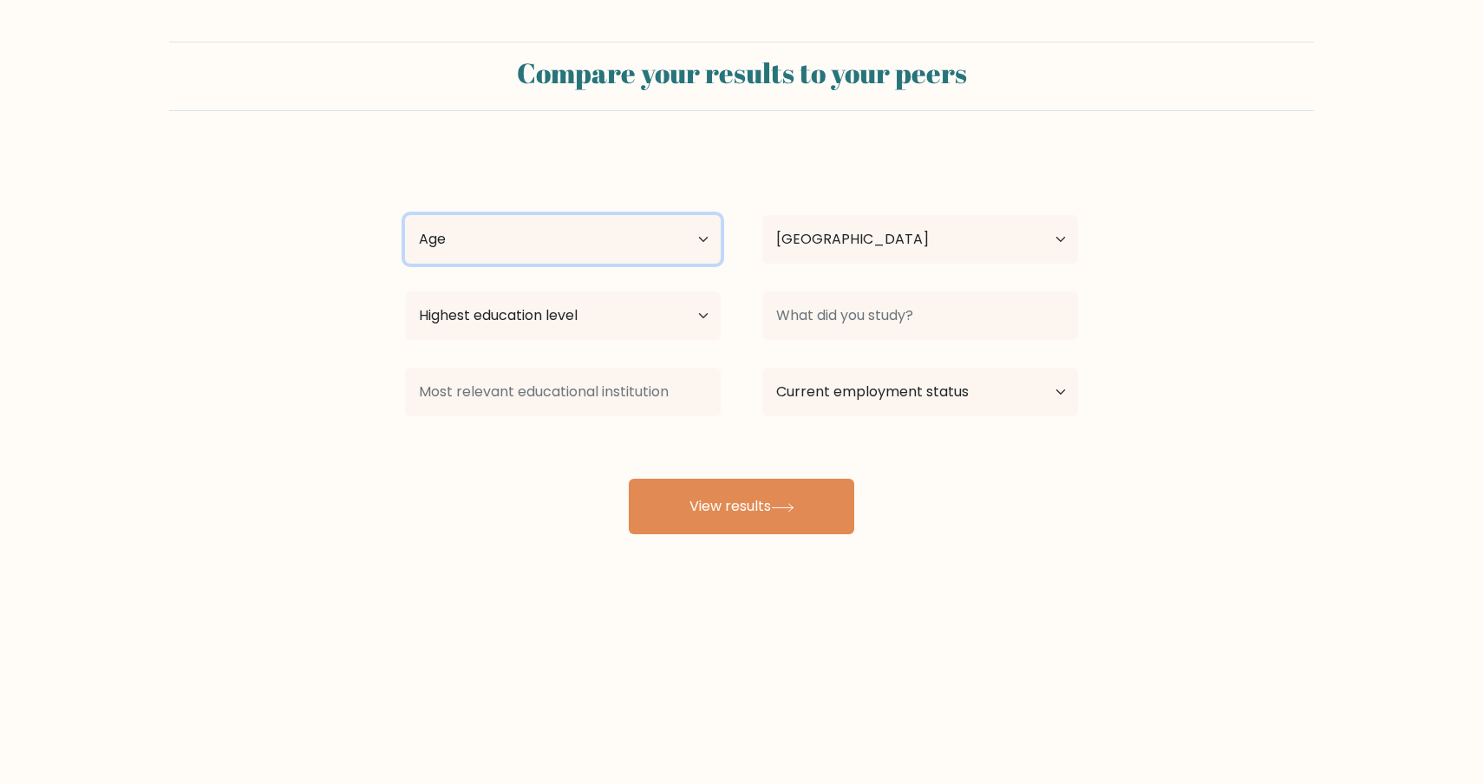
click at [604, 258] on select "Age Under [DEMOGRAPHIC_DATA] [DEMOGRAPHIC_DATA] [DEMOGRAPHIC_DATA] [DEMOGRAPHIC…" at bounding box center [563, 239] width 316 height 49
select select "18_24"
click at [405, 215] on select "Age Under [DEMOGRAPHIC_DATA] [DEMOGRAPHIC_DATA] [DEMOGRAPHIC_DATA] [DEMOGRAPHIC…" at bounding box center [563, 239] width 316 height 49
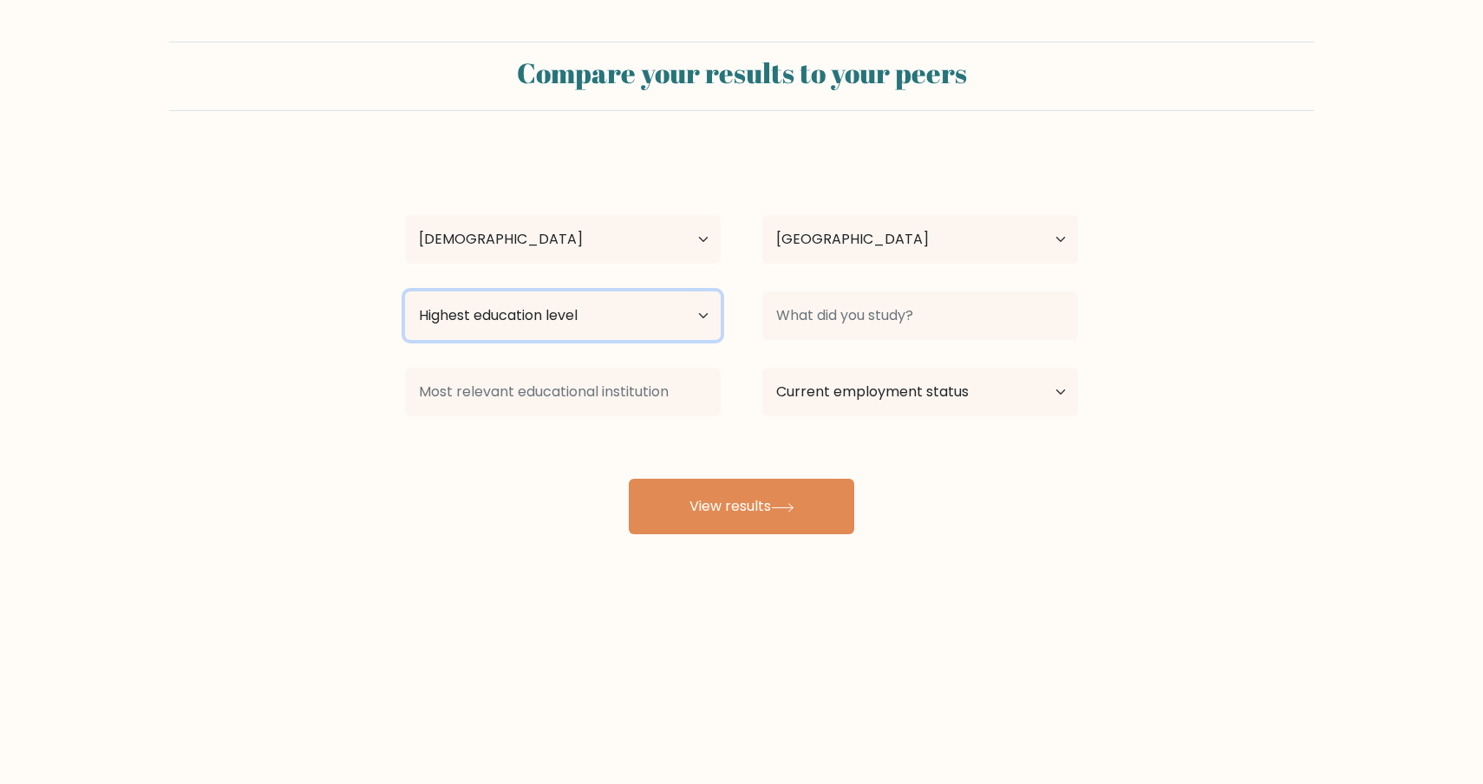
click at [581, 308] on select "Highest education level No schooling Primary Lower Secondary Upper Secondary Oc…" at bounding box center [563, 315] width 316 height 49
select select "upper_secondary"
click at [405, 291] on select "Highest education level No schooling Primary Lower Secondary Upper Secondary Oc…" at bounding box center [563, 315] width 316 height 49
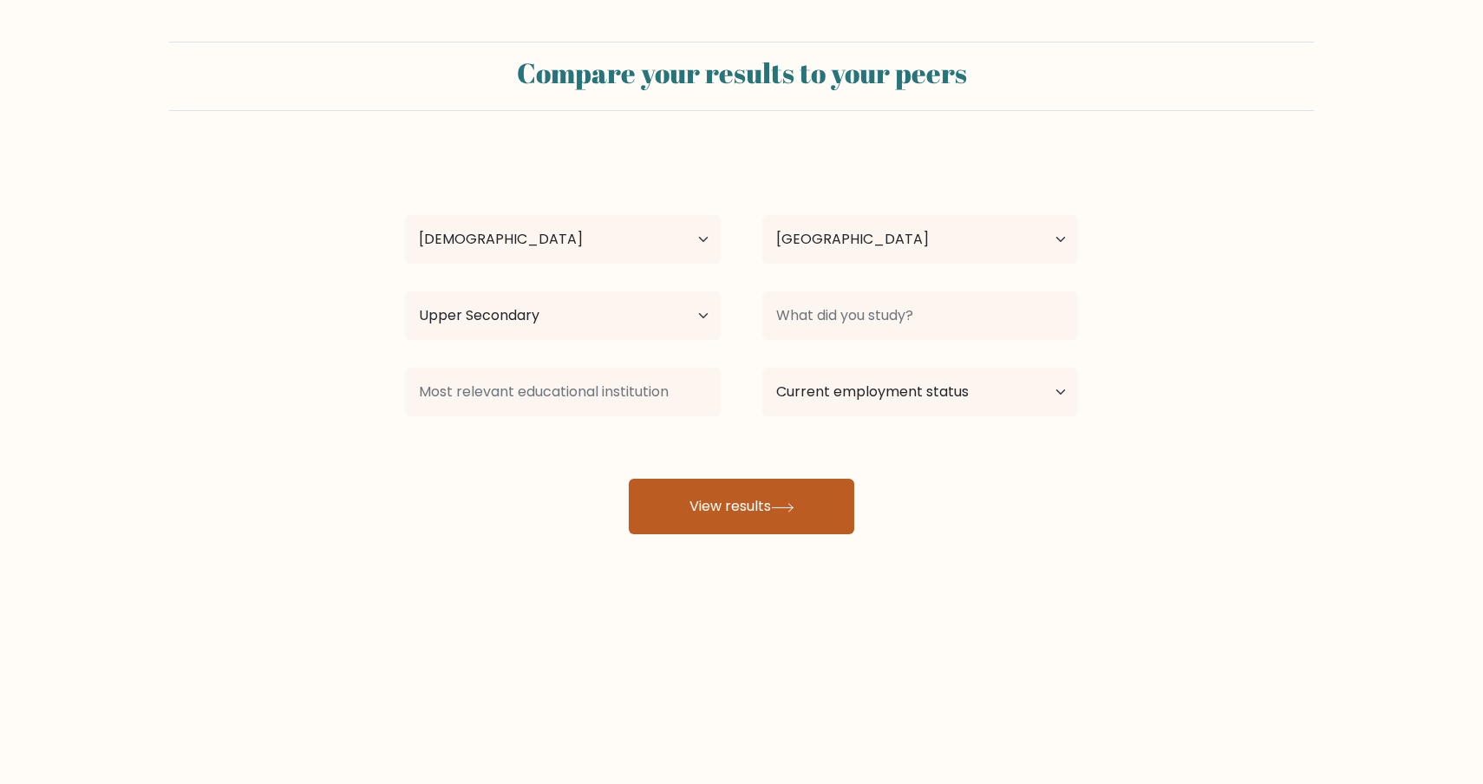
click at [792, 496] on button "View results" at bounding box center [741, 506] width 225 height 55
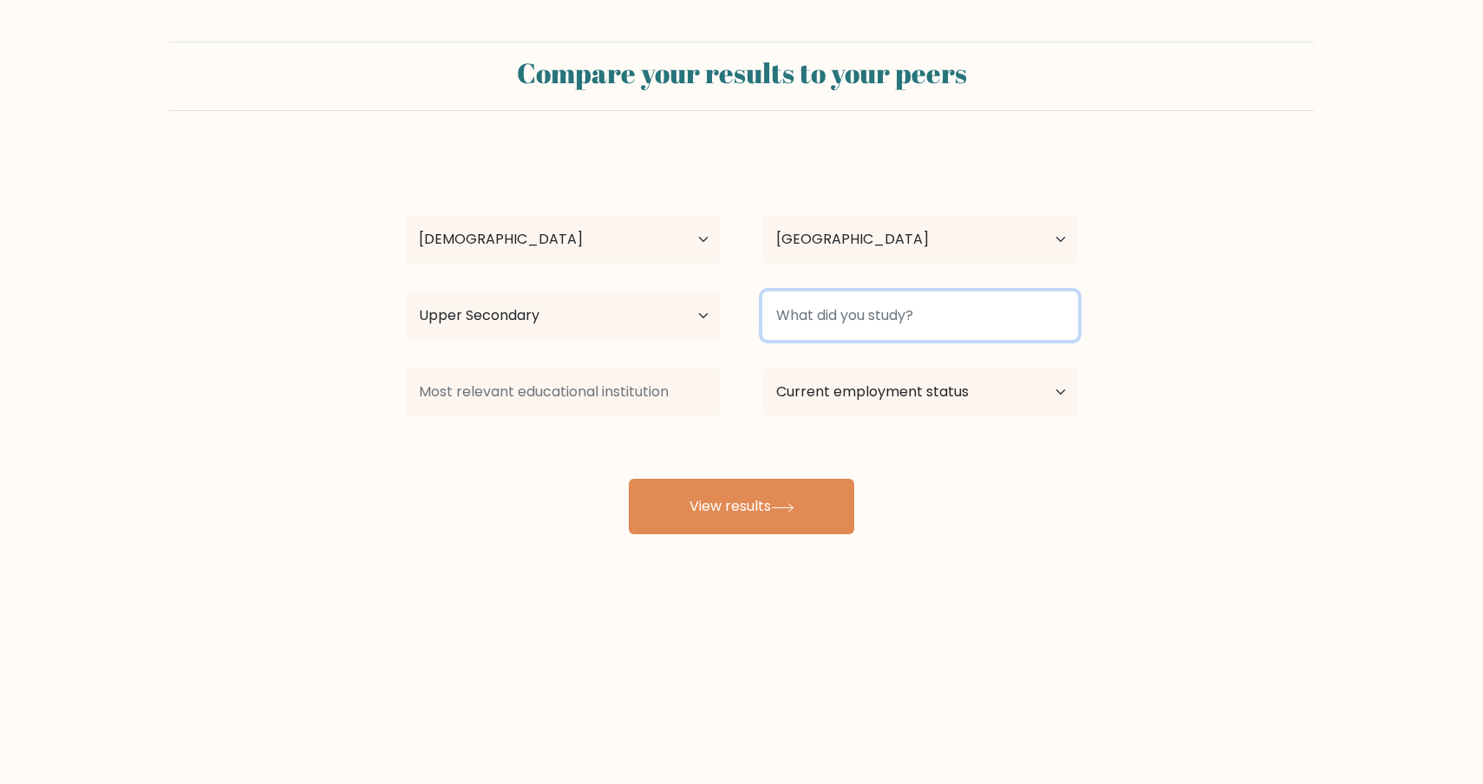
click at [897, 327] on input at bounding box center [920, 315] width 316 height 49
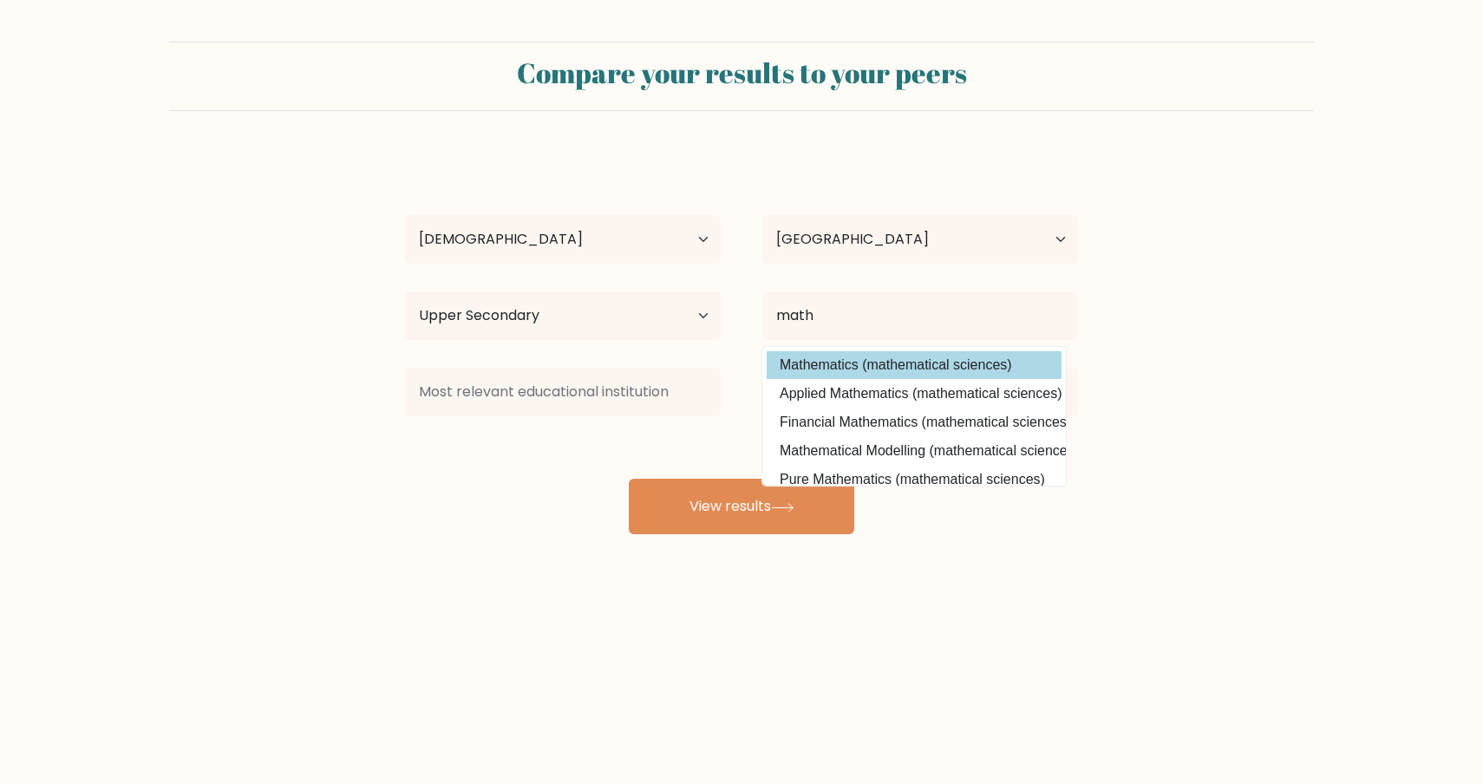
click at [904, 369] on option "Mathematics (mathematical sciences)" at bounding box center [914, 365] width 295 height 28
type input "Mathematics"
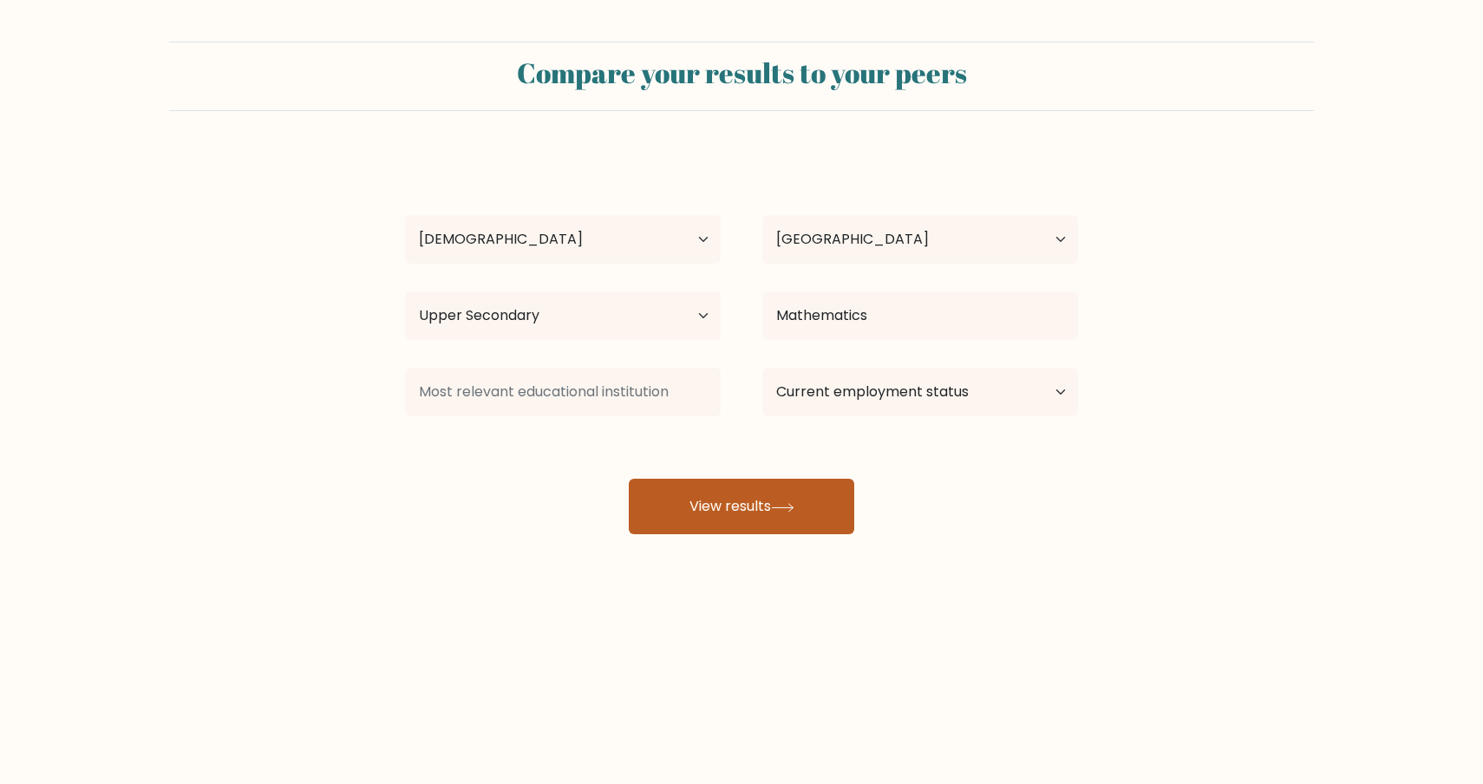
click at [813, 508] on button "View results" at bounding box center [741, 506] width 225 height 55
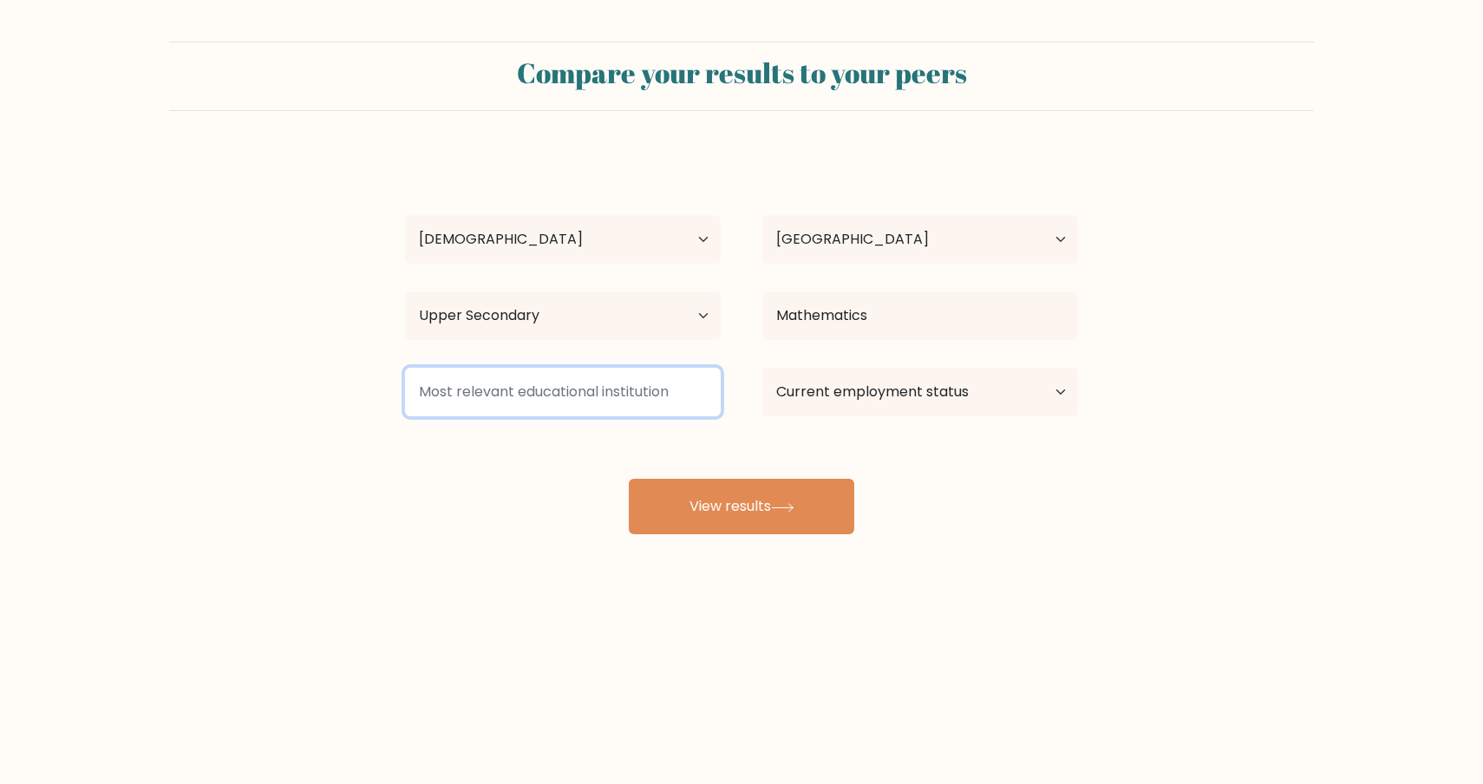
click at [610, 388] on input at bounding box center [563, 392] width 316 height 49
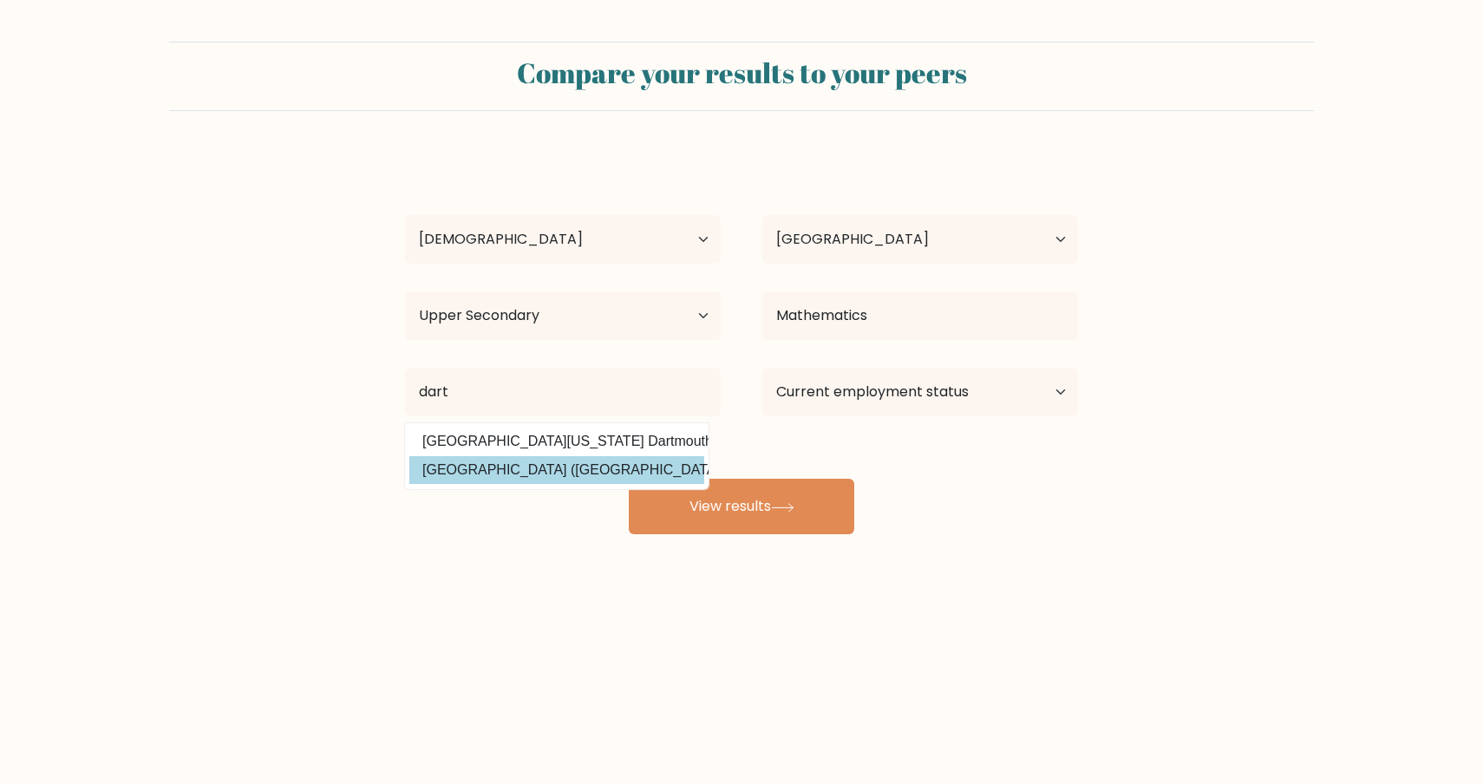
click at [571, 463] on option "Dartmouth College (United States)" at bounding box center [556, 470] width 295 height 28
type input "[GEOGRAPHIC_DATA]"
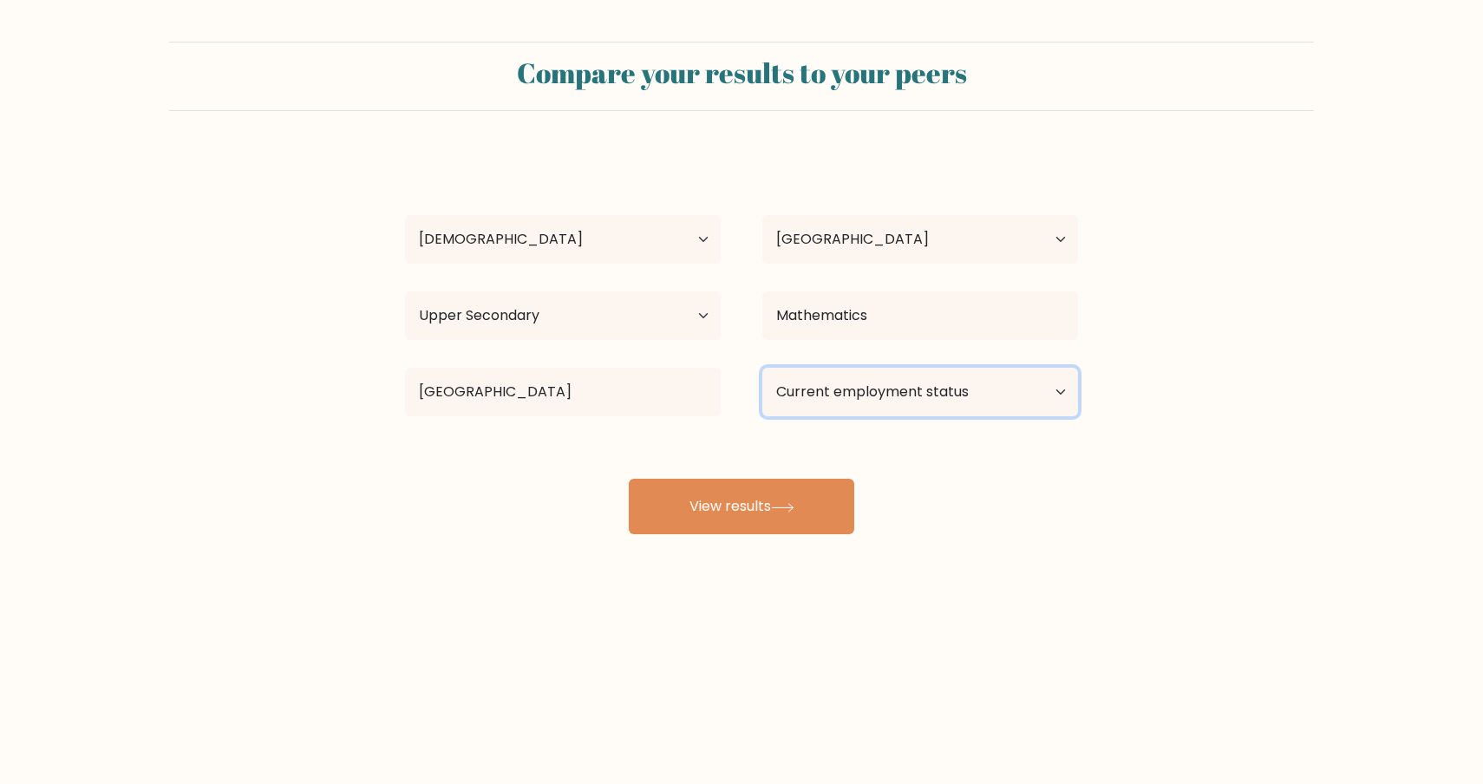
click at [885, 401] on select "Current employment status Employed Student Retired Other / prefer not to answer" at bounding box center [920, 392] width 316 height 49
select select "student"
click at [762, 368] on select "Current employment status Employed Student Retired Other / prefer not to answer" at bounding box center [920, 392] width 316 height 49
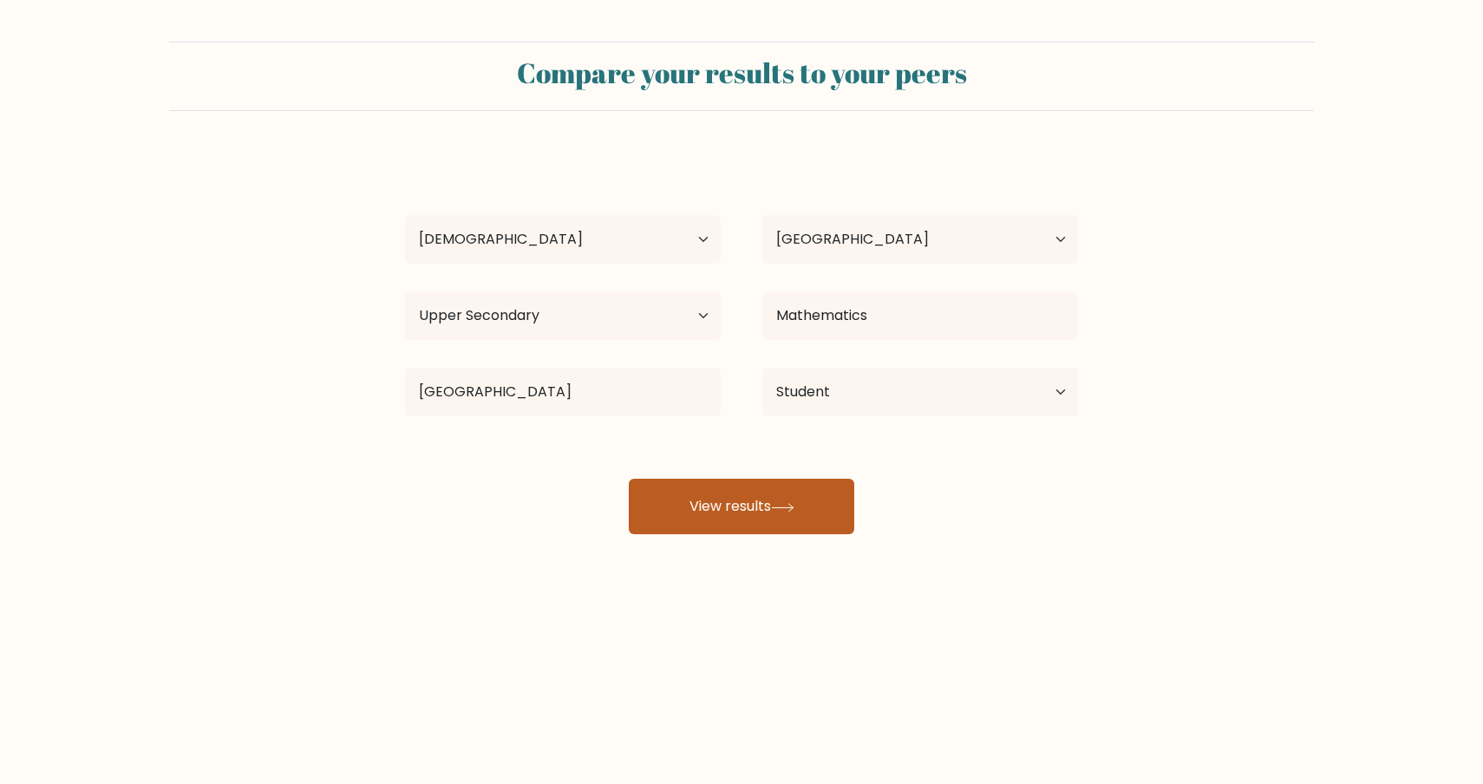
click at [813, 492] on button "View results" at bounding box center [741, 506] width 225 height 55
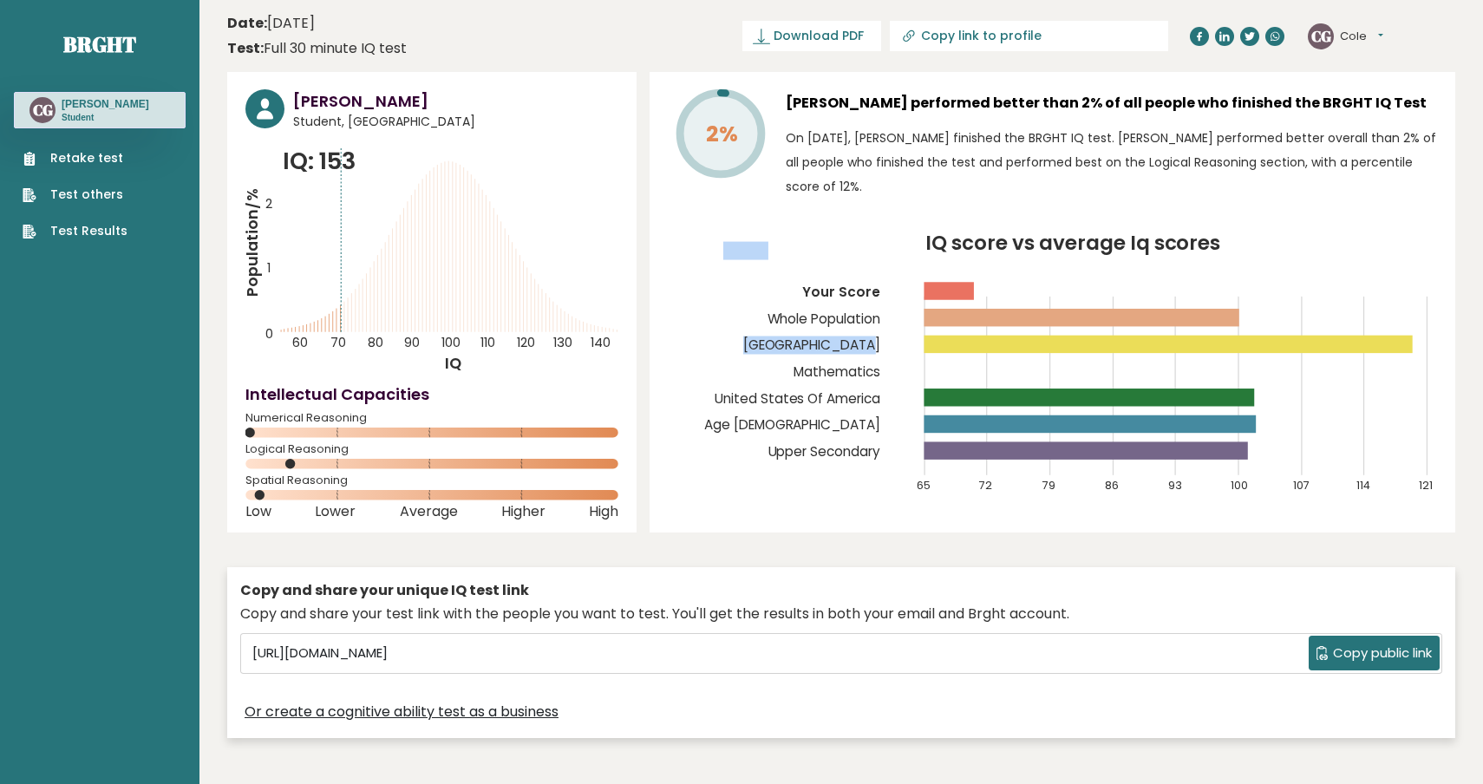
drag, startPoint x: 871, startPoint y: 250, endPoint x: 1009, endPoint y: 314, distance: 152.9
click at [1009, 314] on icon "IQ score vs average Iq scores 65 72 79 86 93 100 107 114 121 Your Score Whole P…" at bounding box center [1052, 372] width 769 height 278
click at [1009, 314] on rect at bounding box center [1082, 317] width 316 height 17
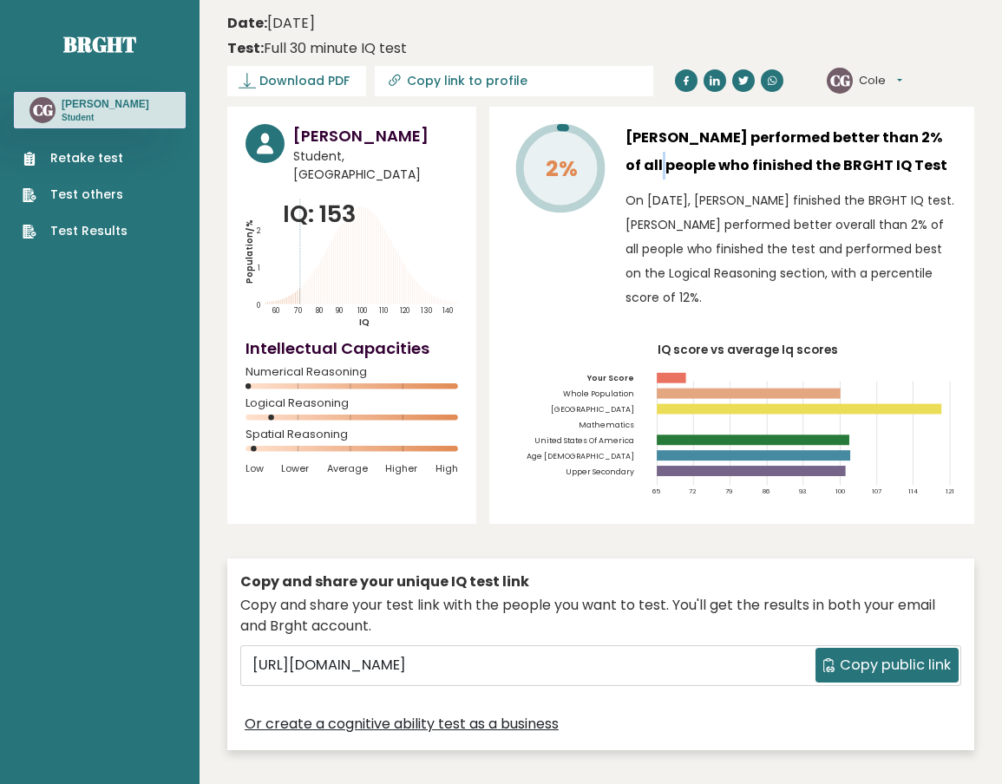
click at [904, 134] on h3 "[PERSON_NAME] performed better than 2% of all people who finished the BRGHT IQ …" at bounding box center [790, 151] width 330 height 55
click at [897, 141] on h3 "[PERSON_NAME] performed better than 2% of all people who finished the BRGHT IQ …" at bounding box center [790, 151] width 330 height 55
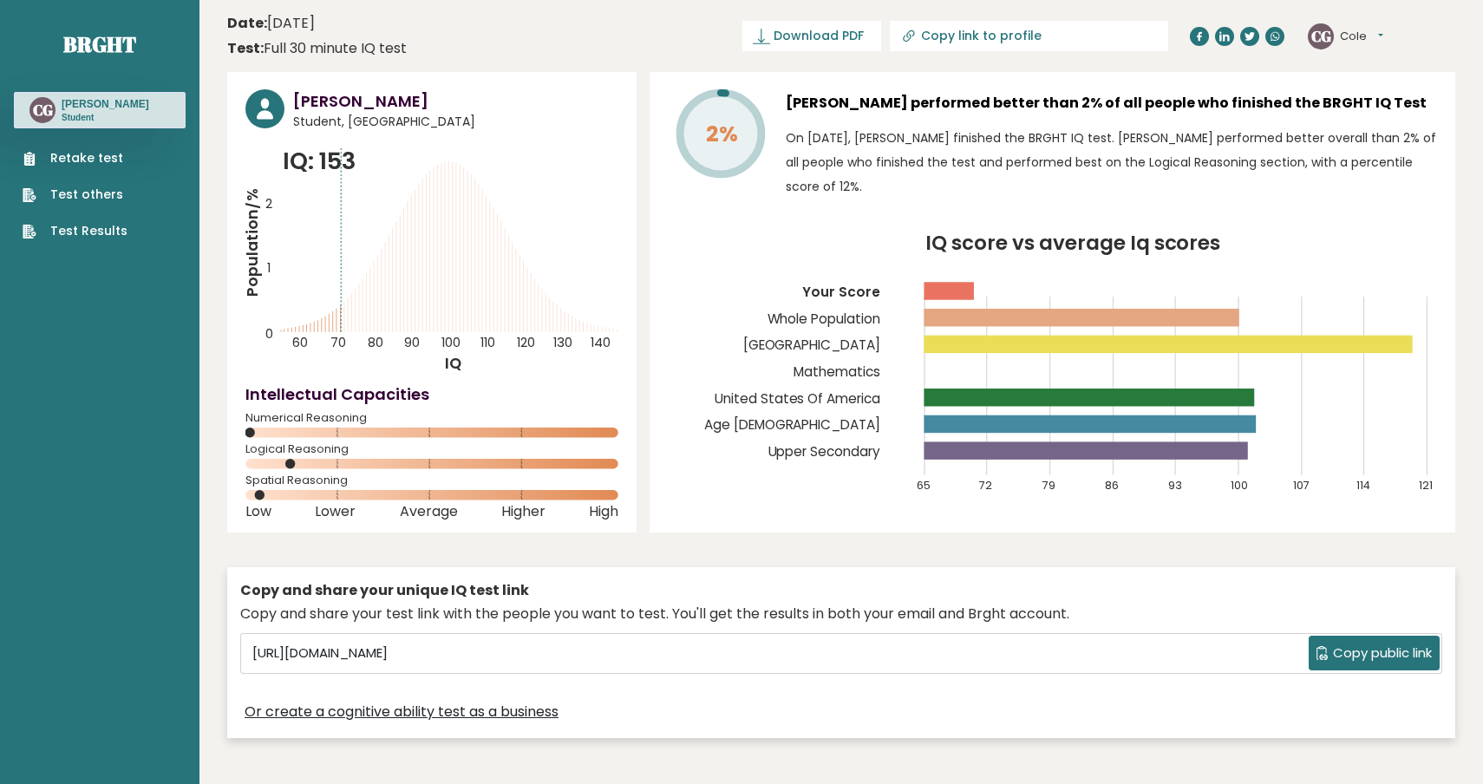
click at [1135, 137] on p "On [DATE], [PERSON_NAME] finished the BRGHT IQ test. [PERSON_NAME] performed be…" at bounding box center [1111, 162] width 651 height 73
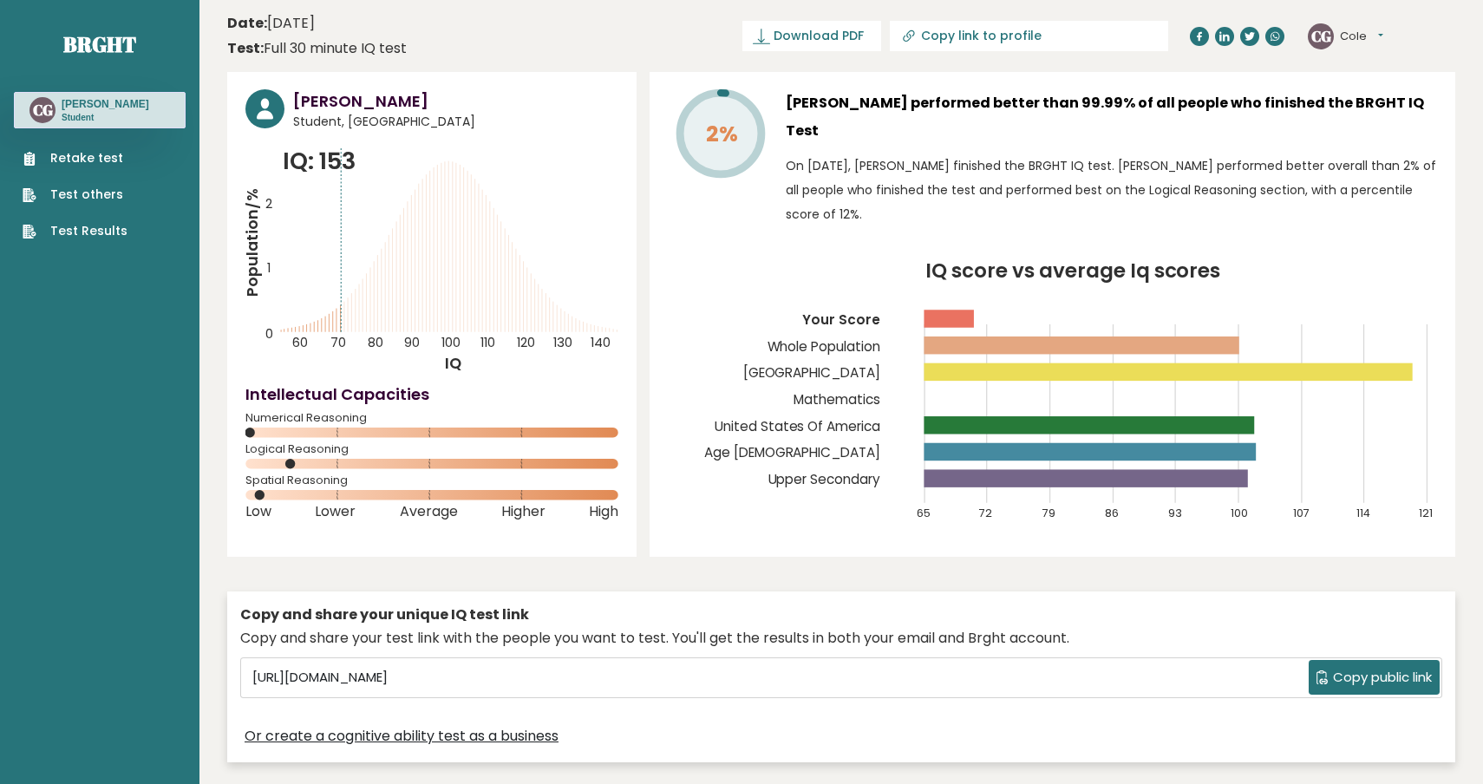
click at [754, 114] on text "2%" at bounding box center [728, 107] width 107 height 84
